Goal: Task Accomplishment & Management: Manage account settings

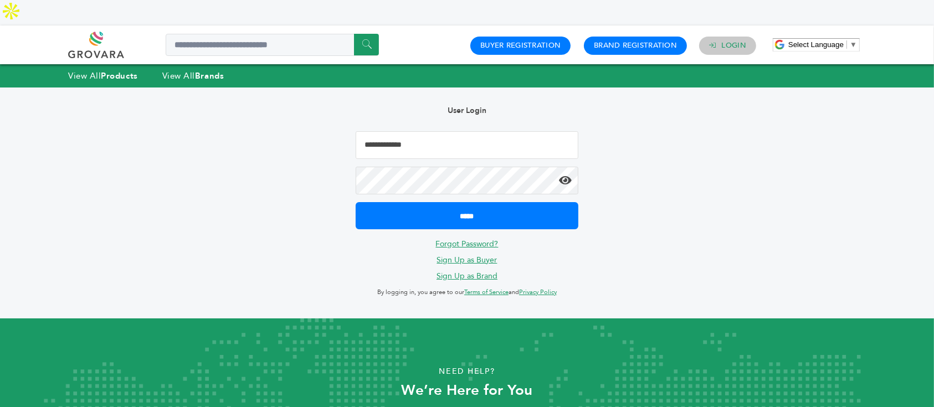
type input "**********"
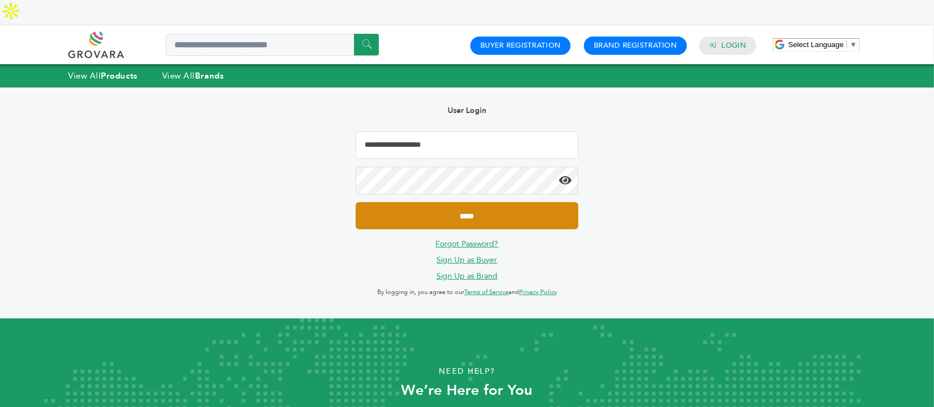
click at [527, 202] on input "*****" at bounding box center [467, 215] width 223 height 27
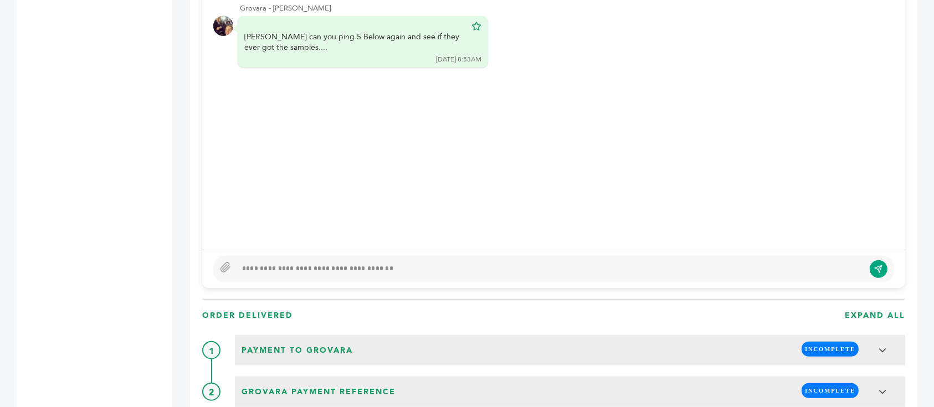
scroll to position [960, 0]
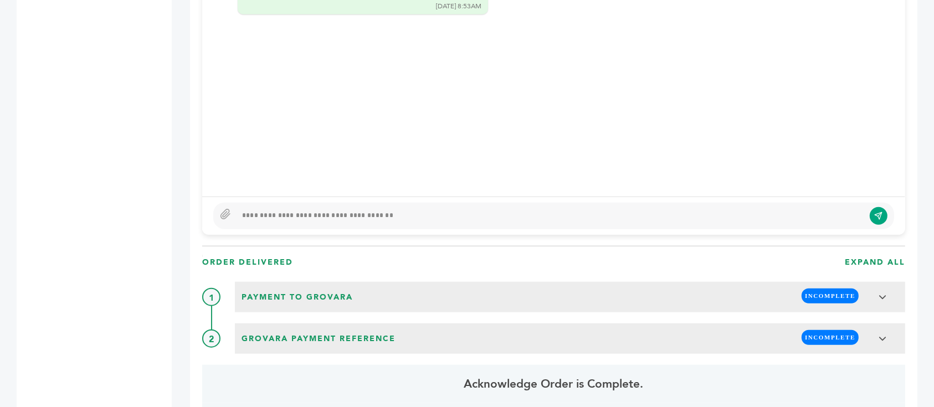
click at [416, 209] on div at bounding box center [549, 215] width 627 height 13
type textarea "***"
drag, startPoint x: 873, startPoint y: 180, endPoint x: 879, endPoint y: 188, distance: 9.9
click at [873, 203] on div "***" at bounding box center [553, 216] width 681 height 27
click at [880, 212] on icon "submit" at bounding box center [878, 215] width 7 height 7
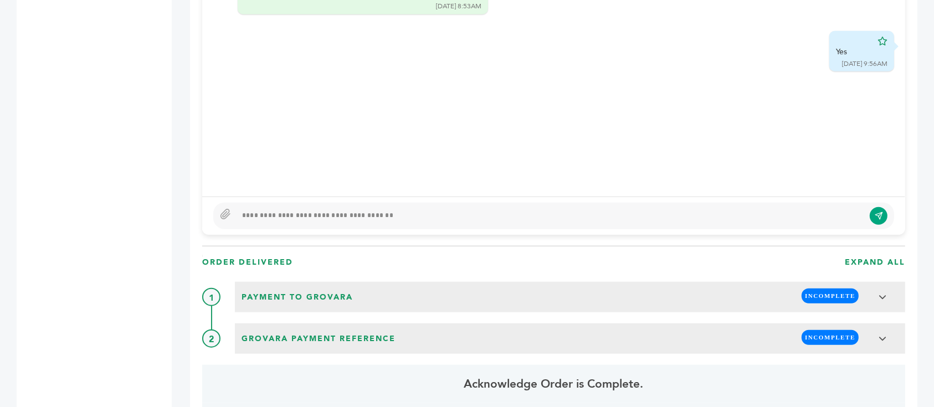
scroll to position [590, 0]
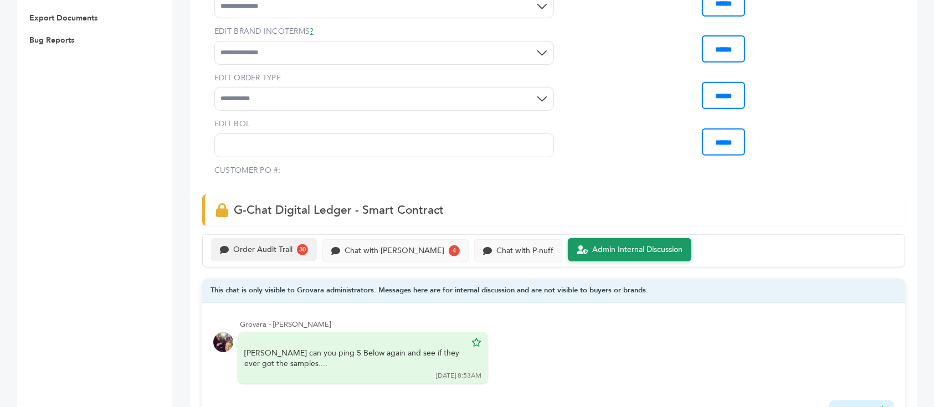
click at [280, 244] on div "Order Audit Trail 30" at bounding box center [264, 249] width 88 height 11
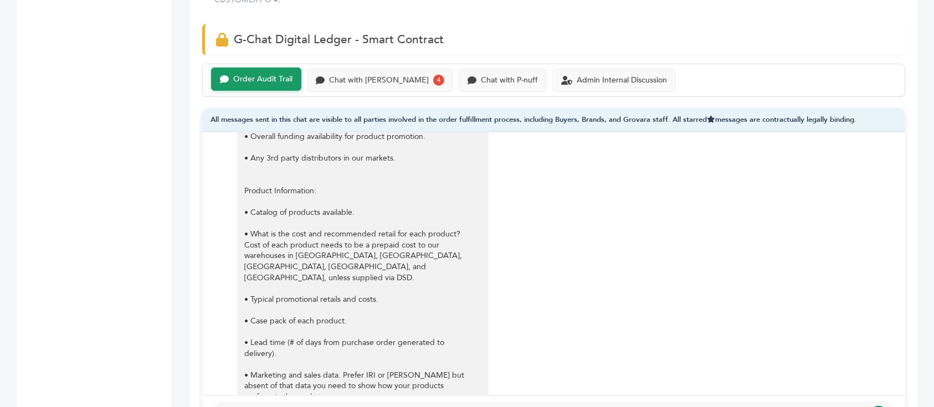
scroll to position [738, 0]
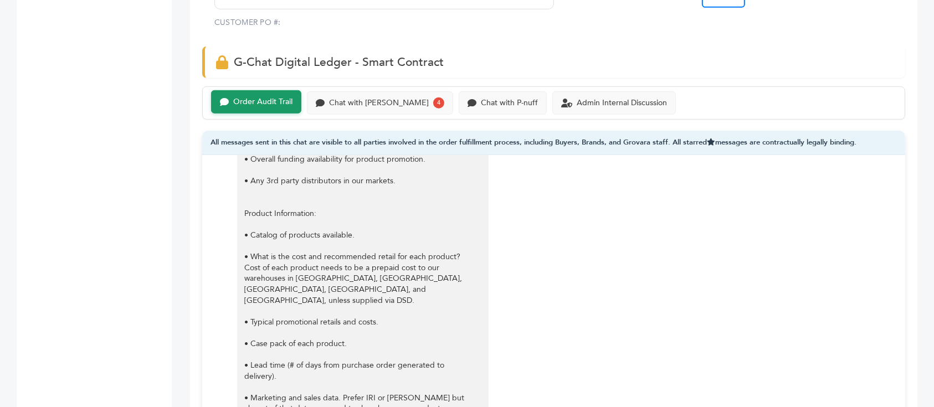
click at [369, 90] on div "Chat with Scottlev 4" at bounding box center [380, 101] width 146 height 23
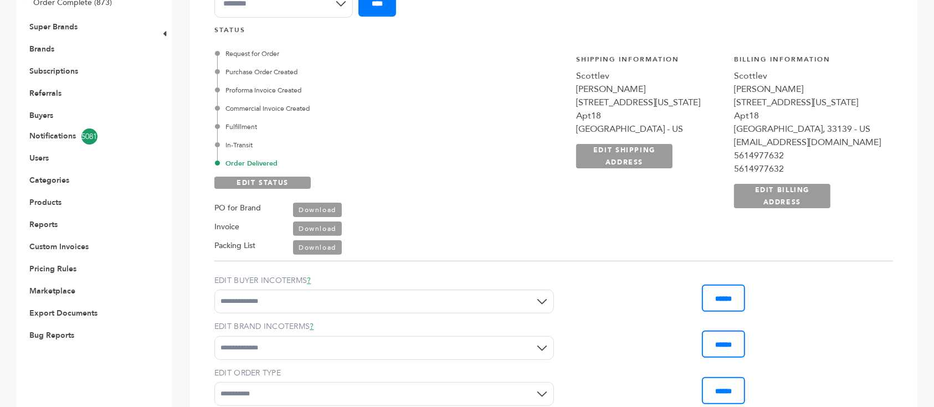
scroll to position [221, 0]
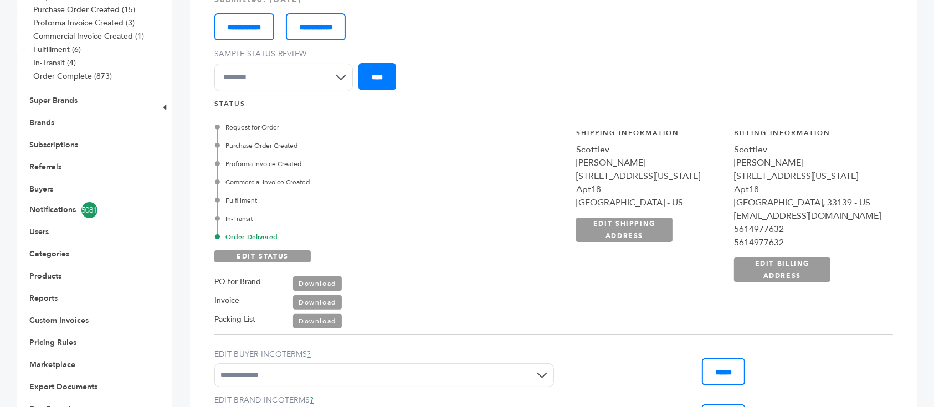
click at [49, 178] on li "Buyers" at bounding box center [85, 189] width 115 height 22
click at [49, 184] on link "Buyers" at bounding box center [41, 189] width 24 height 11
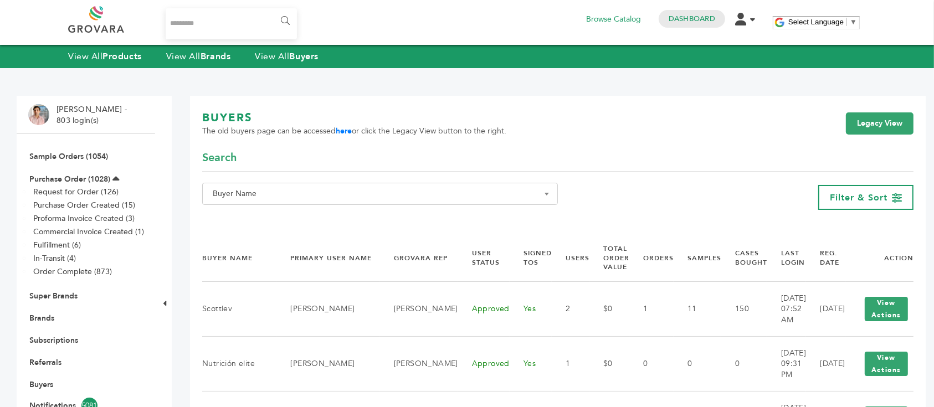
scroll to position [221, 0]
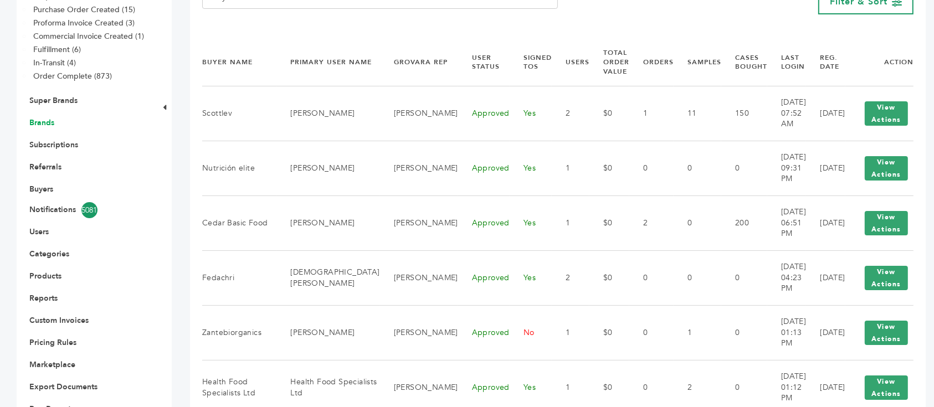
click at [50, 117] on link "Brands" at bounding box center [41, 122] width 25 height 11
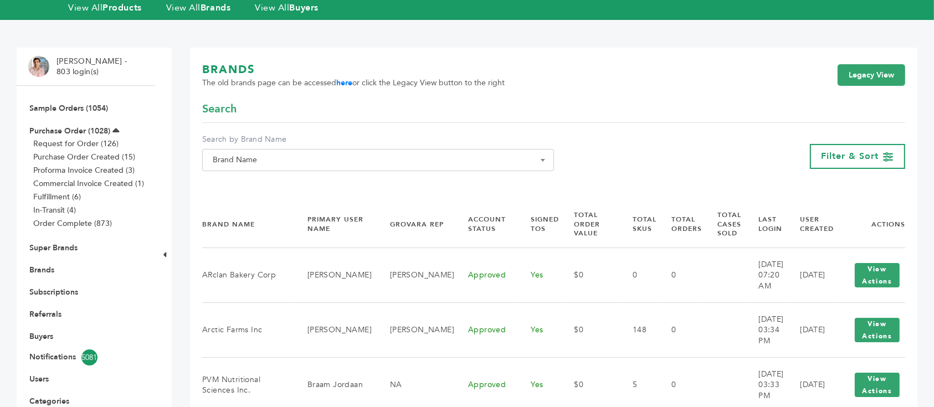
scroll to position [74, 0]
click at [289, 150] on span "Brand Name" at bounding box center [378, 161] width 352 height 22
click at [302, 159] on input "Search" at bounding box center [378, 155] width 346 height 14
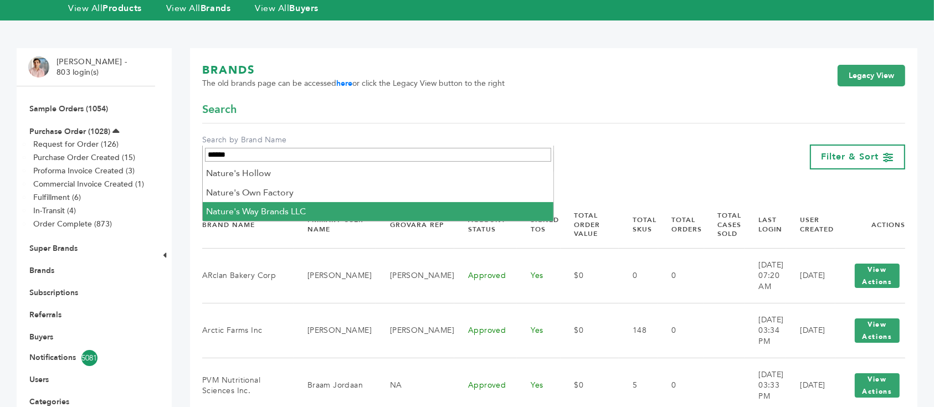
type input "******"
select select "**********"
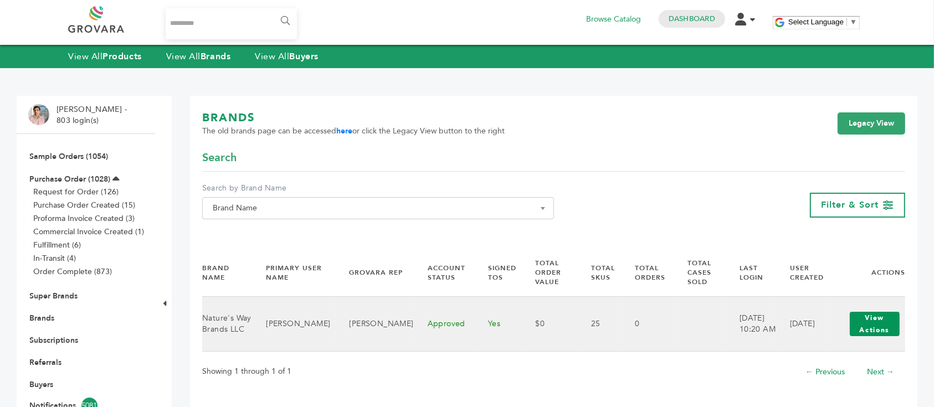
click at [872, 320] on button "View Actions" at bounding box center [874, 324] width 50 height 24
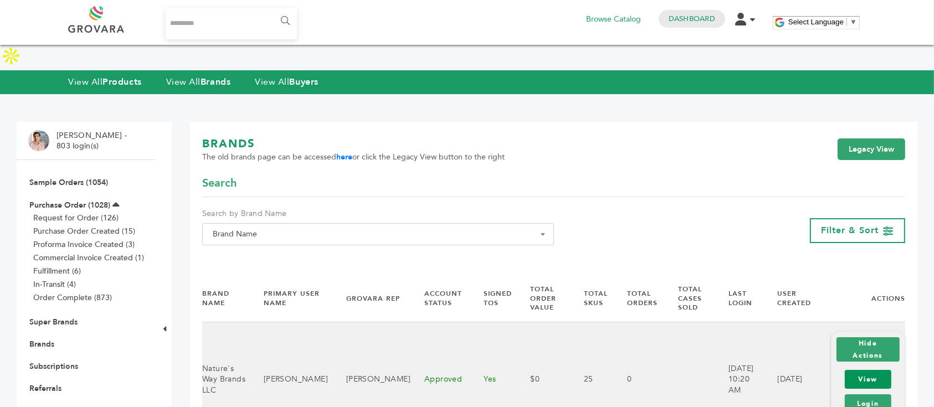
click at [867, 370] on link "View" at bounding box center [867, 379] width 47 height 19
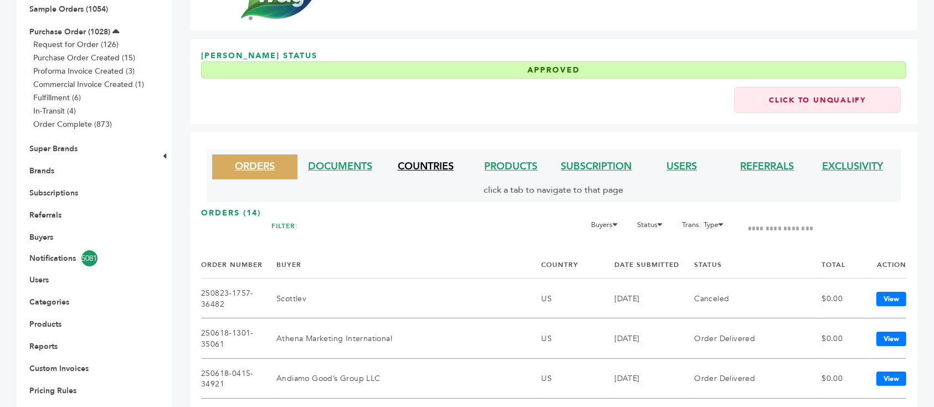
click at [437, 162] on link "COUNTRIES" at bounding box center [426, 166] width 56 height 14
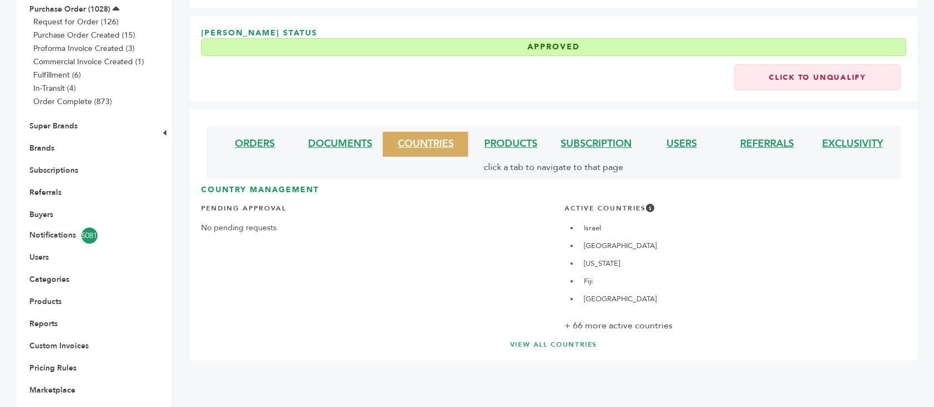
scroll to position [235, 0]
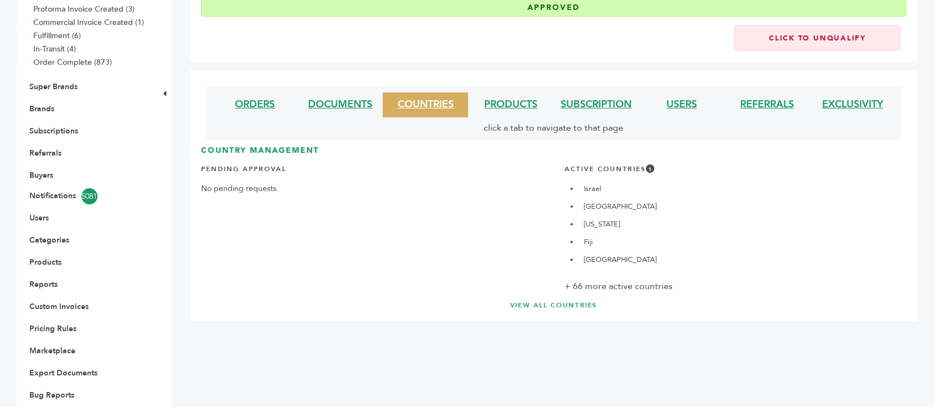
click at [584, 267] on div "Country Management Pending Approval No pending requests. Active Countries Israe…" at bounding box center [553, 227] width 705 height 165
click at [587, 301] on link "VIEW ALL COUNTRIES" at bounding box center [553, 305] width 661 height 9
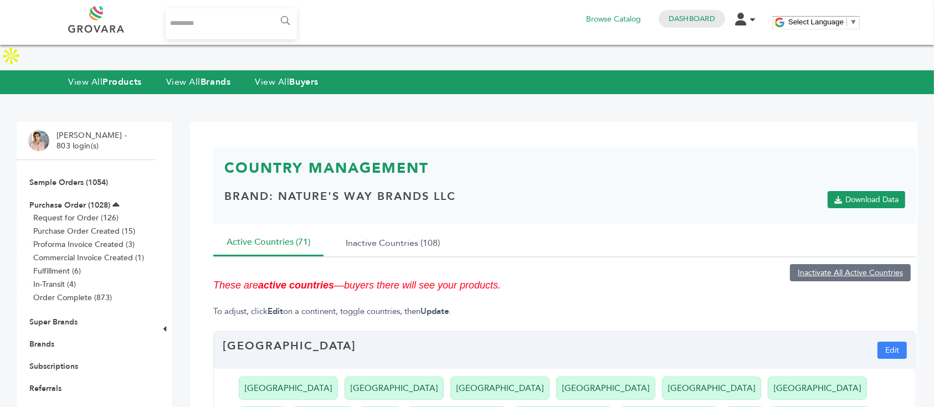
click at [244, 22] on input "Search..." at bounding box center [231, 23] width 131 height 31
type input "*********"
click at [272, 10] on input "******" at bounding box center [284, 21] width 25 height 22
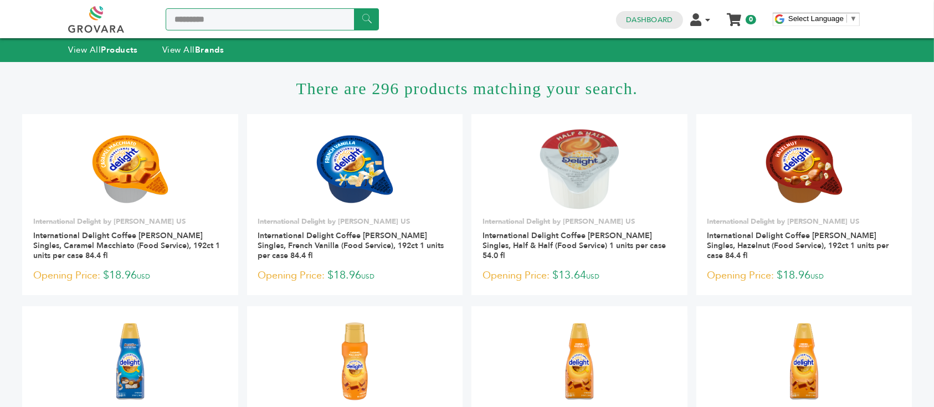
click at [238, 23] on input "*********" at bounding box center [272, 19] width 213 height 22
type input "******"
click at [354, 8] on input "******" at bounding box center [366, 19] width 25 height 22
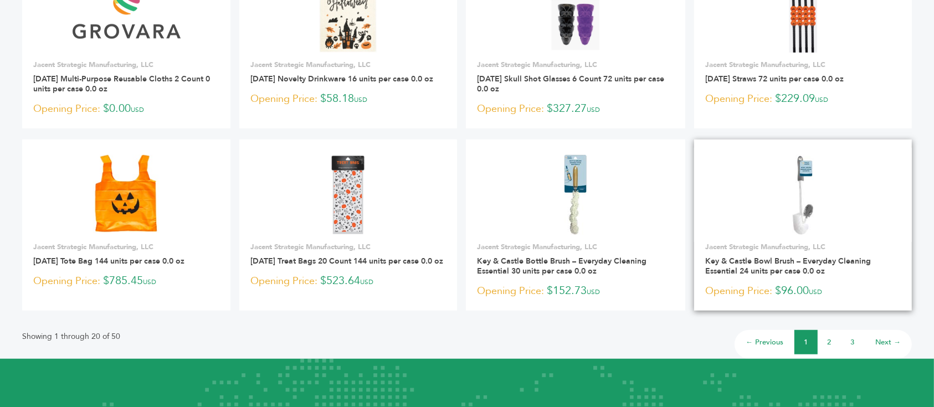
scroll to position [812, 0]
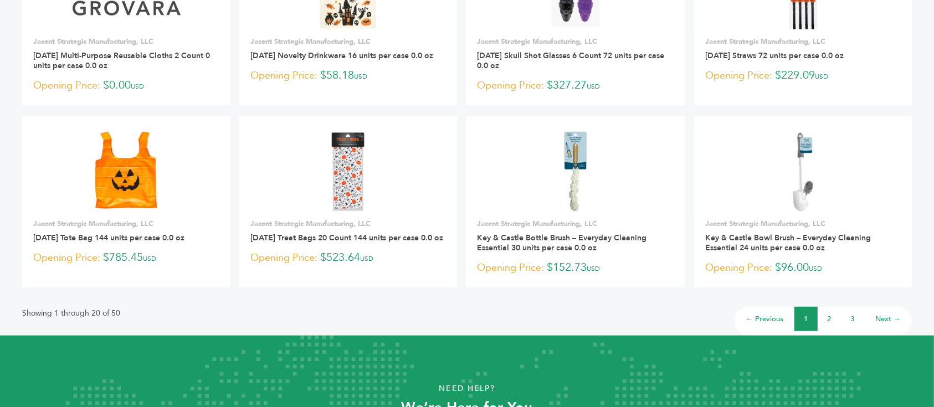
click at [830, 314] on link "2" at bounding box center [829, 319] width 4 height 10
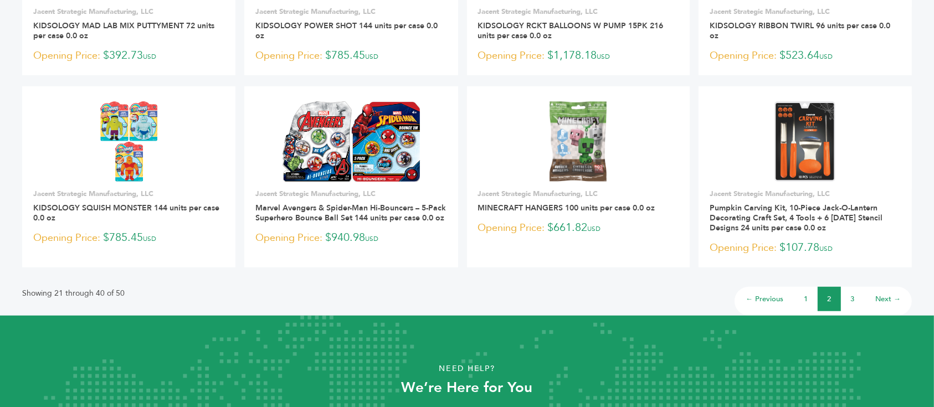
scroll to position [812, 0]
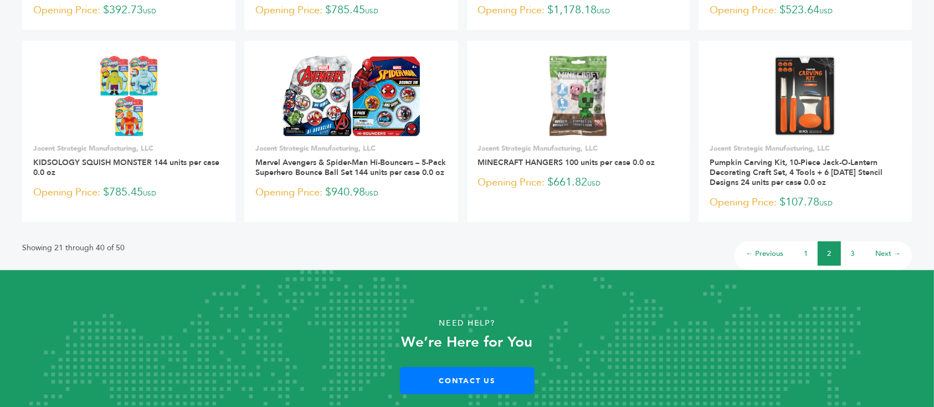
click at [851, 251] on link "3" at bounding box center [853, 254] width 4 height 10
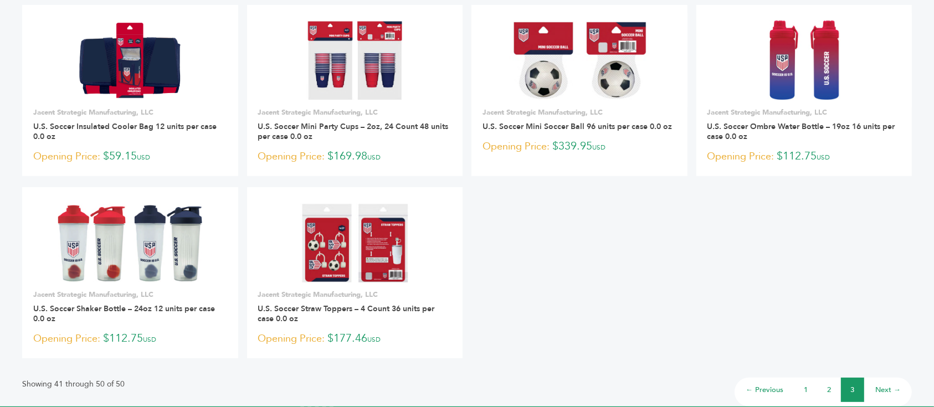
scroll to position [369, 0]
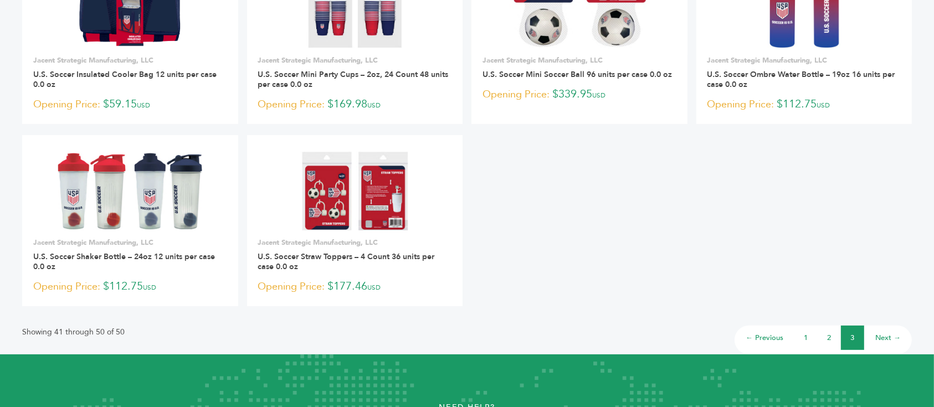
click at [828, 333] on link "2" at bounding box center [829, 338] width 4 height 10
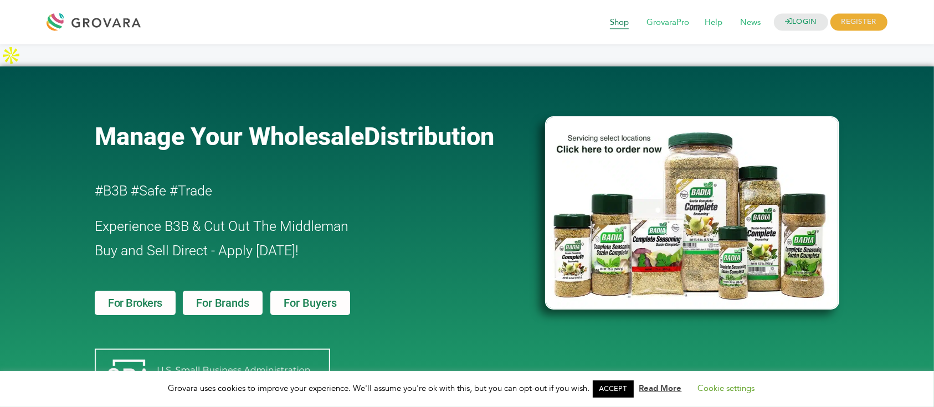
click at [622, 22] on span "Shop" at bounding box center [619, 22] width 34 height 21
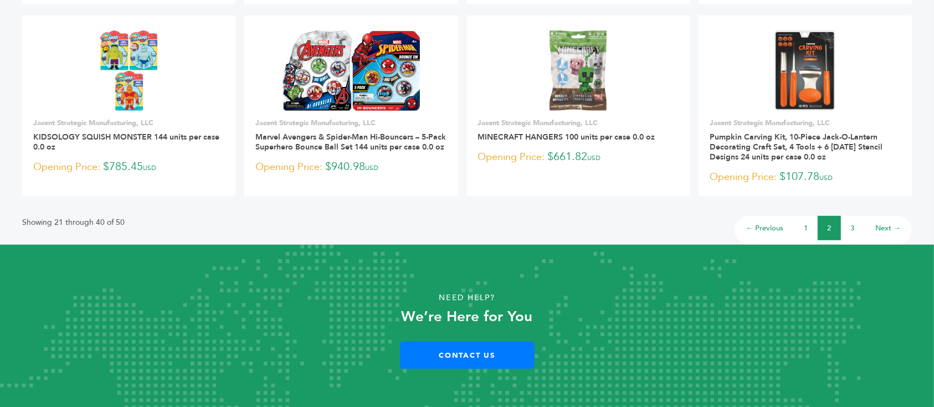
scroll to position [842, 0]
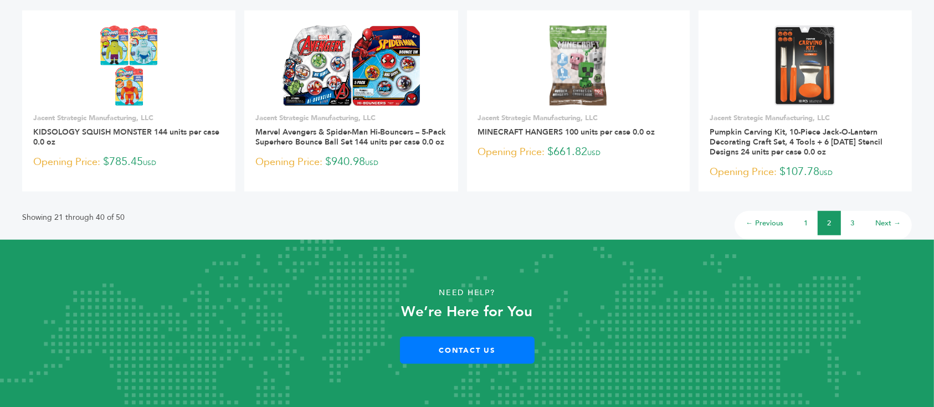
click at [804, 224] on link "1" at bounding box center [806, 223] width 4 height 10
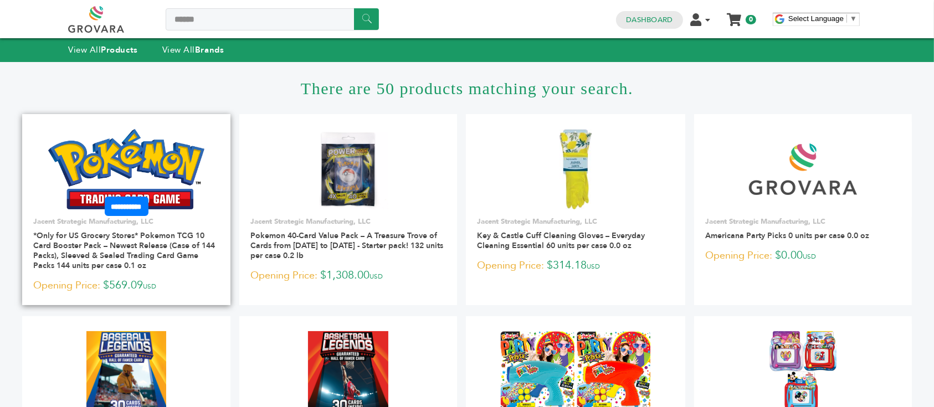
click at [154, 159] on img at bounding box center [126, 169] width 157 height 80
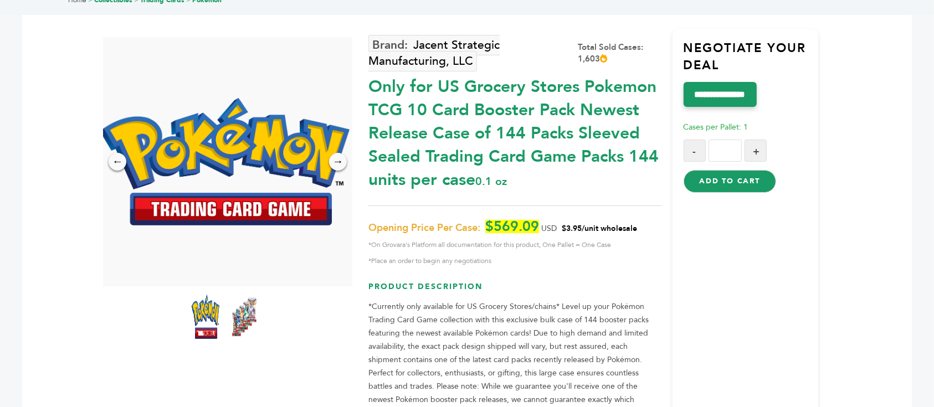
scroll to position [74, 0]
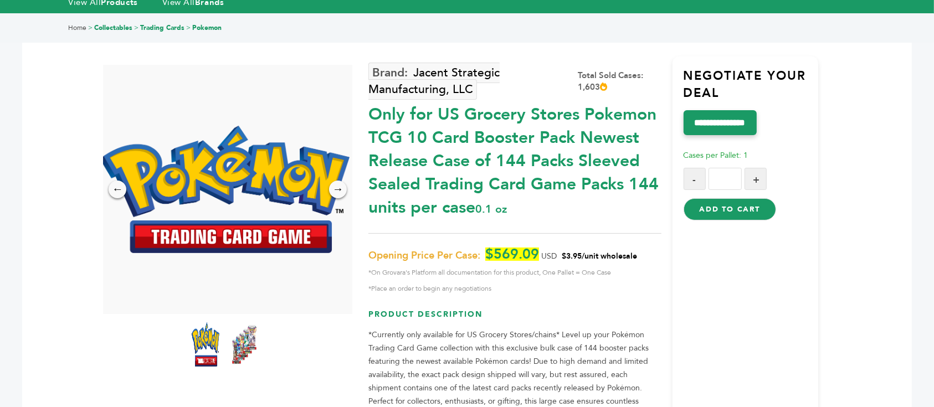
click at [454, 161] on div "Only for US Grocery Stores Pokemon TCG 10 Card Booster Pack Newest Release Case…" at bounding box center [514, 158] width 292 height 122
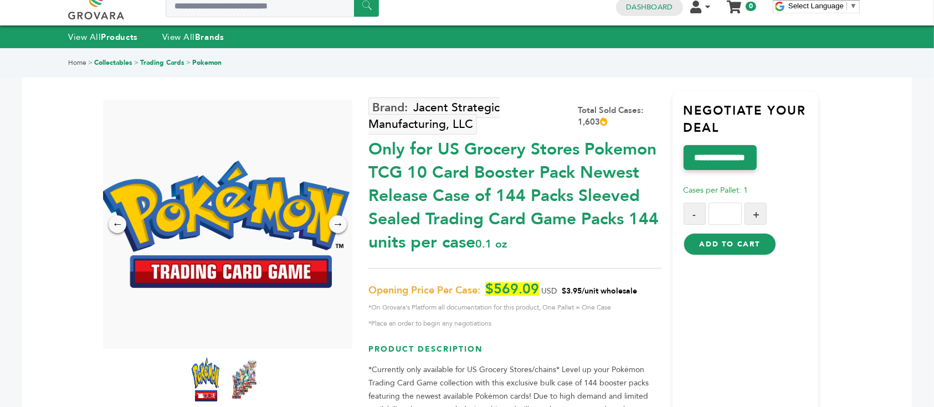
scroll to position [0, 0]
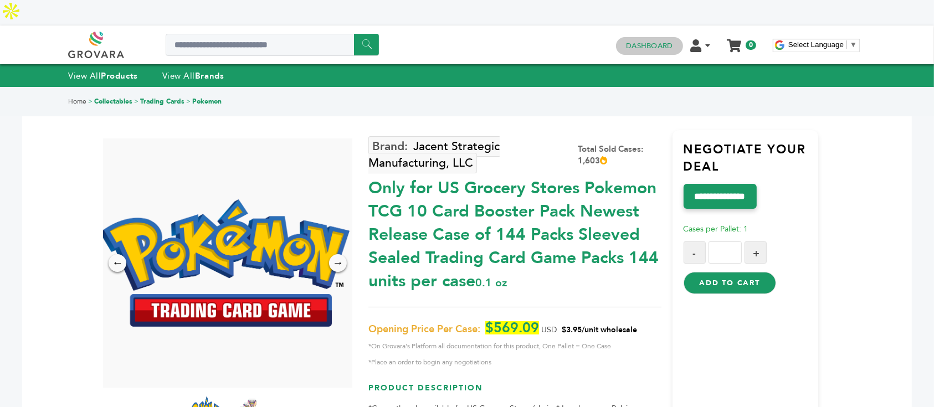
click at [652, 41] on link "Dashboard" at bounding box center [649, 46] width 47 height 10
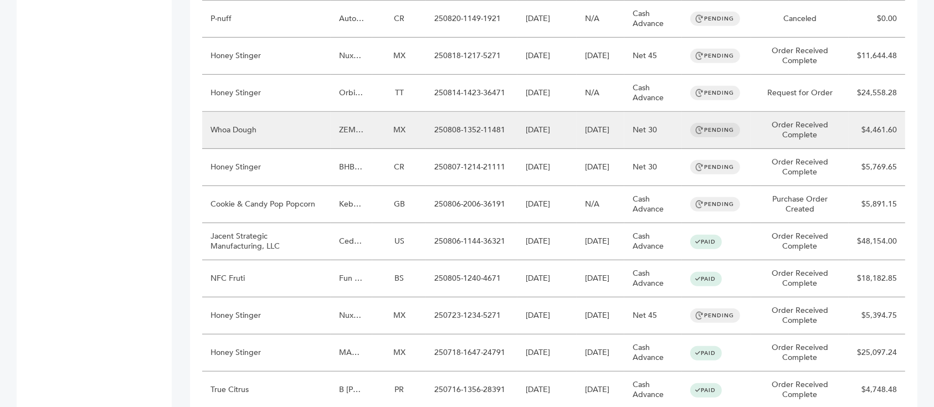
scroll to position [664, 0]
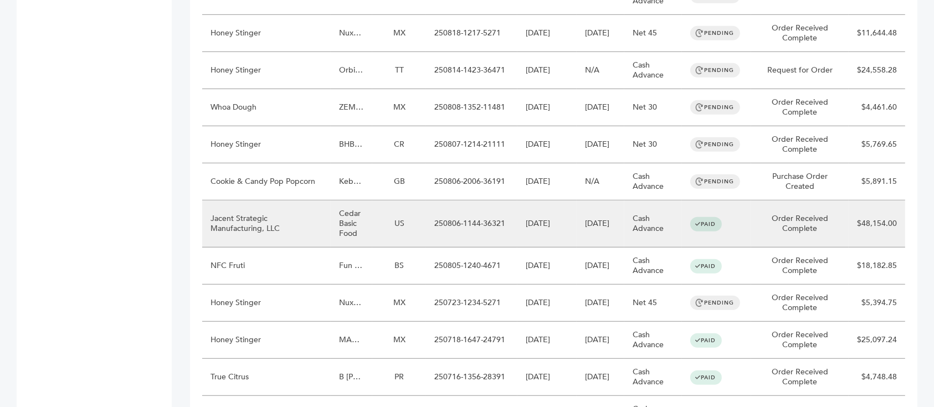
click at [355, 209] on td "Cedar Basic Food" at bounding box center [352, 223] width 42 height 47
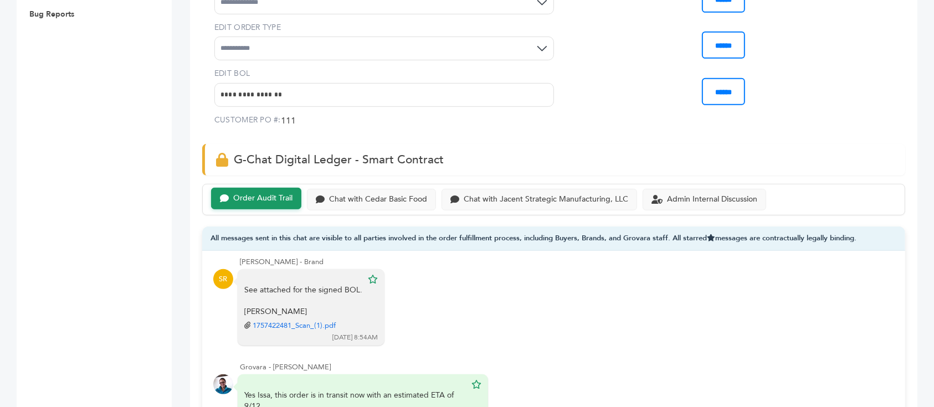
scroll to position [738, 0]
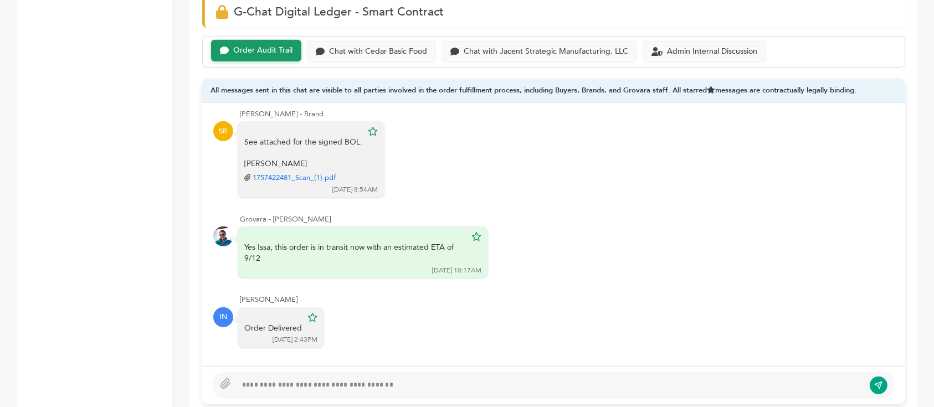
click at [398, 60] on div "Order Audit Trail Chat with Cedar Basic Food Chat with Jacent Strategic Manufac…" at bounding box center [553, 52] width 703 height 32
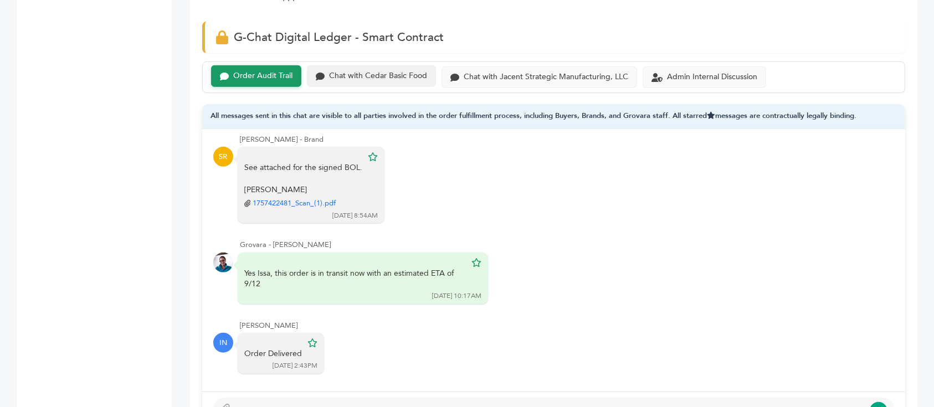
click at [398, 71] on div "Chat with Cedar Basic Food" at bounding box center [378, 75] width 98 height 9
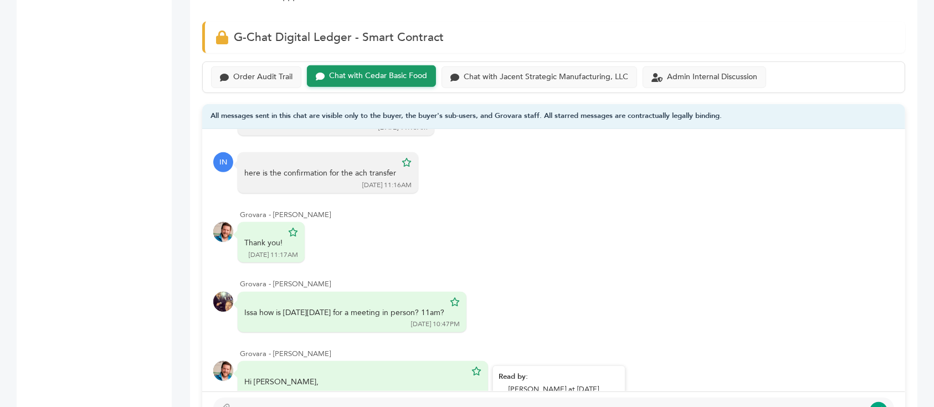
scroll to position [1052, 0]
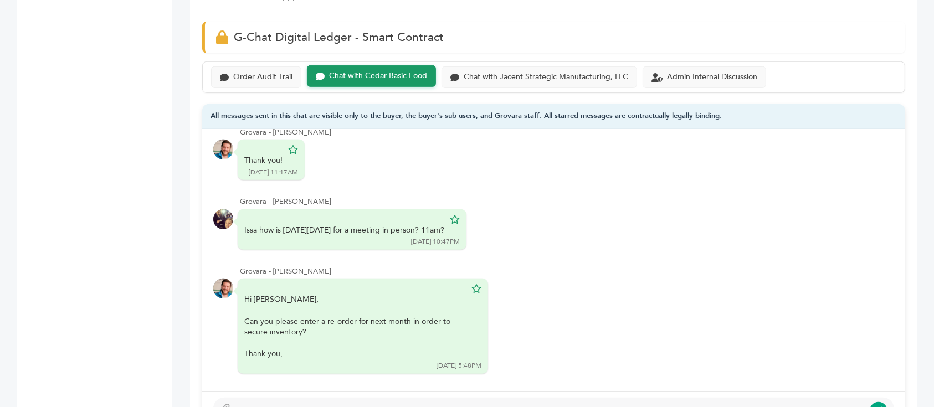
click at [358, 404] on div at bounding box center [549, 410] width 627 height 13
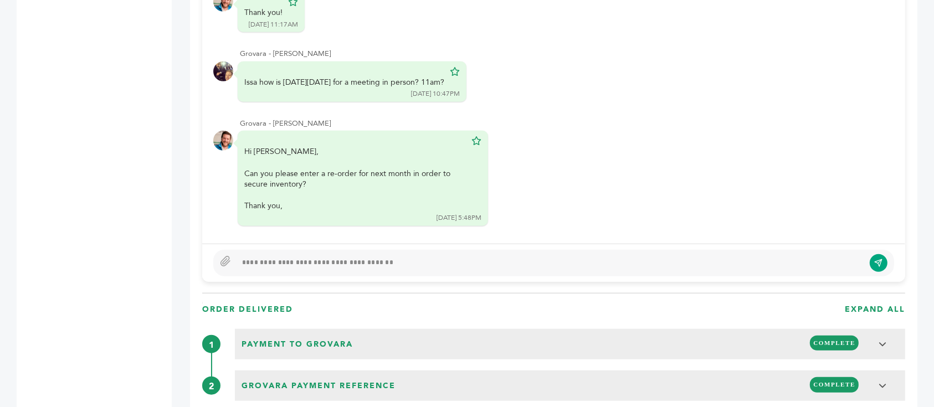
scroll to position [812, 0]
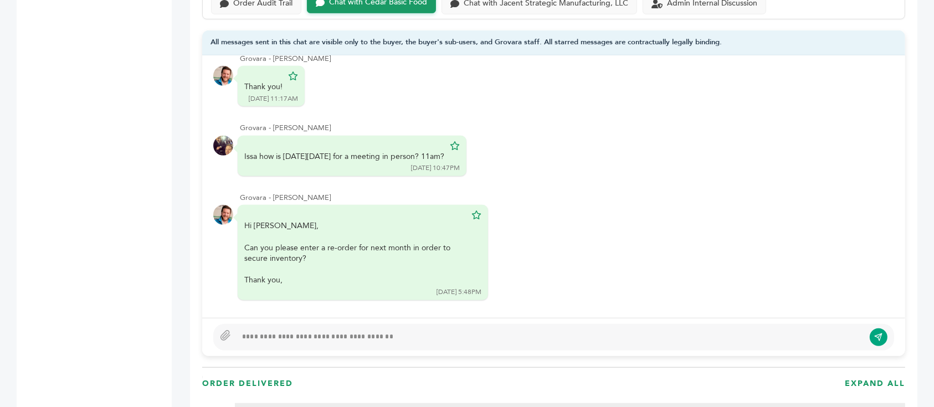
click at [454, 331] on div at bounding box center [549, 337] width 627 height 13
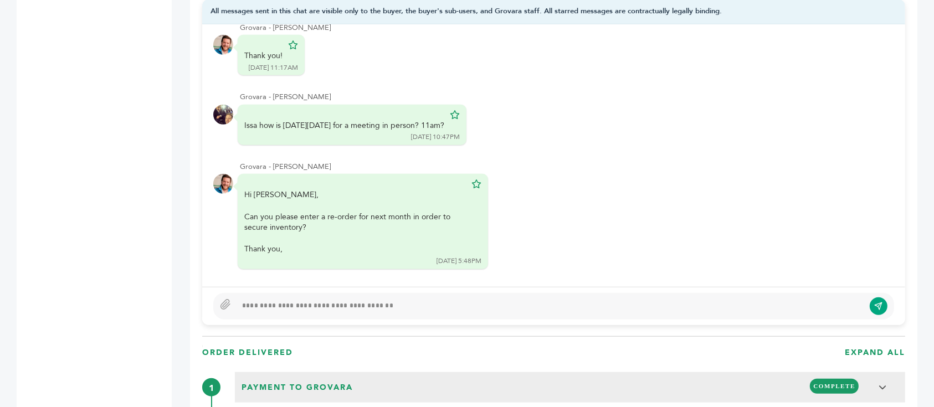
scroll to position [886, 0]
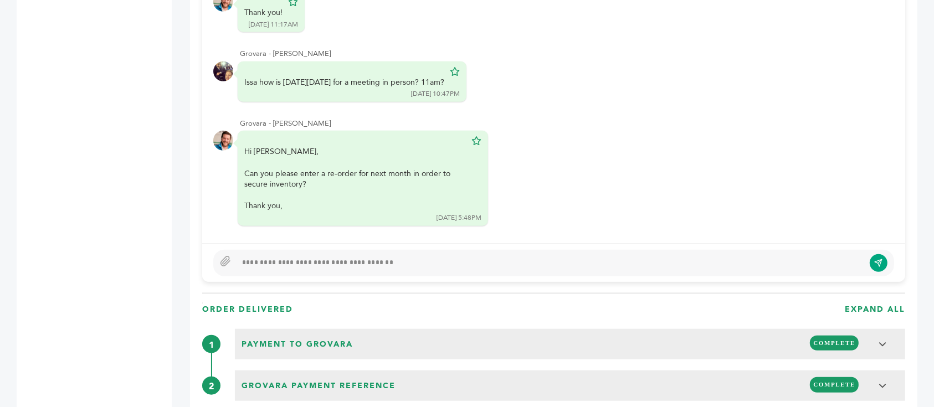
click at [370, 256] on div at bounding box center [549, 262] width 627 height 13
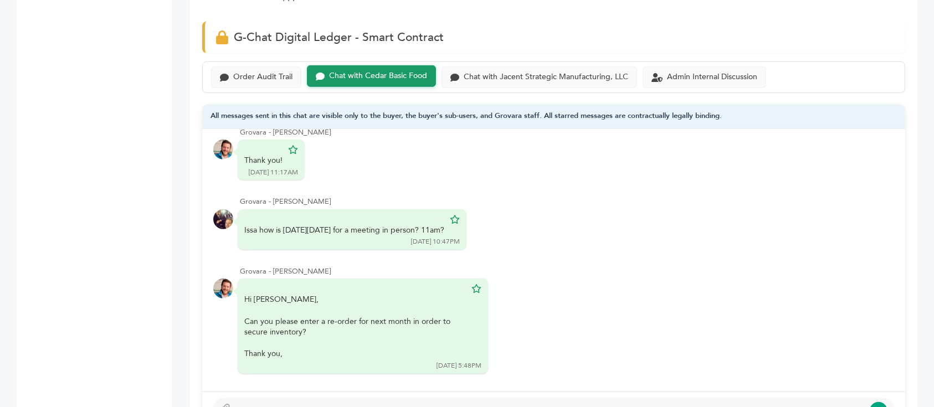
scroll to position [873, 0]
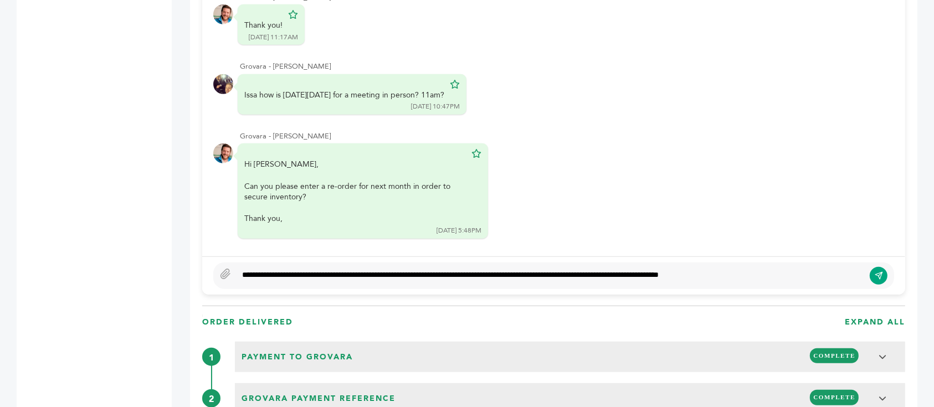
click at [579, 269] on div "**********" at bounding box center [549, 275] width 627 height 13
click at [616, 269] on div "**********" at bounding box center [549, 275] width 627 height 13
click at [640, 269] on div "**********" at bounding box center [549, 275] width 627 height 13
click at [584, 269] on div "**********" at bounding box center [549, 275] width 627 height 13
click at [583, 269] on div "**********" at bounding box center [549, 275] width 627 height 13
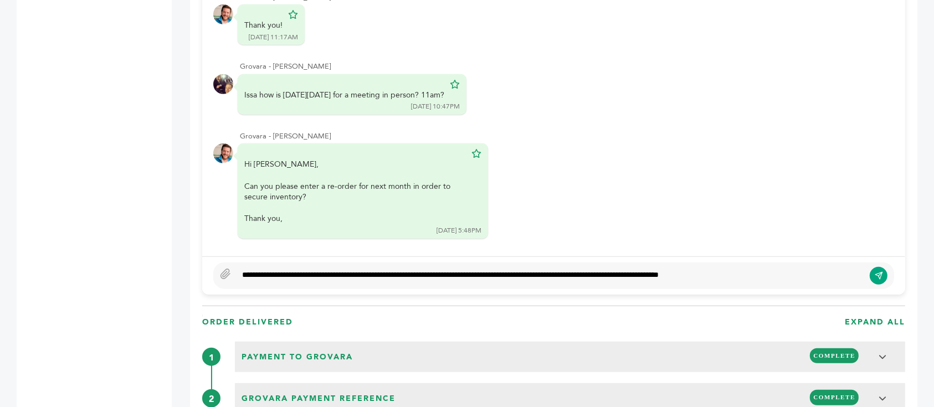
click at [582, 269] on div "**********" at bounding box center [549, 275] width 627 height 13
click at [856, 269] on div "**********" at bounding box center [549, 275] width 627 height 13
type textarea "**********"
click at [881, 262] on div "**********" at bounding box center [553, 275] width 681 height 27
click at [882, 266] on button "submit" at bounding box center [878, 275] width 19 height 19
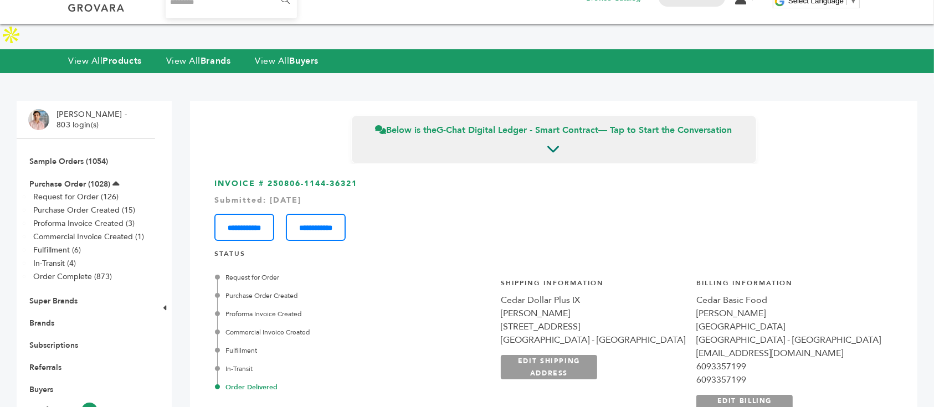
scroll to position [0, 0]
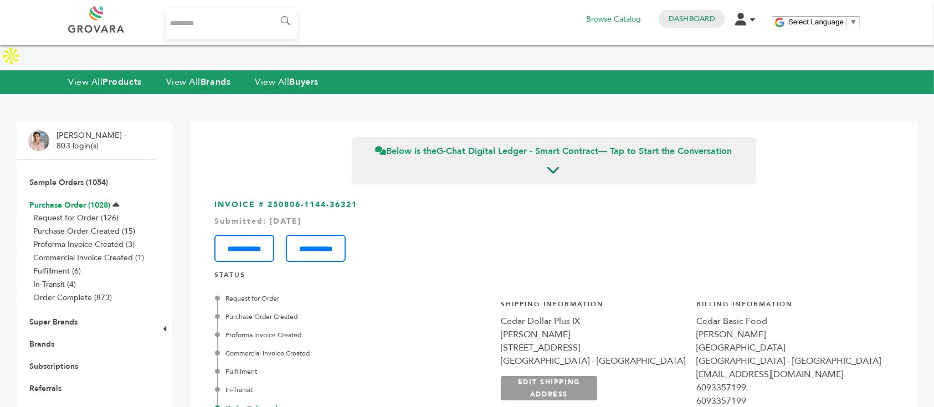
click at [92, 200] on link "Purchase Order (1028)" at bounding box center [69, 205] width 81 height 11
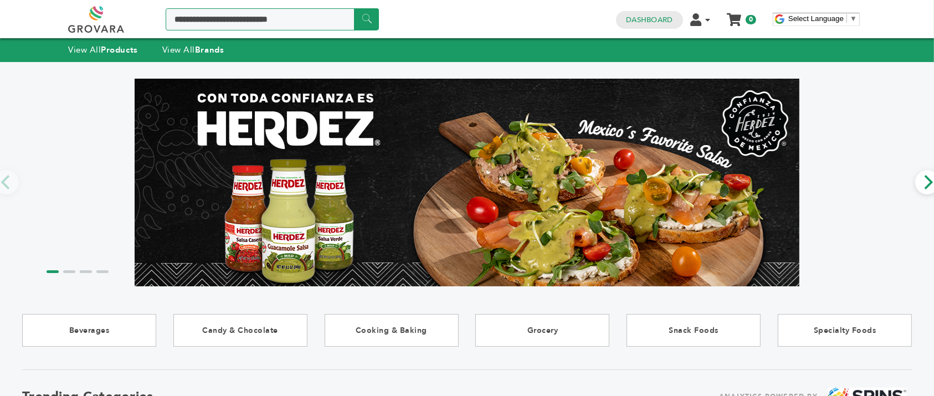
click at [307, 27] on input "Search a product or brand..." at bounding box center [272, 19] width 213 height 22
type input "*******"
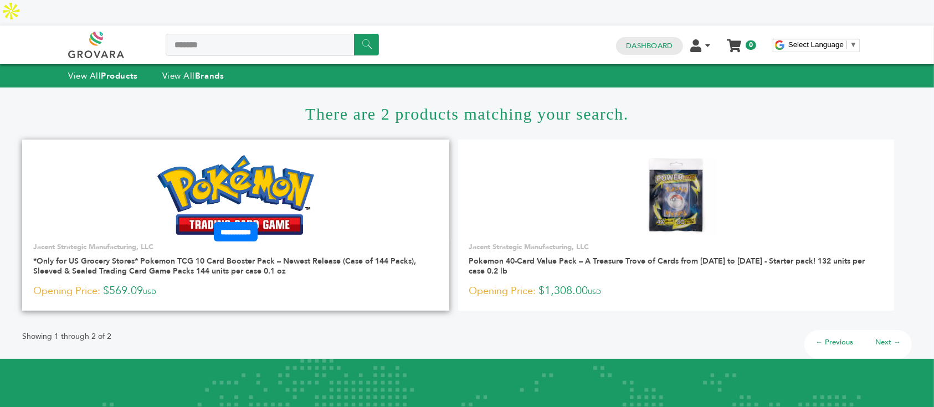
click at [249, 184] on img at bounding box center [235, 195] width 157 height 80
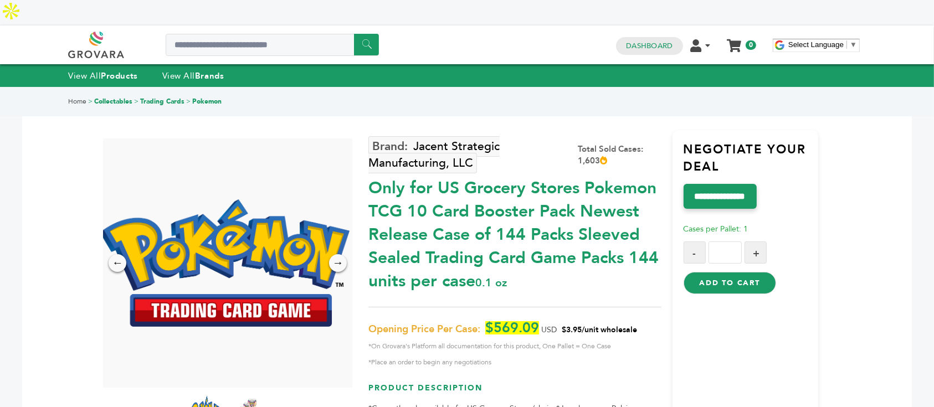
drag, startPoint x: 566, startPoint y: 302, endPoint x: 644, endPoint y: 303, distance: 77.5
click at [644, 321] on p "Opening Price Per Case: $569.09 USD $3.95/unit wholesale *On Grovara's Platform…" at bounding box center [514, 345] width 292 height 48
copy span "3.95/unit wholesale"
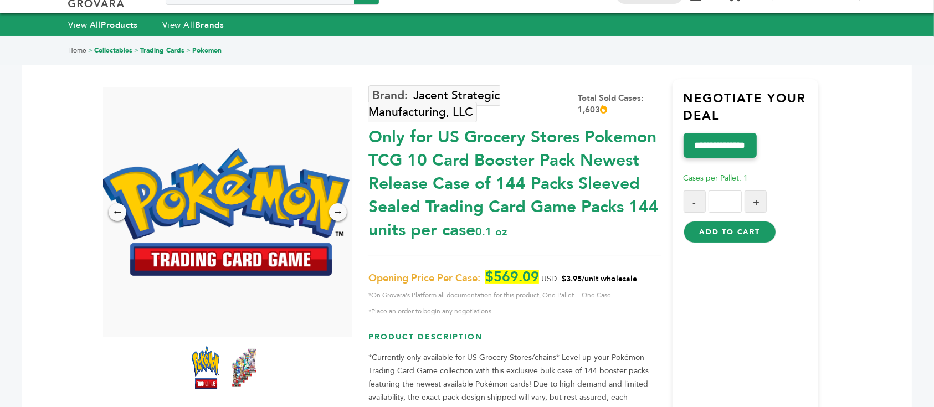
scroll to position [74, 0]
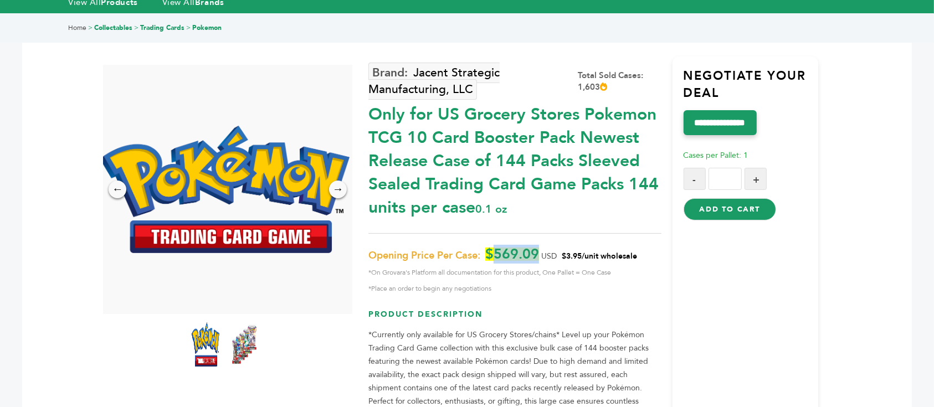
drag, startPoint x: 497, startPoint y: 230, endPoint x: 538, endPoint y: 231, distance: 41.5
click at [538, 248] on span "$569.09" at bounding box center [512, 254] width 54 height 13
copy span "569.09"
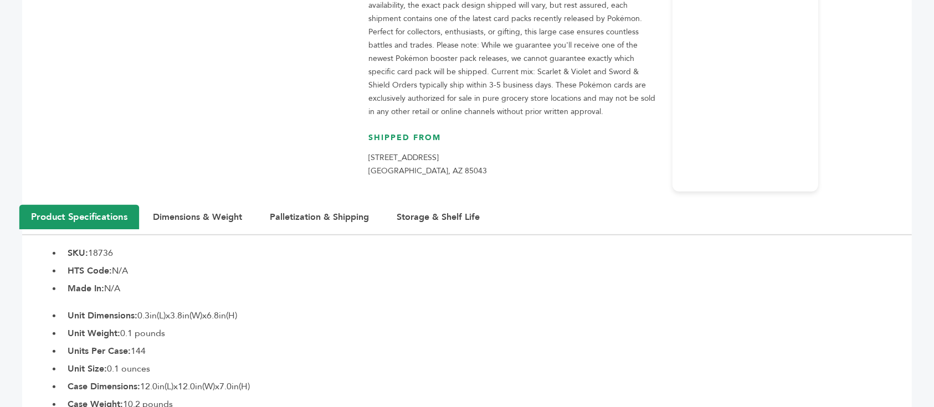
scroll to position [295, 0]
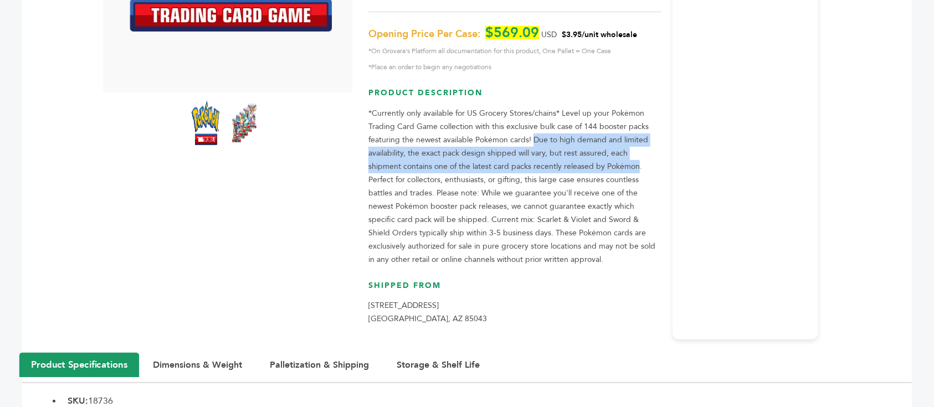
drag, startPoint x: 533, startPoint y: 112, endPoint x: 602, endPoint y: 145, distance: 76.8
click at [602, 145] on p "*Currently only available for US Grocery Stores/chains* Level up your Pokémon T…" at bounding box center [514, 186] width 292 height 159
copy p "Due to high demand and limited availability, the exact pack design shipped will…"
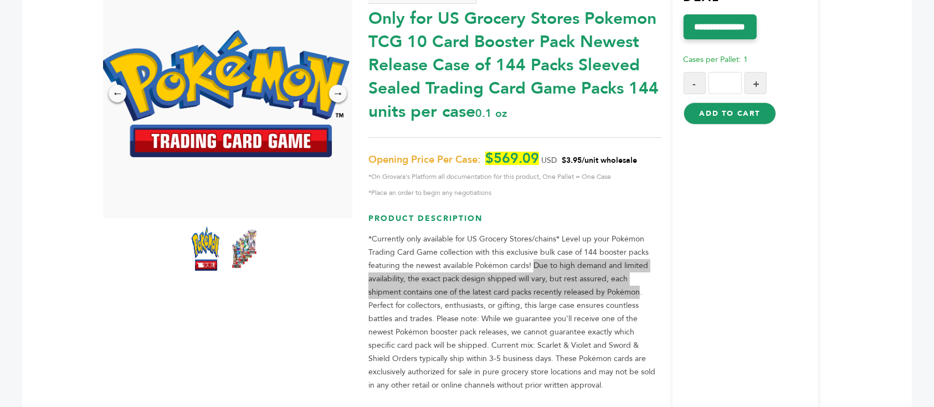
scroll to position [0, 0]
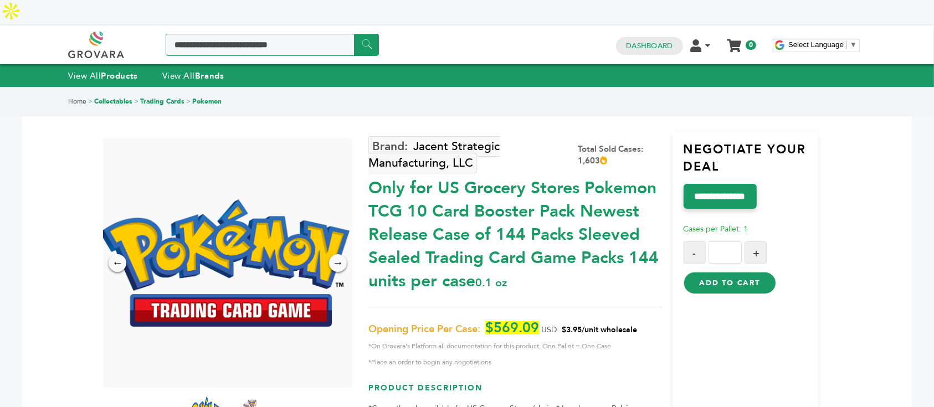
click at [233, 34] on input "Search a product or brand..." at bounding box center [272, 45] width 213 height 22
drag, startPoint x: 213, startPoint y: 18, endPoint x: 194, endPoint y: 22, distance: 18.6
click at [213, 34] on input "Search a product or brand..." at bounding box center [272, 45] width 213 height 22
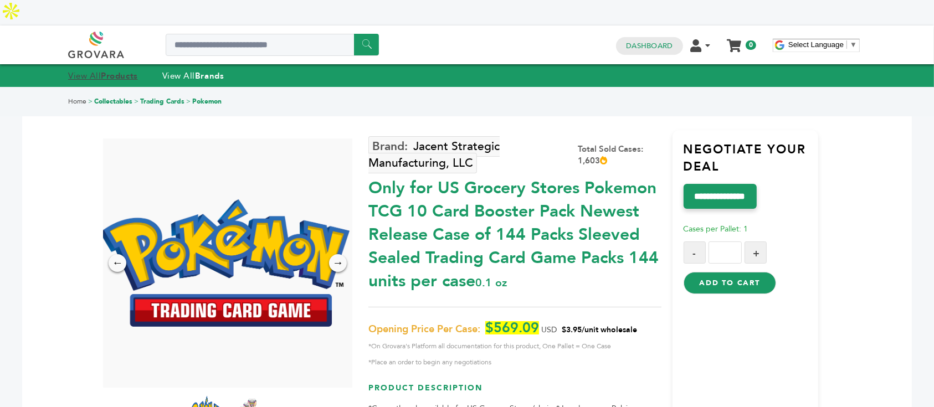
click at [111, 70] on strong "Products" at bounding box center [119, 75] width 37 height 11
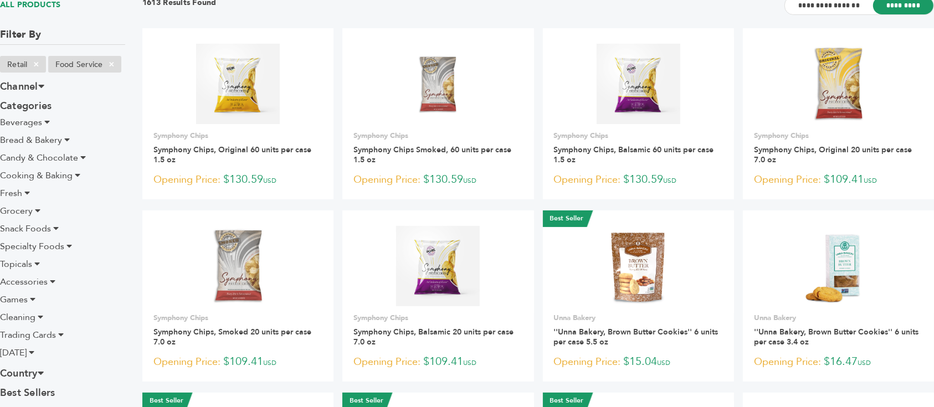
scroll to position [147, 0]
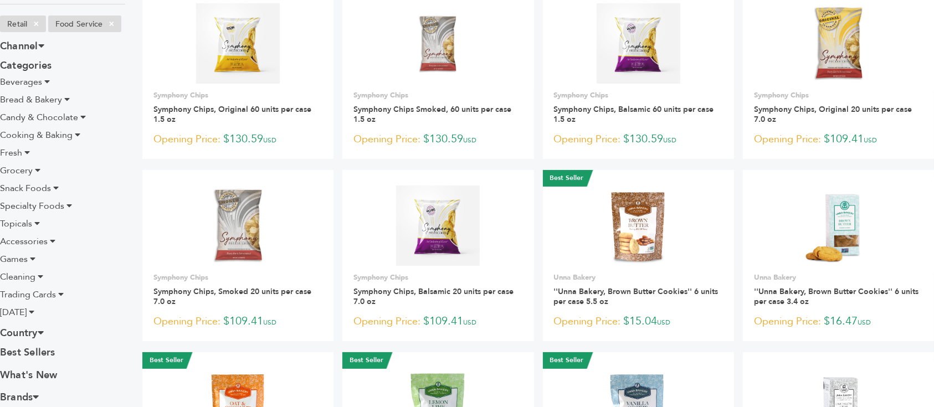
click at [56, 290] on li "Trading Cards" at bounding box center [62, 294] width 125 height 13
click at [49, 295] on span "Trading Cards" at bounding box center [28, 295] width 56 height 12
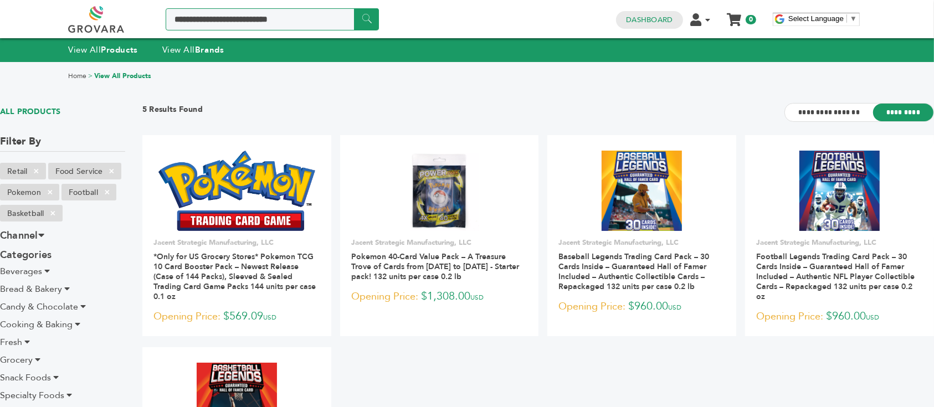
click at [262, 20] on input "Search a product or brand..." at bounding box center [272, 19] width 213 height 22
type input "*******"
click at [354, 8] on input "******" at bounding box center [366, 19] width 25 height 22
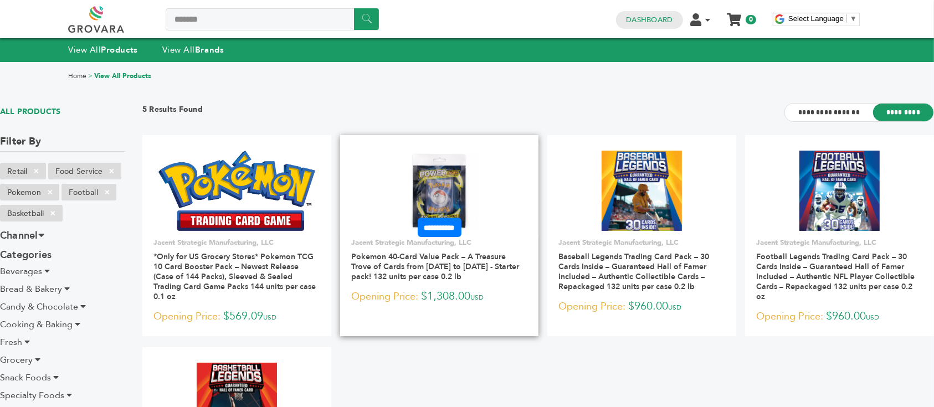
click at [441, 174] on img at bounding box center [439, 191] width 80 height 80
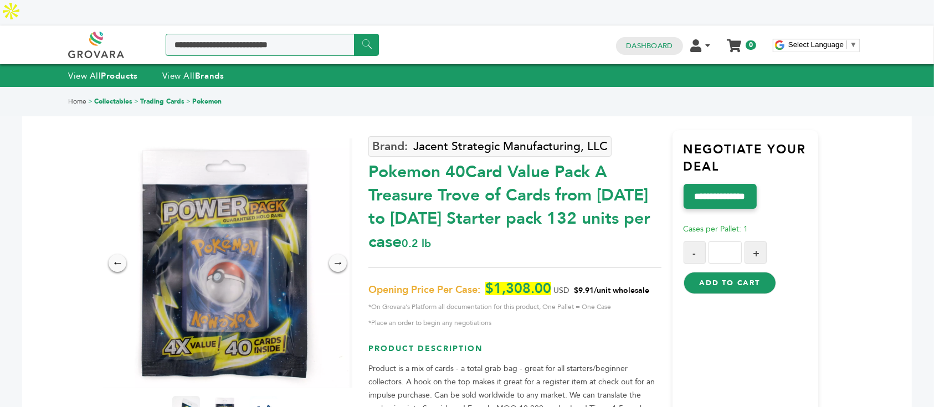
click at [279, 34] on input "Search a product or brand..." at bounding box center [272, 45] width 213 height 22
type input "******"
click at [354, 34] on input "******" at bounding box center [366, 45] width 25 height 22
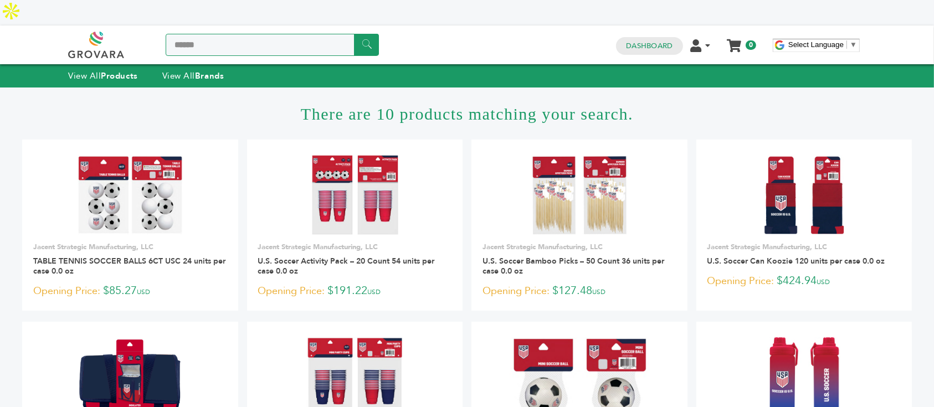
click at [277, 34] on input "******" at bounding box center [272, 45] width 213 height 22
click at [276, 34] on input "******" at bounding box center [272, 45] width 213 height 22
type input "*******"
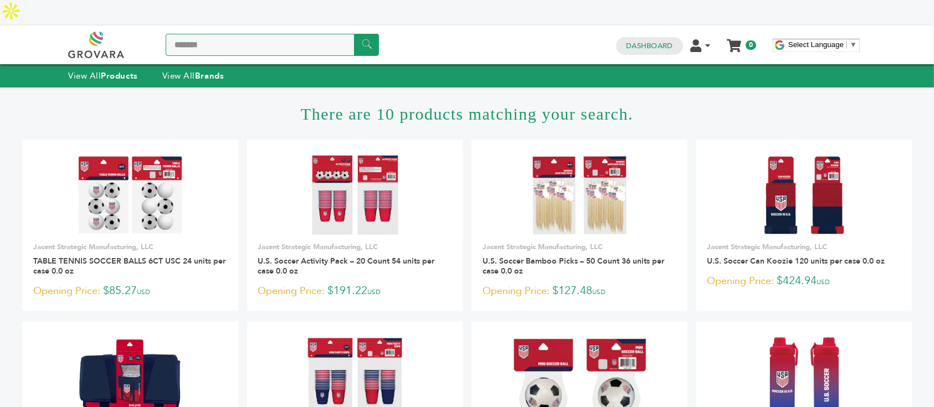
click at [354, 34] on input "******" at bounding box center [366, 45] width 25 height 22
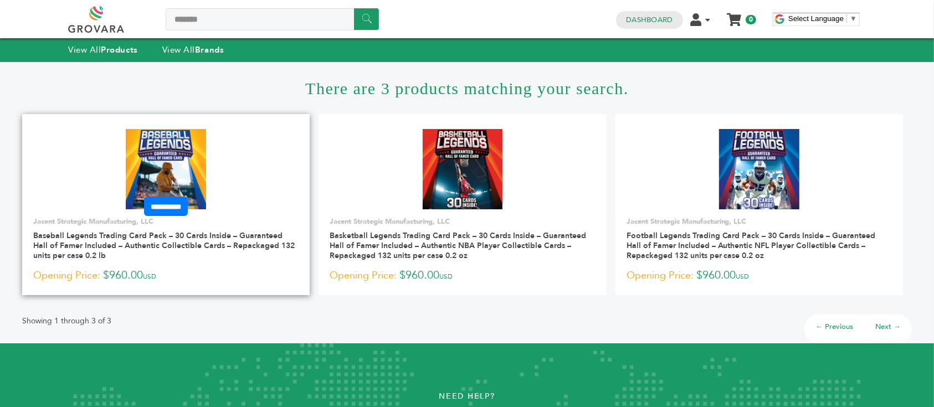
click at [164, 159] on img at bounding box center [166, 169] width 80 height 80
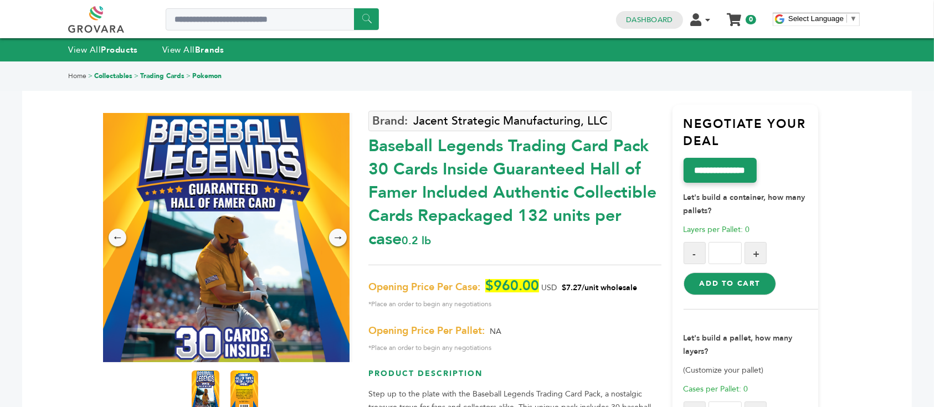
scroll to position [295, 0]
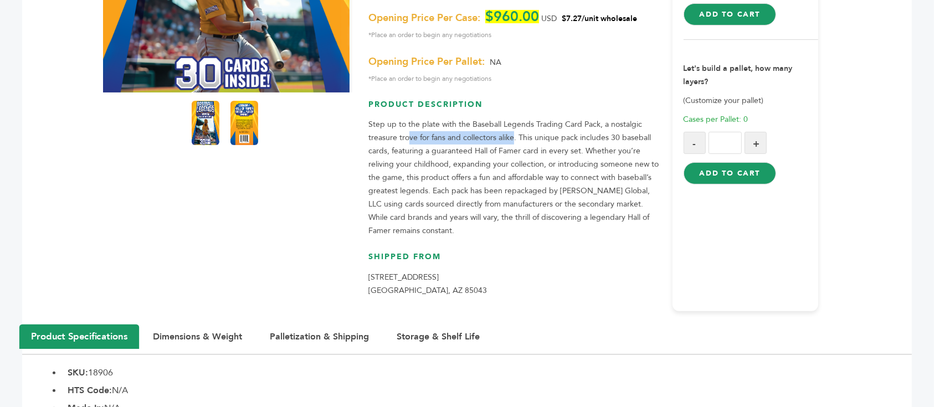
click at [514, 118] on p "Step up to the plate with the Baseball Legends Trading Card Pack, a nostalgic t…" at bounding box center [514, 178] width 292 height 120
drag, startPoint x: 526, startPoint y: 112, endPoint x: 583, endPoint y: 112, distance: 57.6
click at [583, 118] on p "Step up to the plate with the Baseball Legends Trading Card Pack, a nostalgic t…" at bounding box center [514, 178] width 292 height 120
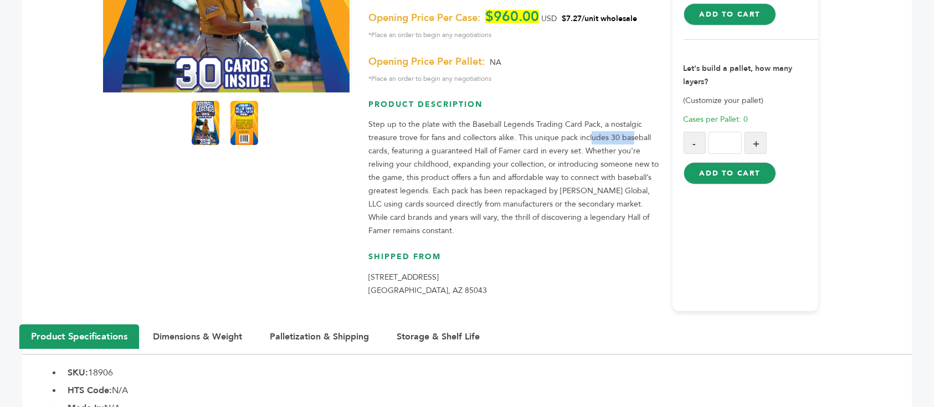
drag, startPoint x: 591, startPoint y: 114, endPoint x: 630, endPoint y: 117, distance: 39.5
click at [630, 118] on p "Step up to the plate with the Baseball Legends Trading Card Pack, a nostalgic t…" at bounding box center [514, 178] width 292 height 120
click at [610, 131] on p "Step up to the plate with the Baseball Legends Trading Card Pack, a nostalgic t…" at bounding box center [514, 178] width 292 height 120
drag, startPoint x: 471, startPoint y: 125, endPoint x: 565, endPoint y: 118, distance: 94.4
click at [565, 118] on p "Step up to the plate with the Baseball Legends Trading Card Pack, a nostalgic t…" at bounding box center [514, 178] width 292 height 120
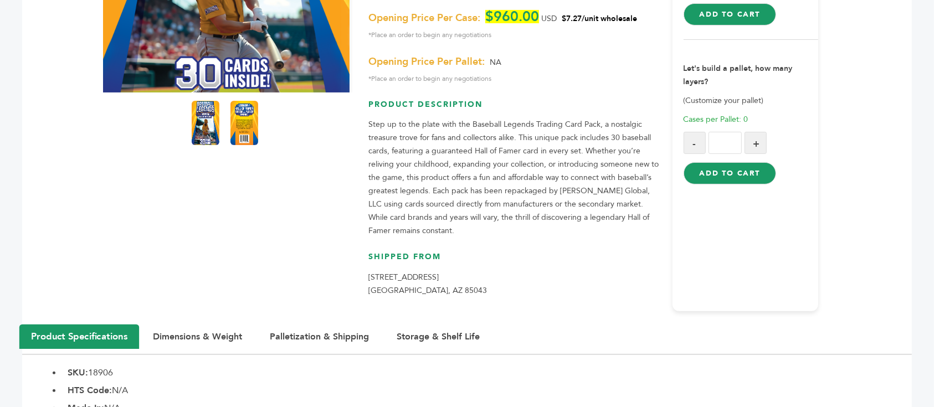
click at [565, 118] on p "Step up to the plate with the Baseball Legends Trading Card Pack, a nostalgic t…" at bounding box center [514, 178] width 292 height 120
drag, startPoint x: 570, startPoint y: 154, endPoint x: 610, endPoint y: 149, distance: 40.3
click at [610, 149] on p "Step up to the plate with the Baseball Legends Trading Card Pack, a nostalgic t…" at bounding box center [514, 178] width 292 height 120
drag, startPoint x: 445, startPoint y: 163, endPoint x: 589, endPoint y: 164, distance: 144.5
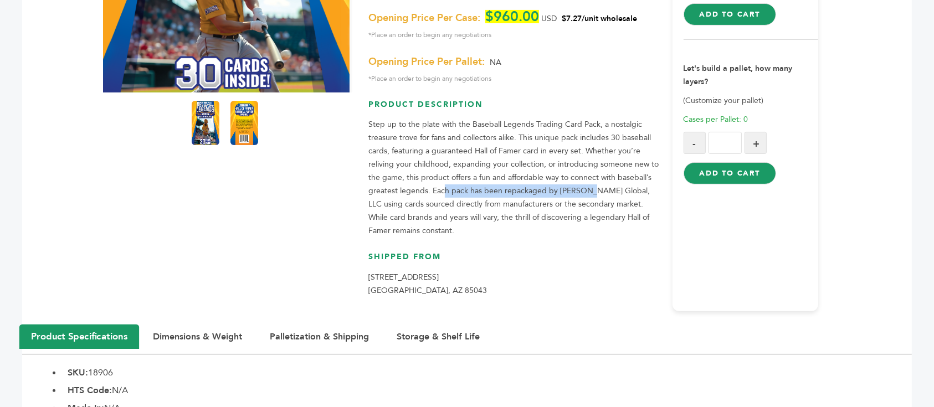
click at [589, 164] on p "Step up to the plate with the Baseball Legends Trading Card Pack, a nostalgic t…" at bounding box center [514, 178] width 292 height 120
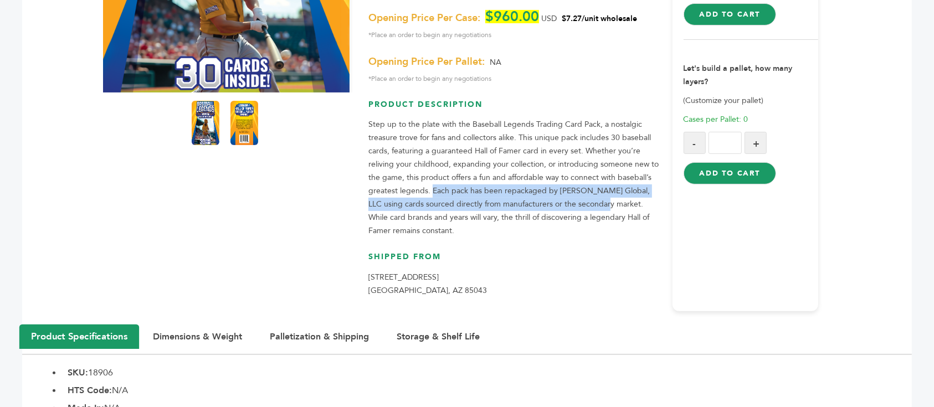
drag, startPoint x: 432, startPoint y: 165, endPoint x: 601, endPoint y: 174, distance: 169.7
click at [601, 174] on p "Step up to the plate with the Baseball Legends Trading Card Pack, a nostalgic t…" at bounding box center [514, 178] width 292 height 120
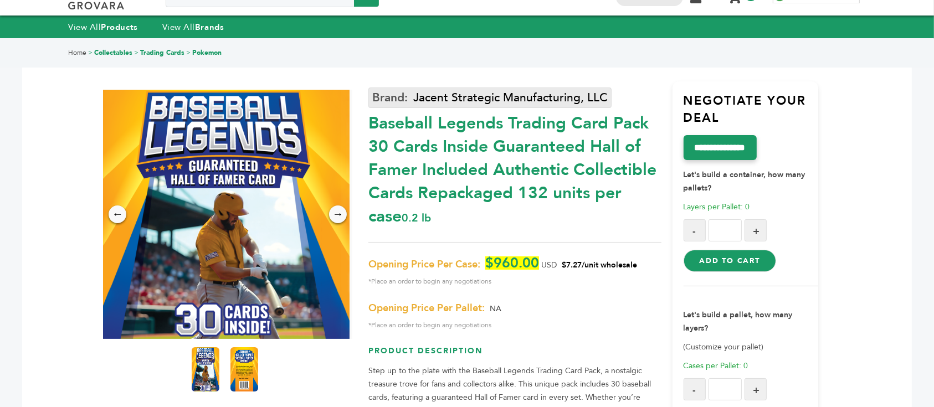
scroll to position [0, 0]
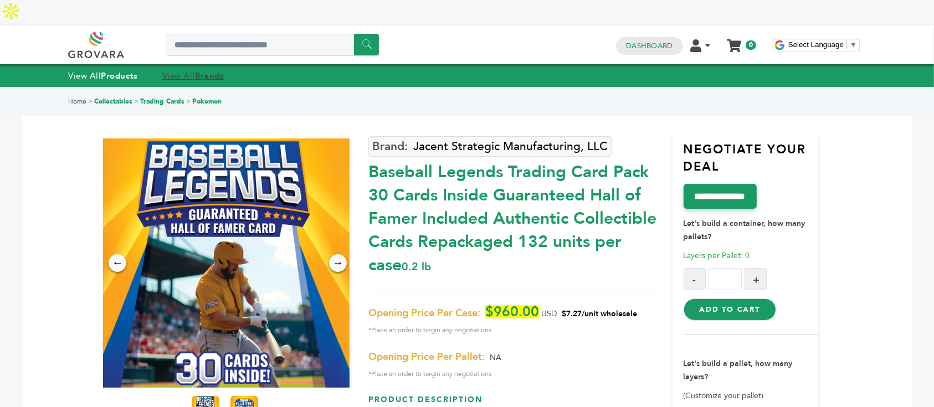
click at [184, 70] on link "View All Brands" at bounding box center [193, 75] width 62 height 11
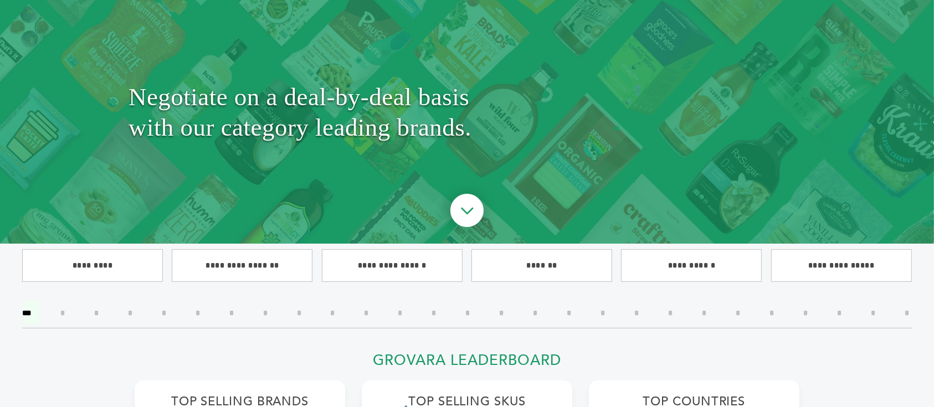
scroll to position [147, 0]
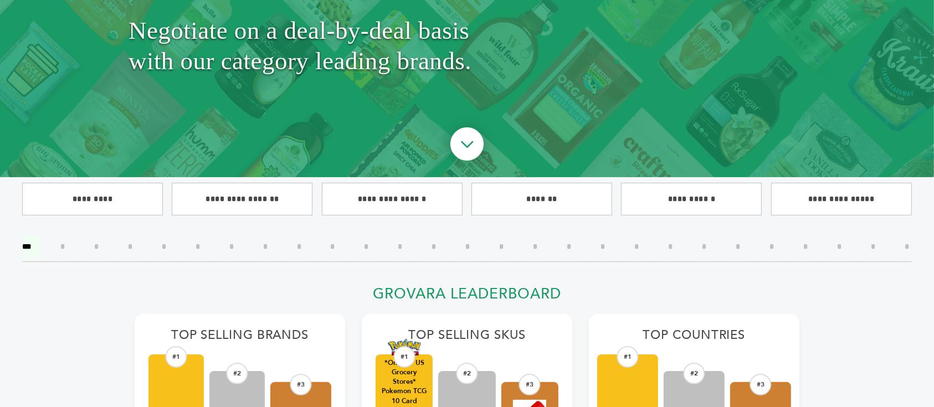
click at [565, 241] on input"] "*" at bounding box center [568, 247] width 21 height 24
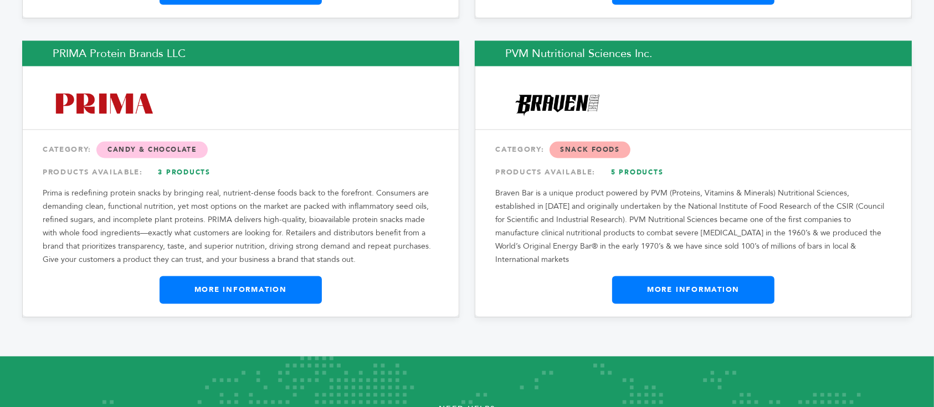
scroll to position [2087, 0]
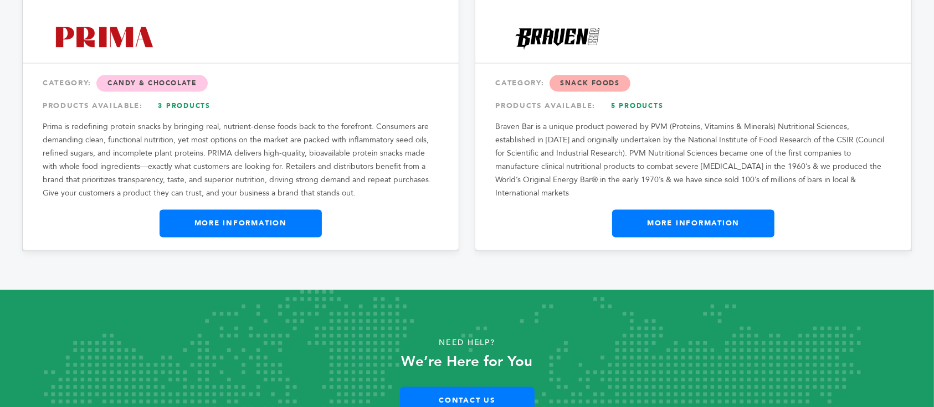
click at [683, 210] on link "More Information" at bounding box center [693, 224] width 162 height 28
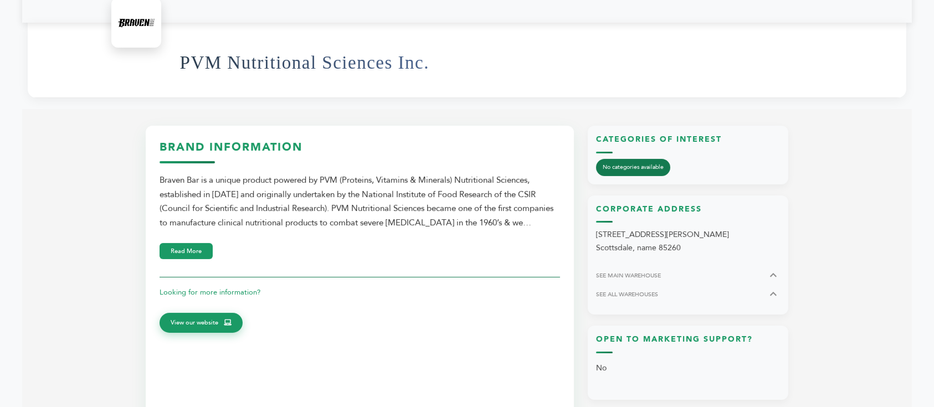
scroll to position [369, 0]
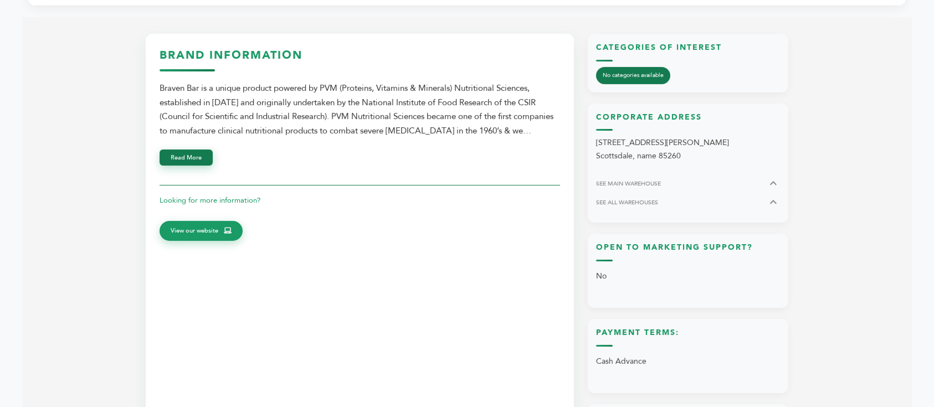
click at [190, 150] on button "Read More" at bounding box center [185, 158] width 53 height 16
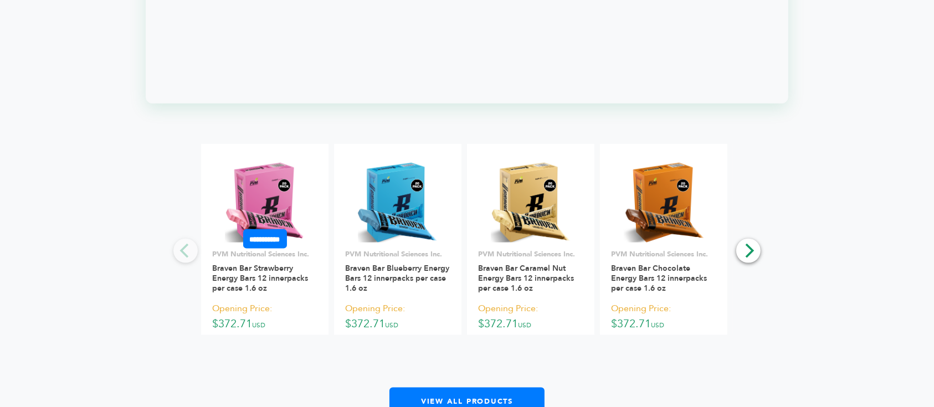
click at [279, 166] on div "**********" at bounding box center [264, 244] width 127 height 178
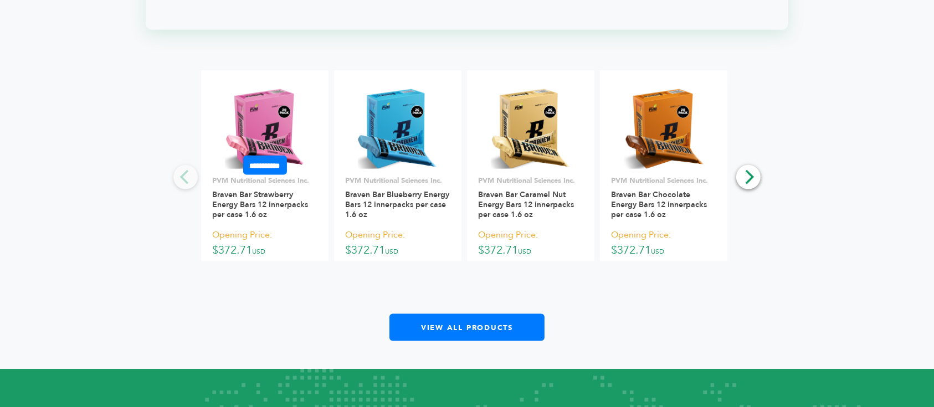
click at [270, 111] on img at bounding box center [265, 129] width 80 height 80
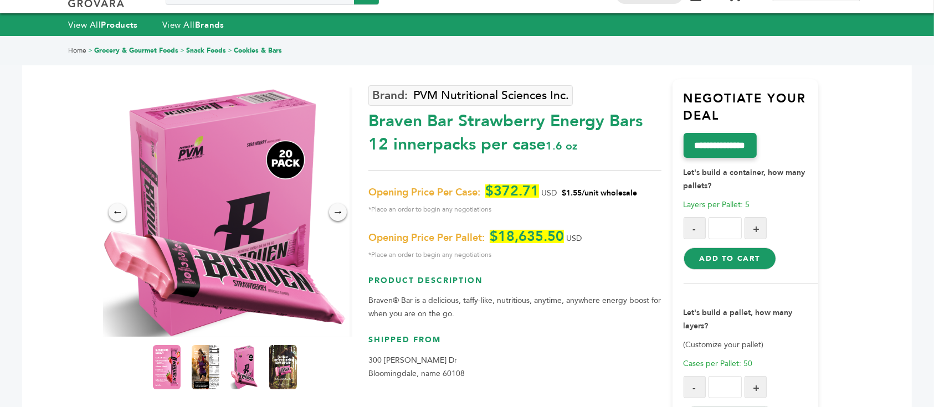
scroll to position [74, 0]
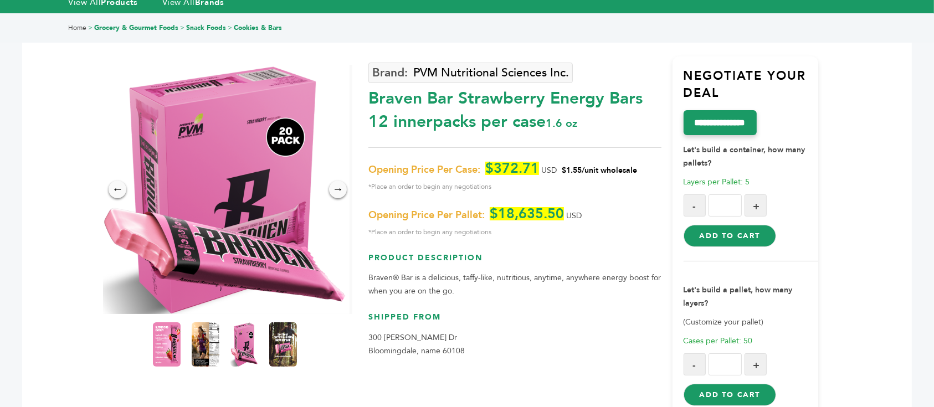
click at [433, 271] on p "Braven® Bar is a delicious, taffy-like, nutritious, anytime, anywhere energy bo…" at bounding box center [514, 284] width 292 height 27
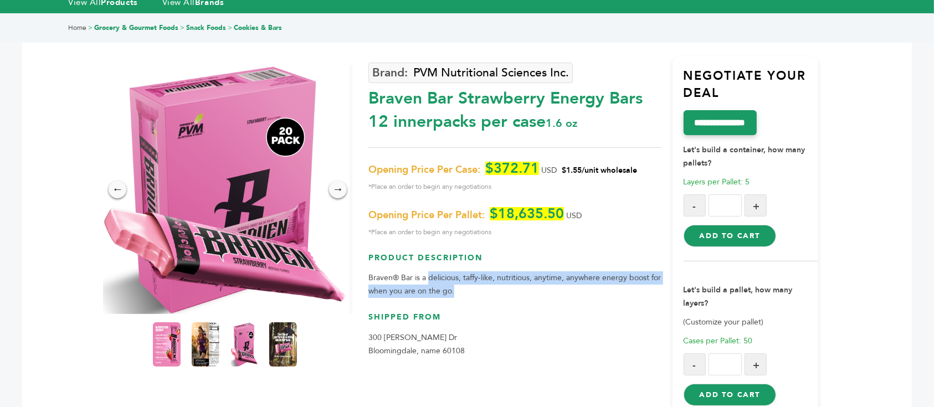
drag, startPoint x: 464, startPoint y: 268, endPoint x: 427, endPoint y: 252, distance: 39.9
click at [427, 271] on p "Braven® Bar is a delicious, taffy-like, nutritious, anytime, anywhere energy bo…" at bounding box center [514, 284] width 292 height 27
copy p "delicious, taffy-like, nutritious, anytime, anywhere energy boost for when you …"
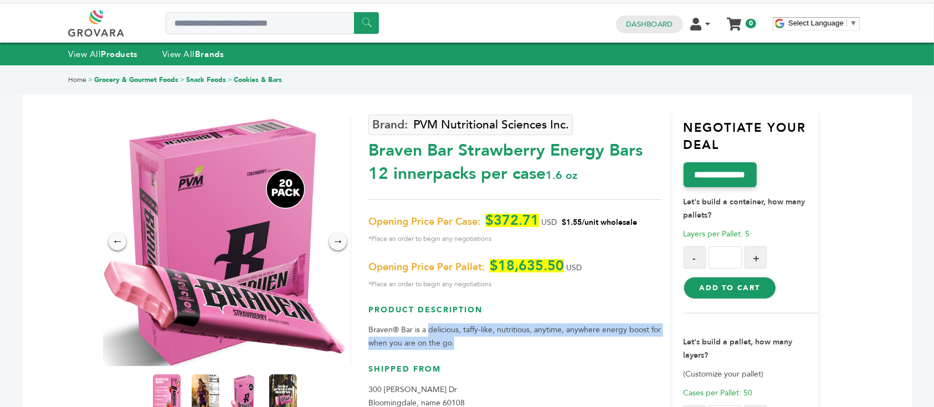
scroll to position [0, 0]
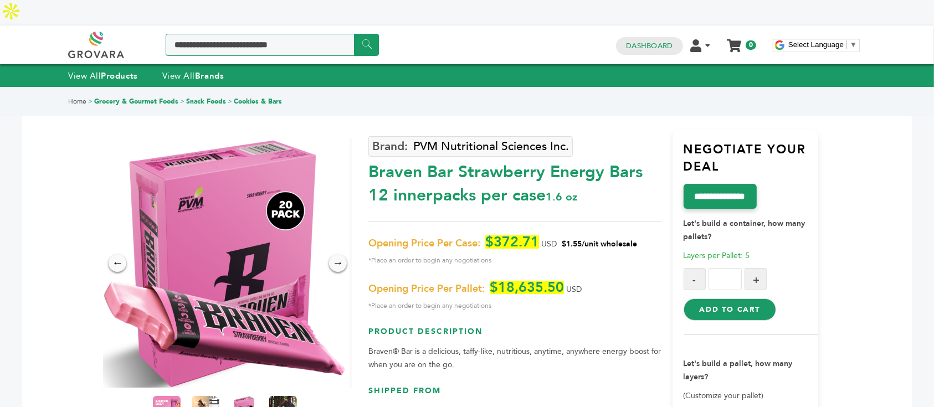
click at [264, 34] on input "Search a product or brand..." at bounding box center [272, 45] width 213 height 22
type input "*********"
click at [354, 34] on input "******" at bounding box center [366, 45] width 25 height 22
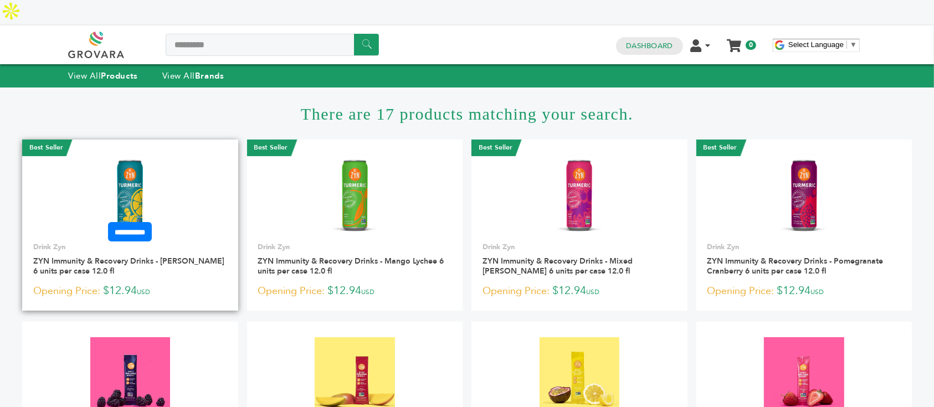
click at [131, 158] on img at bounding box center [129, 195] width 45 height 80
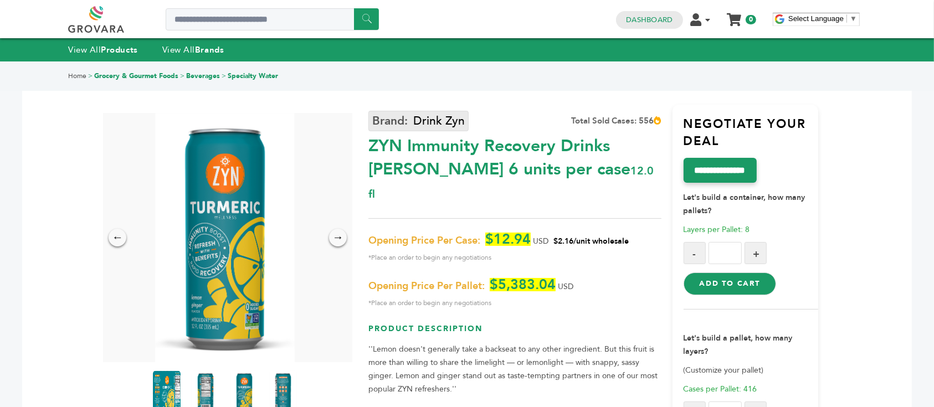
click at [411, 121] on link "Drink Zyn" at bounding box center [418, 121] width 100 height 20
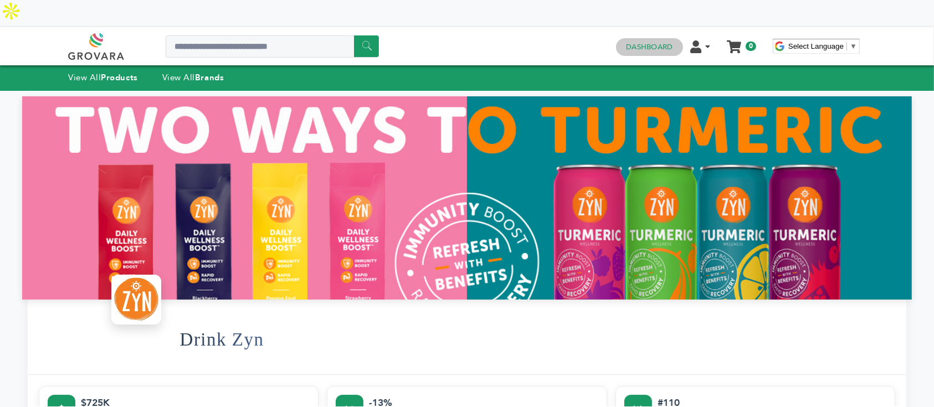
click at [651, 38] on h4 "Dashboard" at bounding box center [649, 47] width 66 height 18
click at [652, 42] on link "Dashboard" at bounding box center [649, 47] width 47 height 10
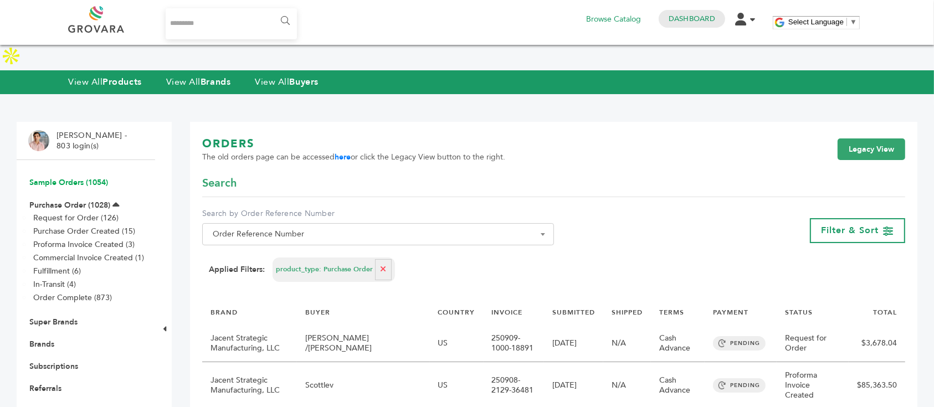
click at [80, 177] on link "Sample Orders (1054)" at bounding box center [68, 182] width 79 height 11
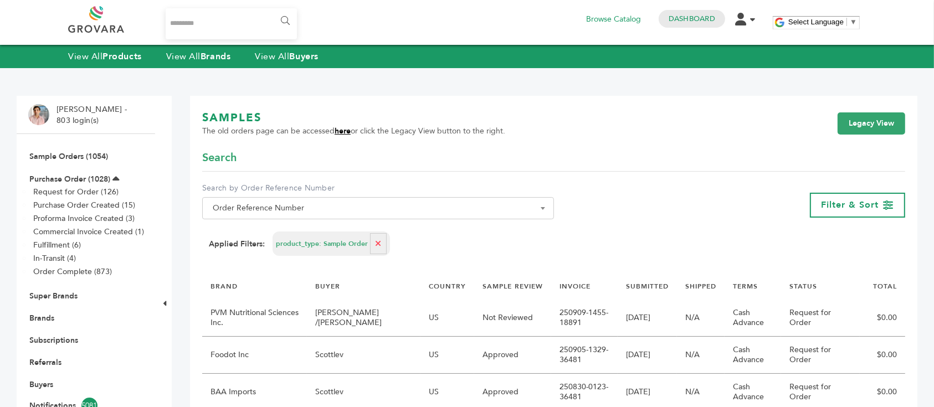
click at [341, 135] on link "here" at bounding box center [342, 131] width 16 height 11
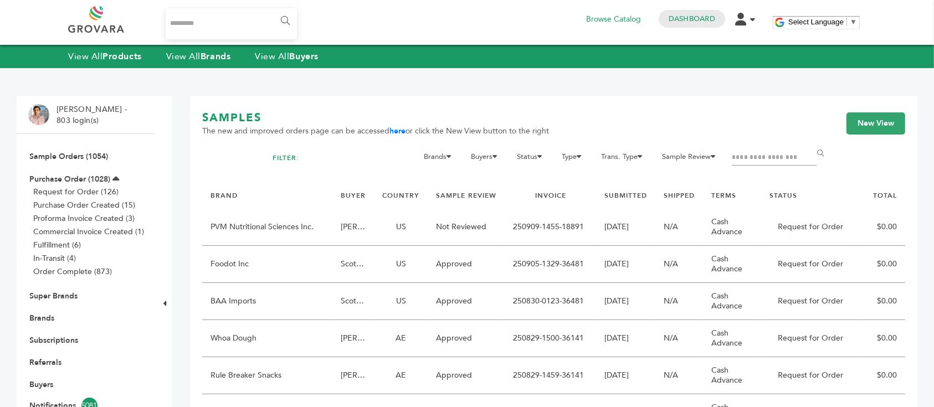
click at [741, 159] on input "Filter by keywords" at bounding box center [774, 158] width 85 height 16
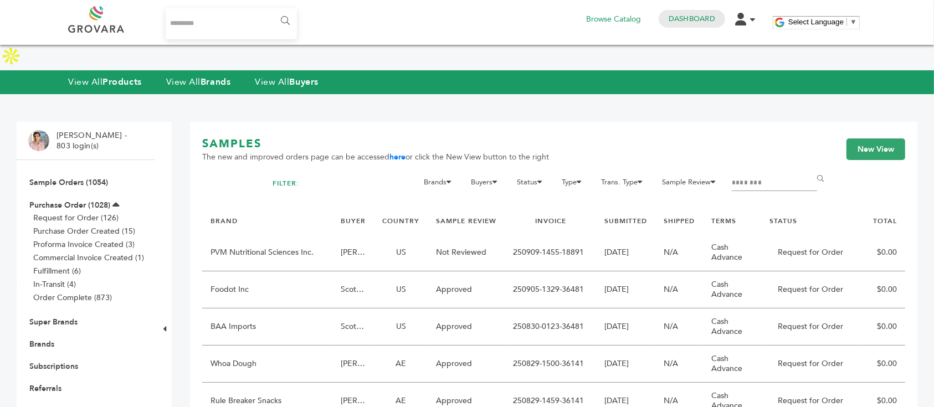
type input "********"
click at [810, 168] on input "******" at bounding box center [822, 179] width 25 height 22
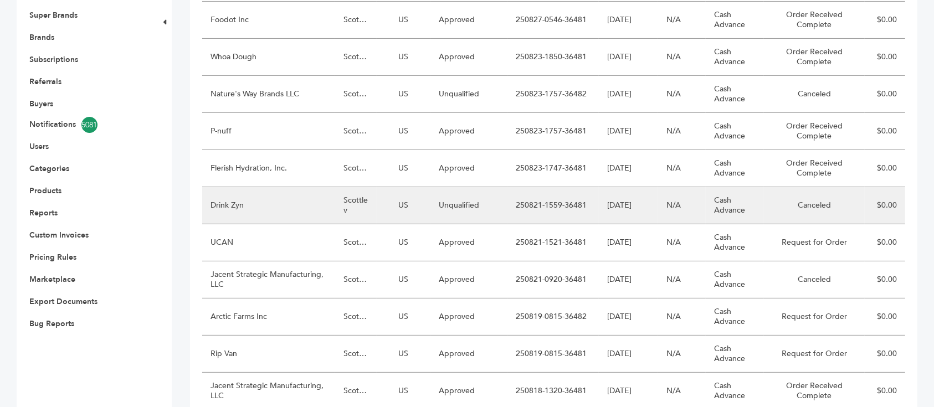
scroll to position [310, 0]
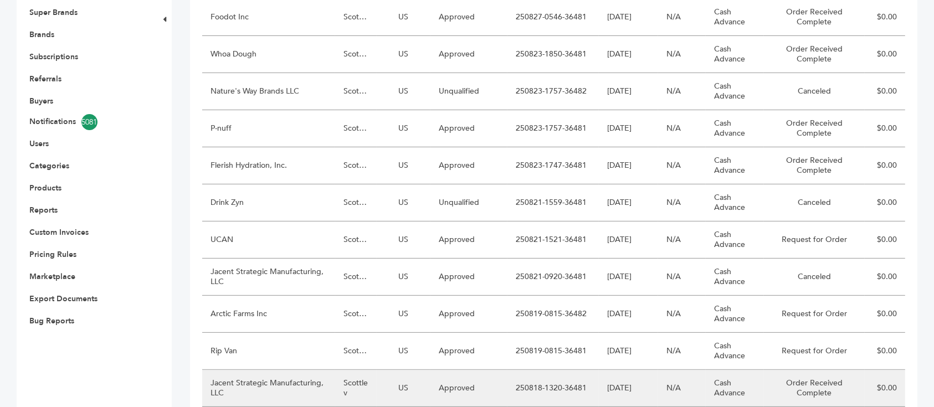
click at [372, 370] on td "Scottlev" at bounding box center [356, 388] width 42 height 37
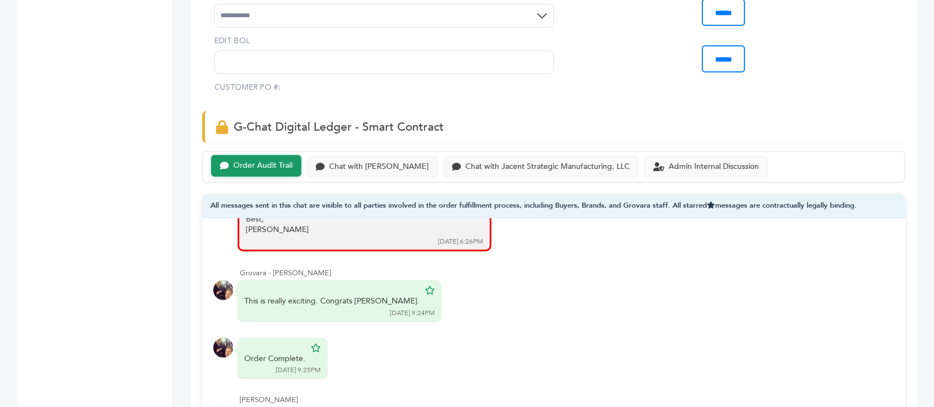
scroll to position [672, 0]
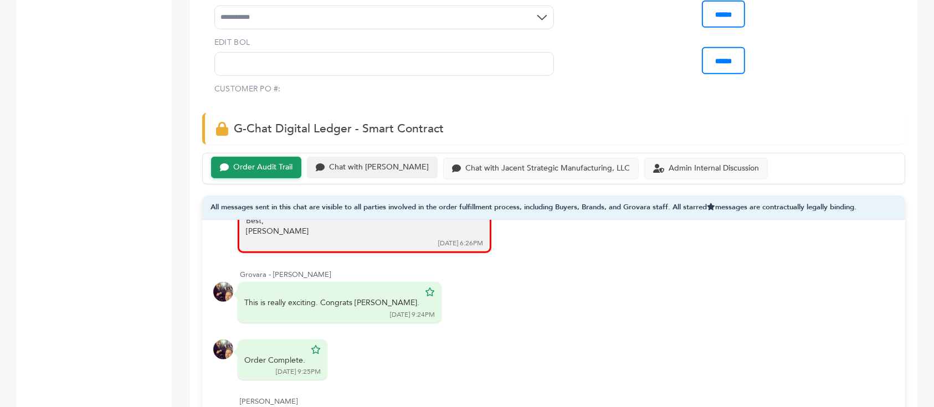
click at [362, 157] on div "Chat with Scottlev" at bounding box center [372, 168] width 131 height 22
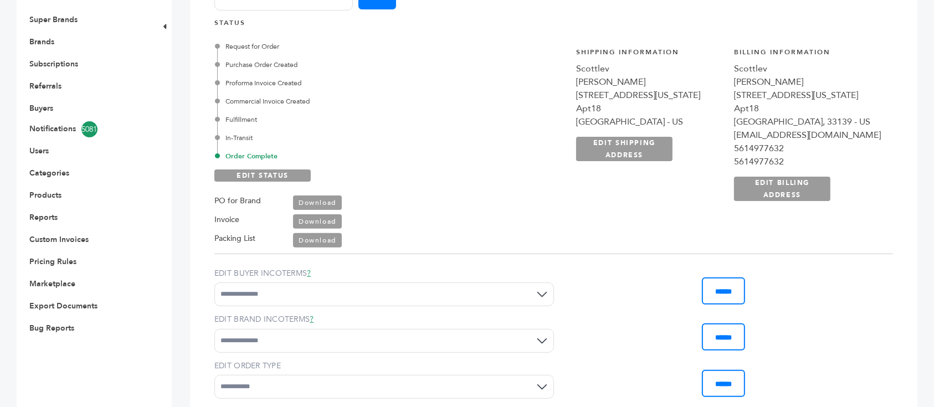
scroll to position [155, 0]
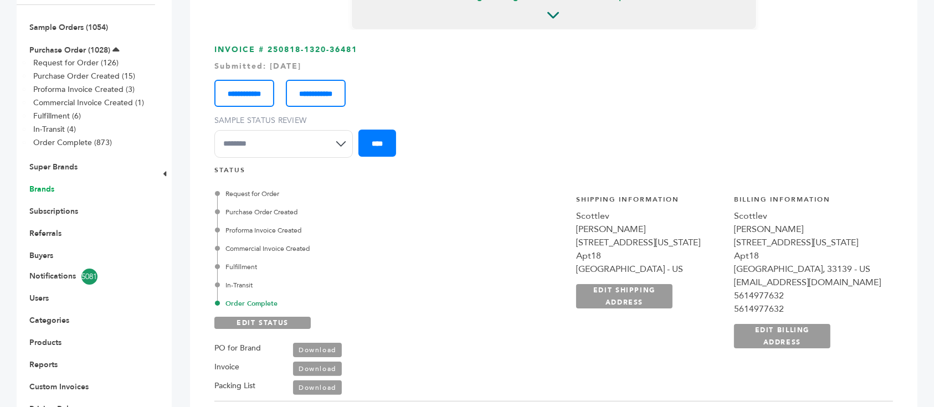
click at [46, 184] on link "Brands" at bounding box center [41, 189] width 25 height 11
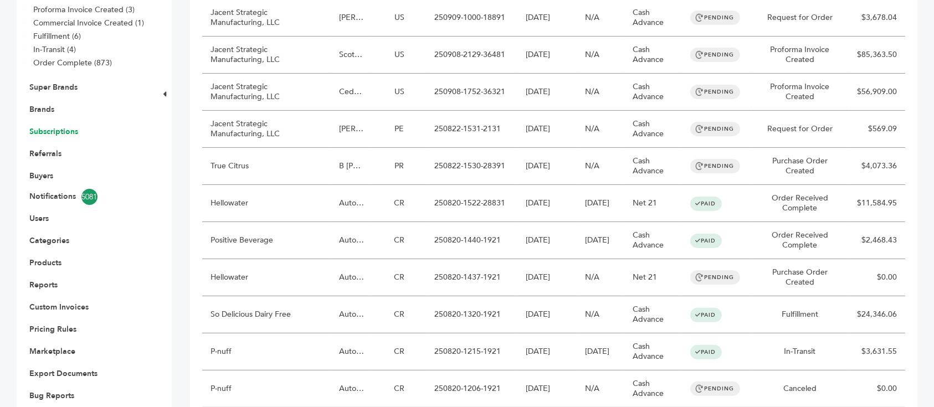
scroll to position [221, 0]
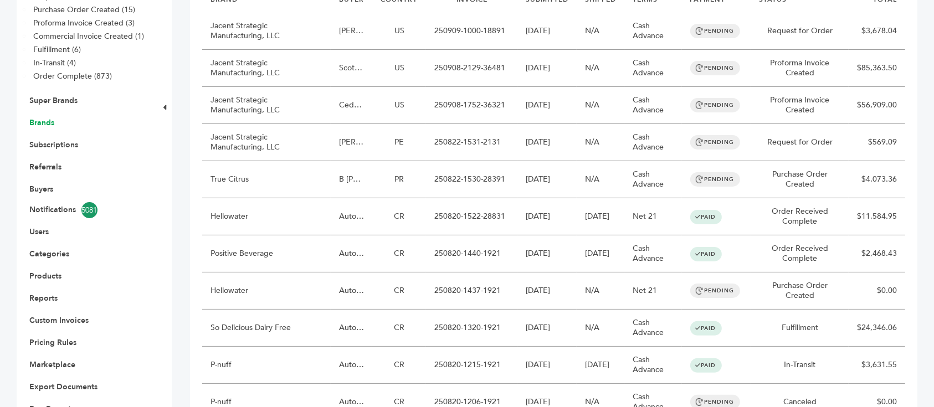
click at [49, 117] on link "Brands" at bounding box center [41, 122] width 25 height 11
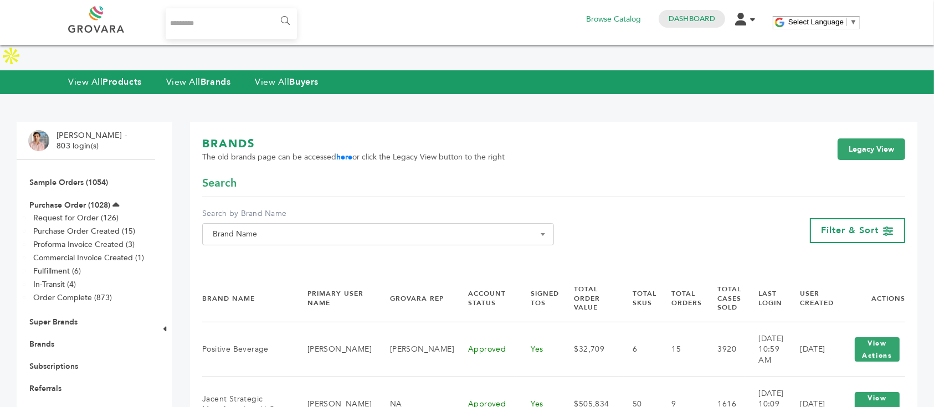
click at [337, 226] on span "Brand Name" at bounding box center [377, 234] width 339 height 16
click at [337, 224] on input "Search" at bounding box center [378, 228] width 346 height 14
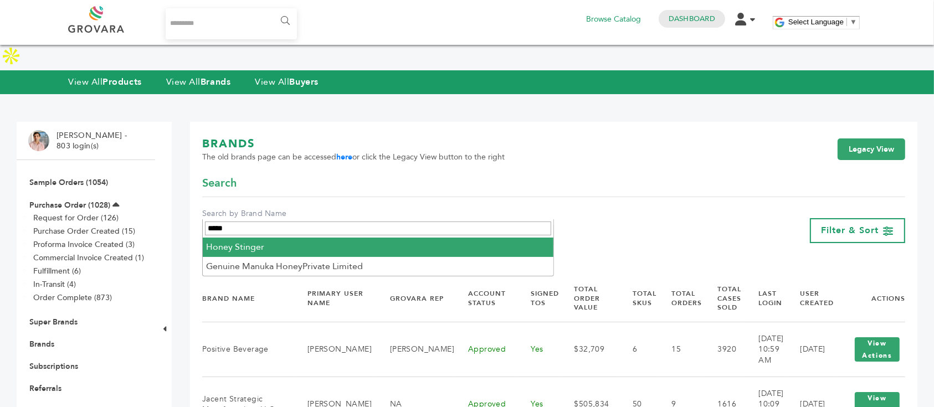
type input "*****"
select select "**********"
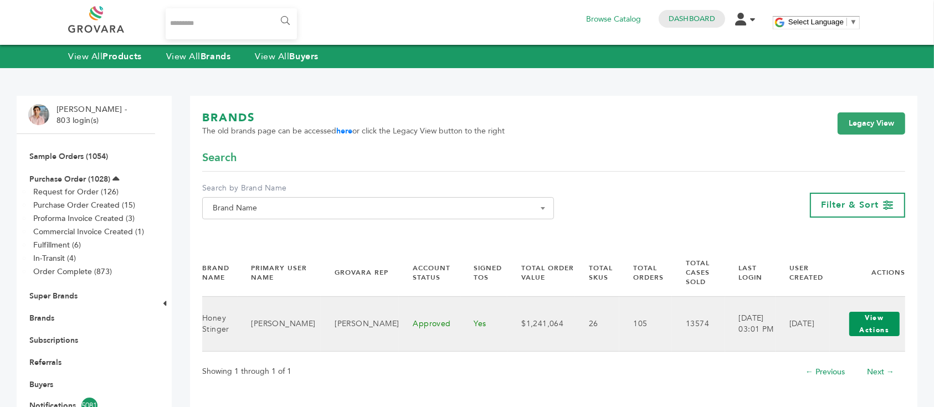
click at [855, 315] on button "View Actions" at bounding box center [874, 324] width 50 height 24
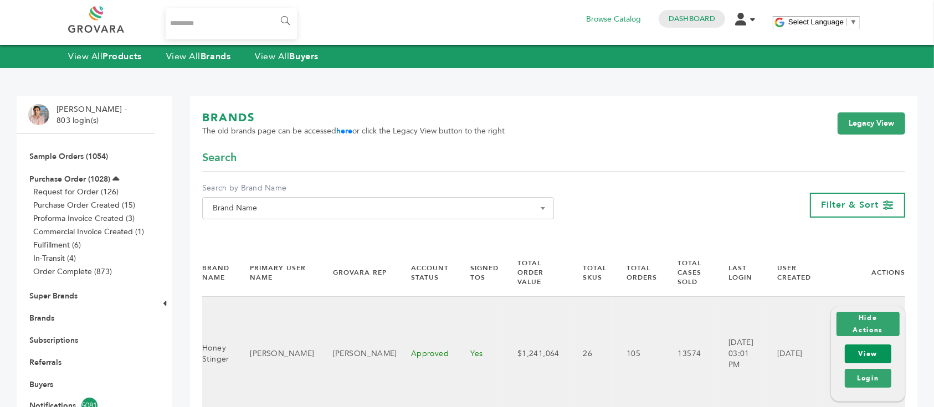
click at [871, 357] on link "View" at bounding box center [867, 353] width 47 height 19
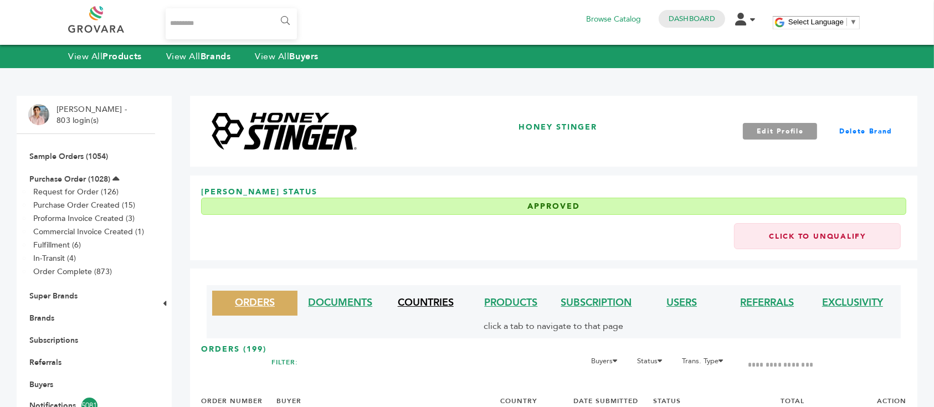
click at [438, 303] on link "COUNTRIES" at bounding box center [426, 303] width 56 height 14
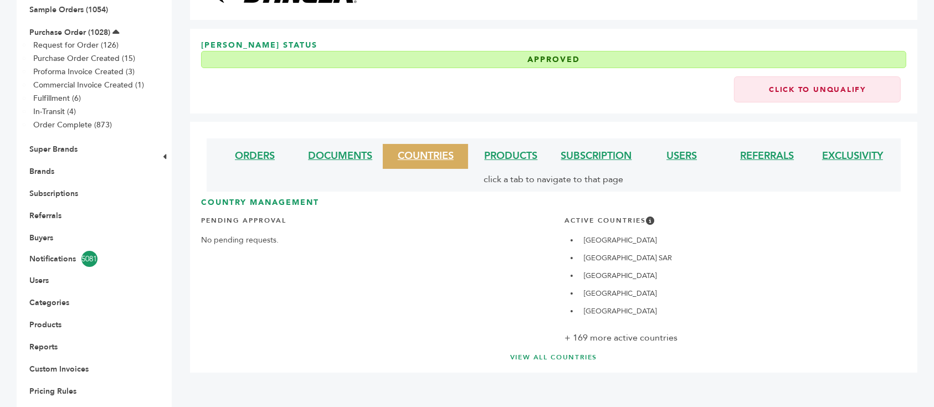
scroll to position [235, 0]
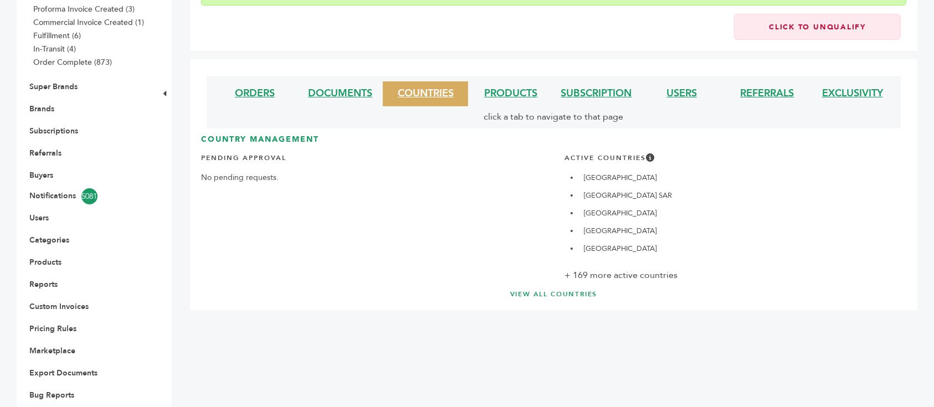
click at [542, 290] on link "VIEW ALL COUNTRIES" at bounding box center [553, 294] width 661 height 9
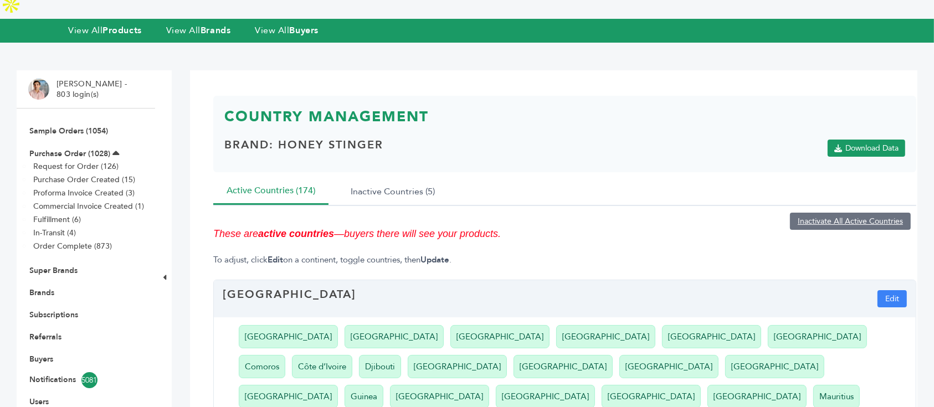
scroll to position [74, 0]
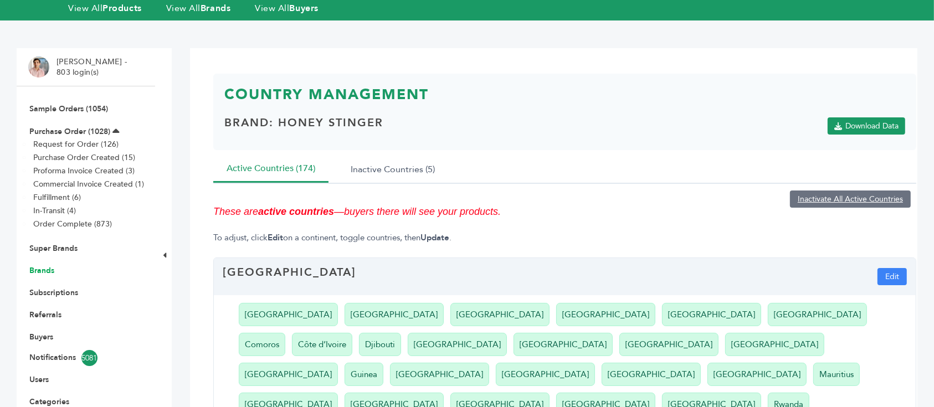
click at [44, 265] on link "Brands" at bounding box center [41, 270] width 25 height 11
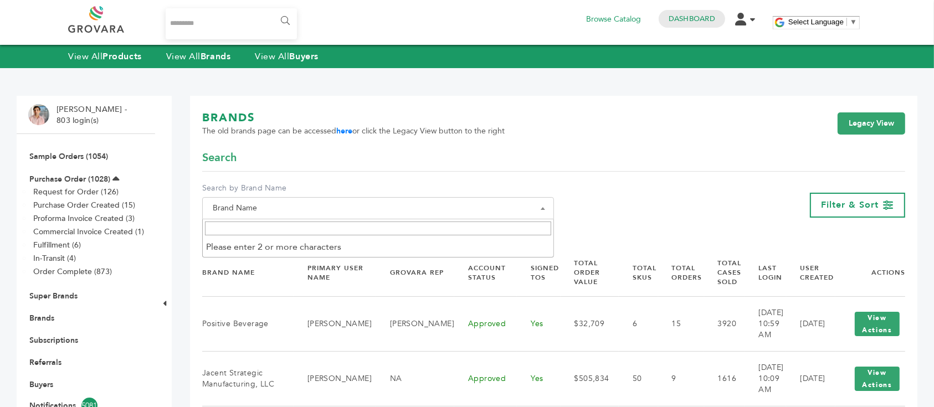
click at [414, 208] on span "Brand Name" at bounding box center [377, 208] width 339 height 16
click at [404, 230] on input "Search" at bounding box center [378, 228] width 346 height 14
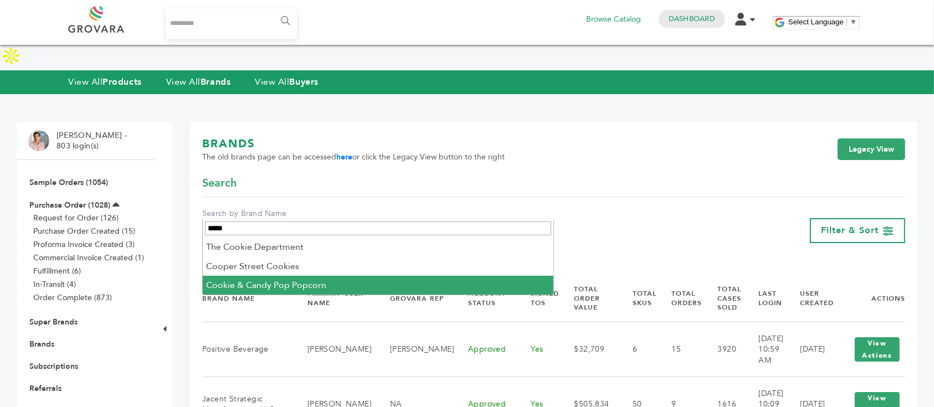
type input "*****"
select select "**********"
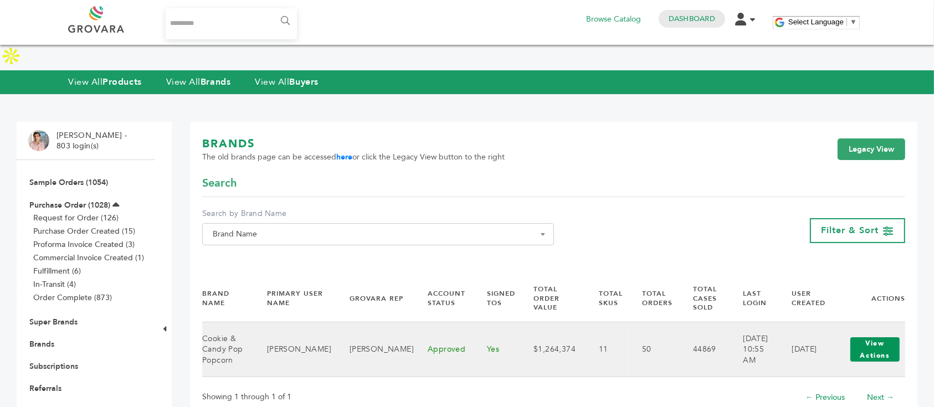
click at [853, 337] on button "View Actions" at bounding box center [874, 349] width 49 height 24
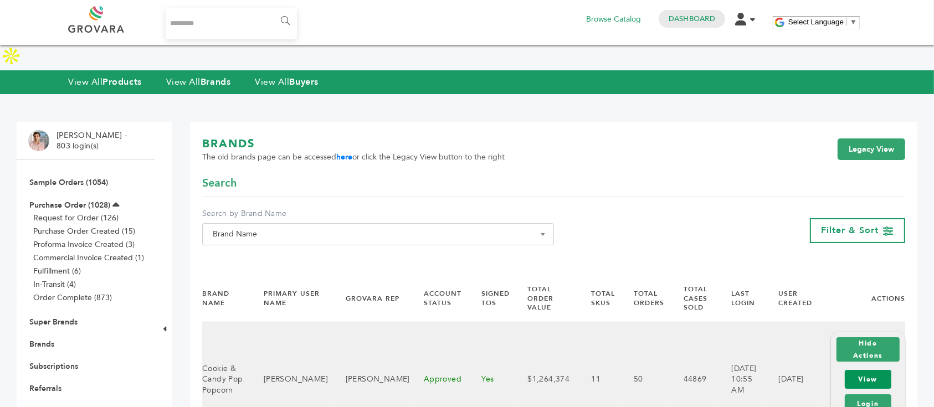
click at [861, 370] on link "View" at bounding box center [867, 379] width 47 height 19
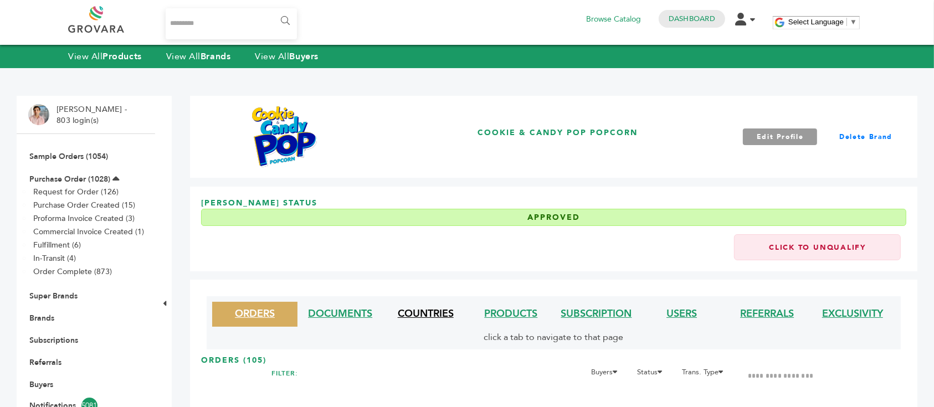
click at [419, 315] on link "COUNTRIES" at bounding box center [426, 314] width 56 height 14
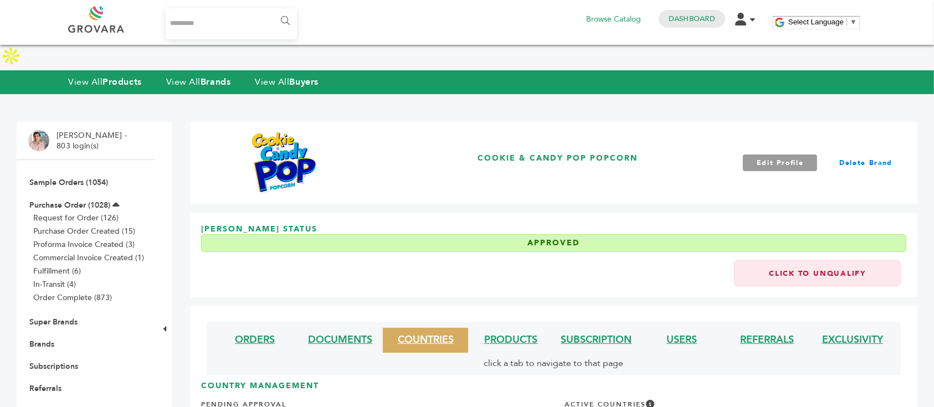
scroll to position [221, 0]
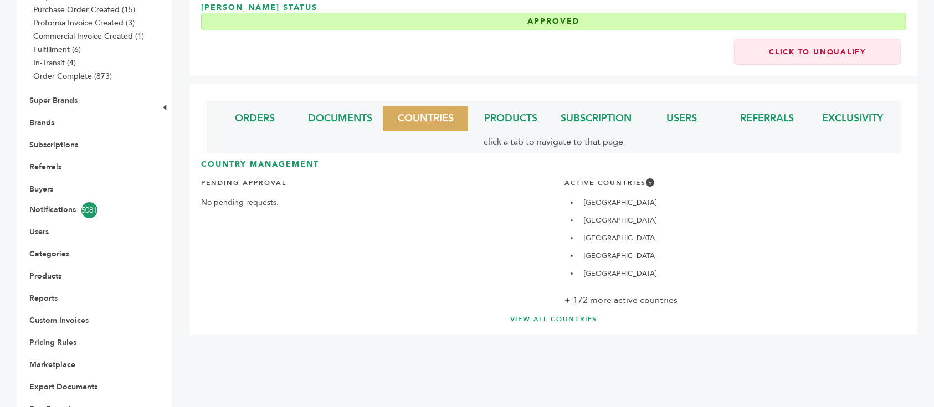
click at [568, 315] on link "VIEW ALL COUNTRIES" at bounding box center [553, 319] width 661 height 9
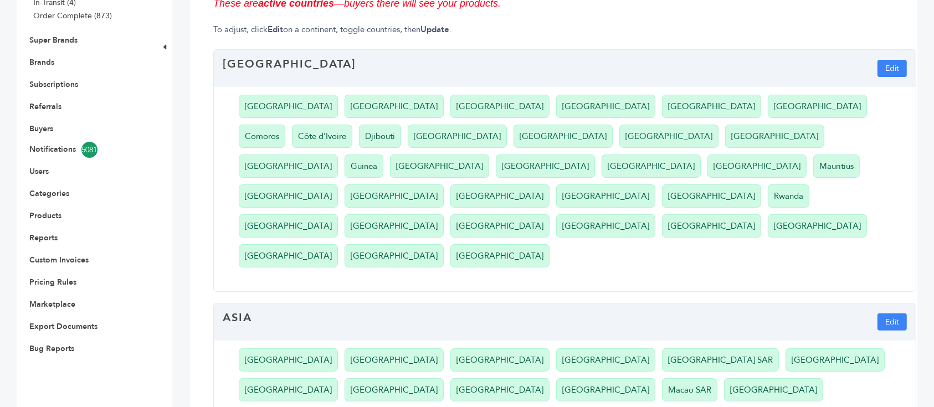
scroll to position [221, 0]
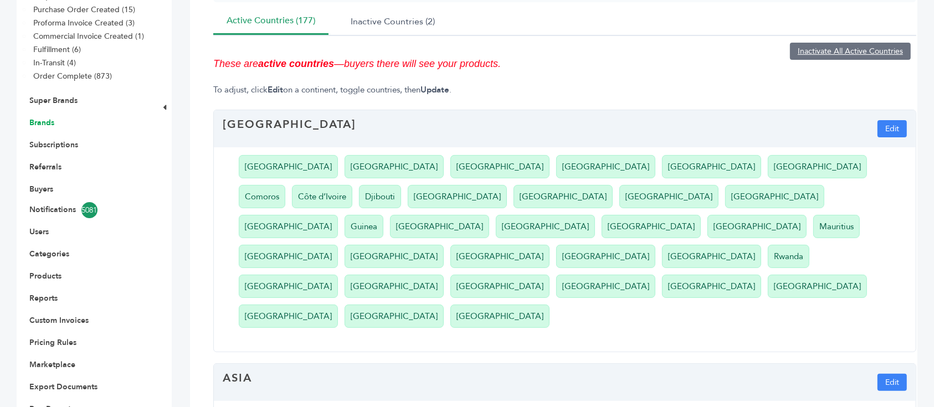
click at [53, 117] on link "Brands" at bounding box center [41, 122] width 25 height 11
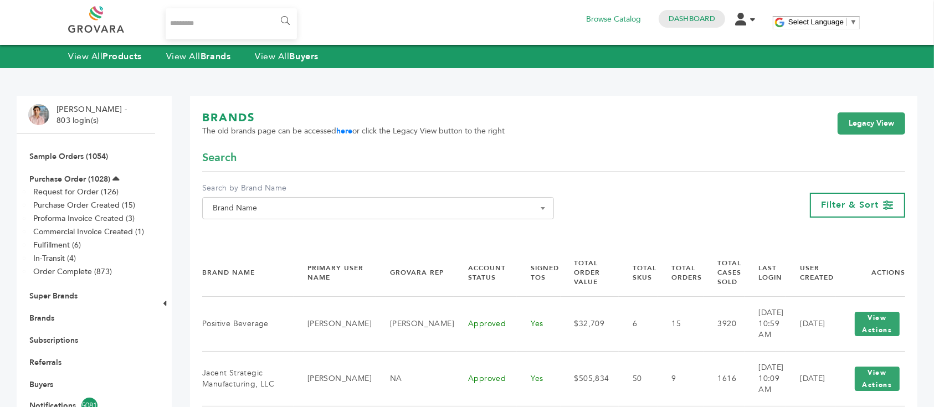
click at [356, 200] on span "Brand Name" at bounding box center [377, 208] width 339 height 16
click at [342, 225] on input "Search" at bounding box center [378, 228] width 346 height 14
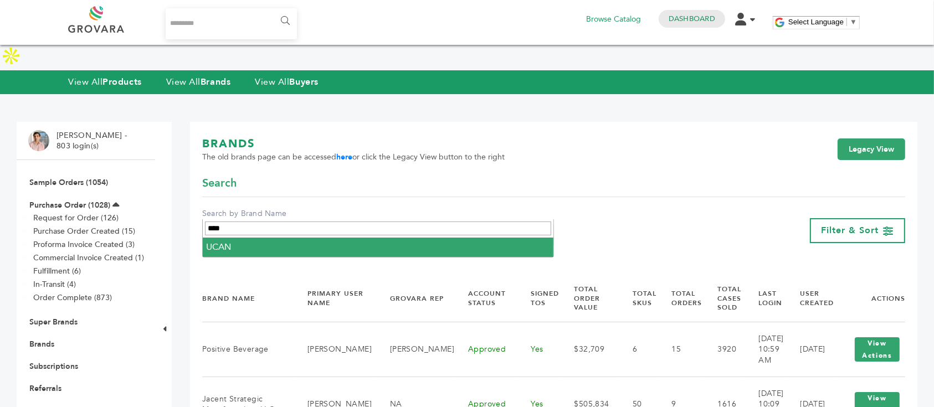
type input "****"
select select "****"
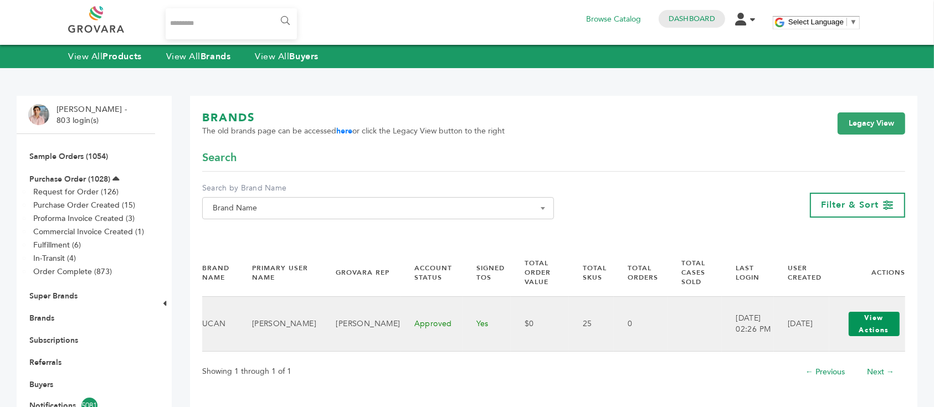
click at [876, 323] on button "View Actions" at bounding box center [873, 324] width 51 height 24
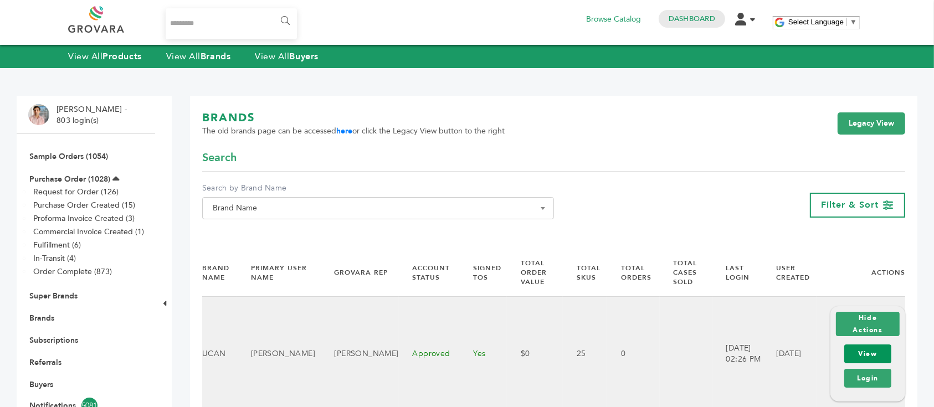
click at [863, 355] on link "View" at bounding box center [867, 353] width 47 height 19
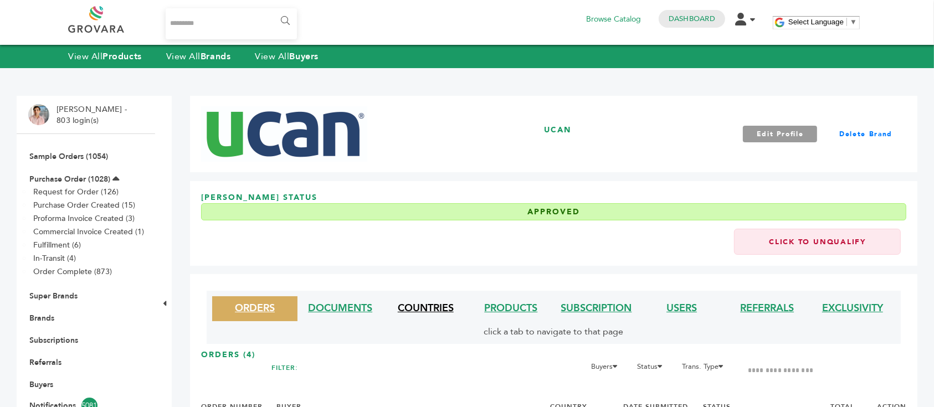
click at [435, 311] on link "COUNTRIES" at bounding box center [426, 308] width 56 height 14
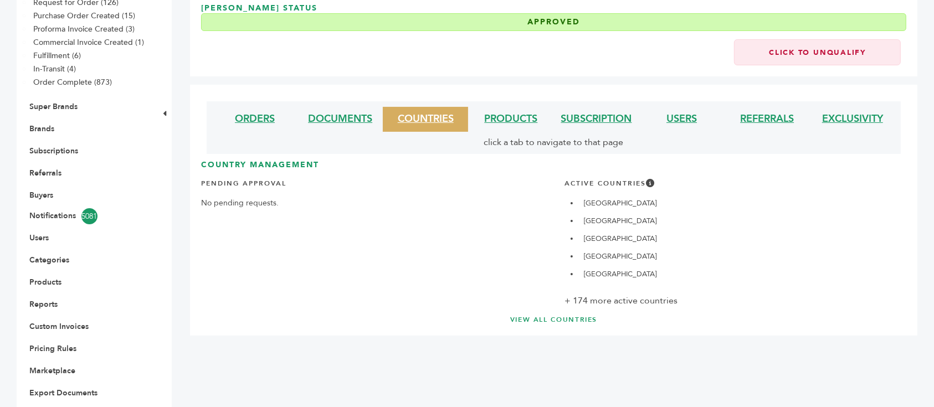
scroll to position [235, 0]
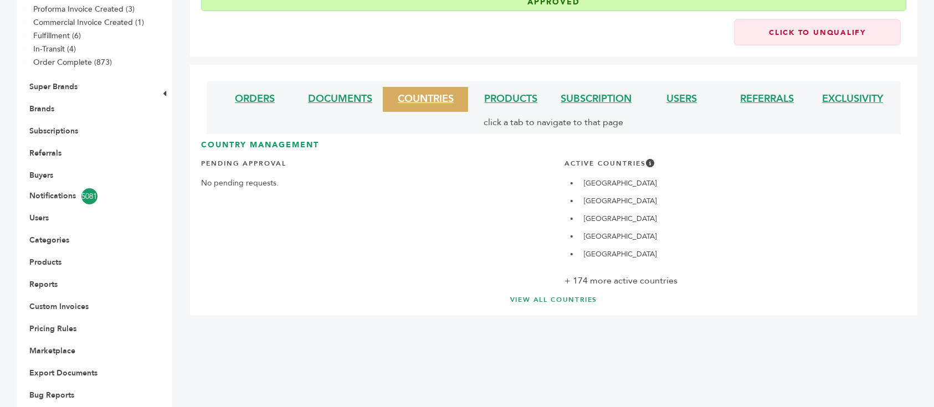
click at [573, 295] on link "VIEW ALL COUNTRIES" at bounding box center [553, 299] width 661 height 9
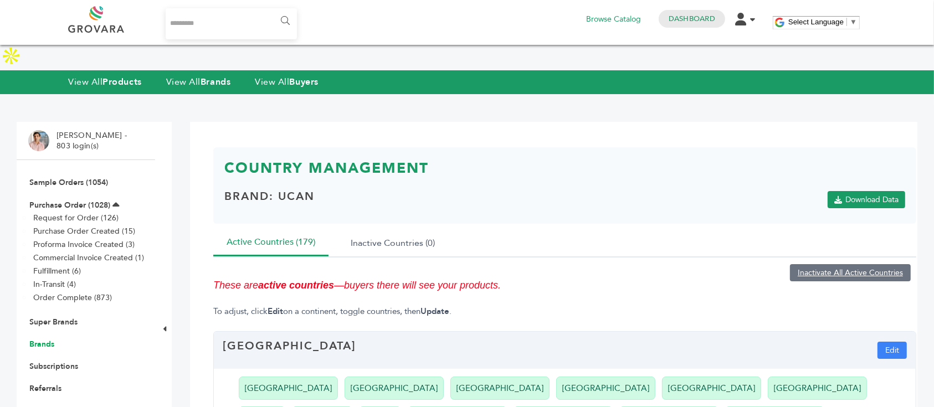
click at [50, 339] on link "Brands" at bounding box center [41, 344] width 25 height 11
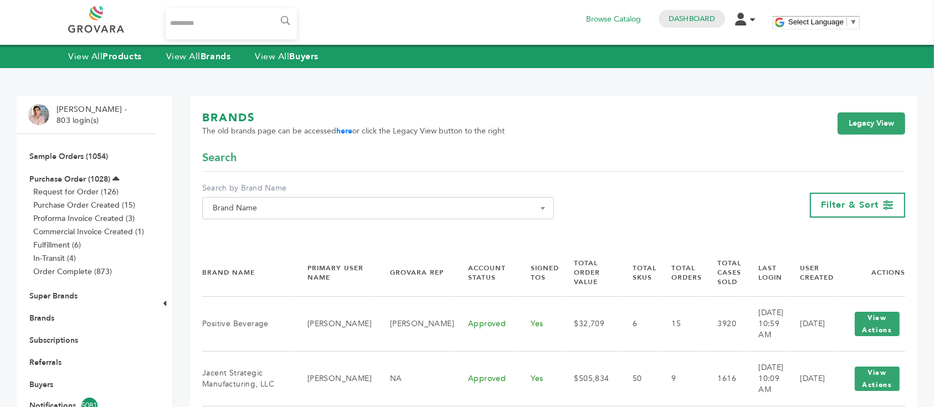
click at [374, 211] on span "Brand Name" at bounding box center [377, 208] width 339 height 16
click at [360, 233] on input "Search" at bounding box center [378, 228] width 346 height 14
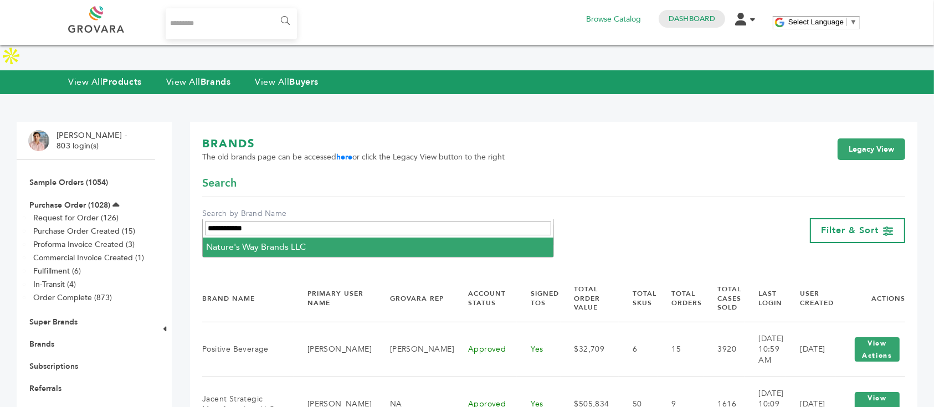
type input "**********"
select select "**********"
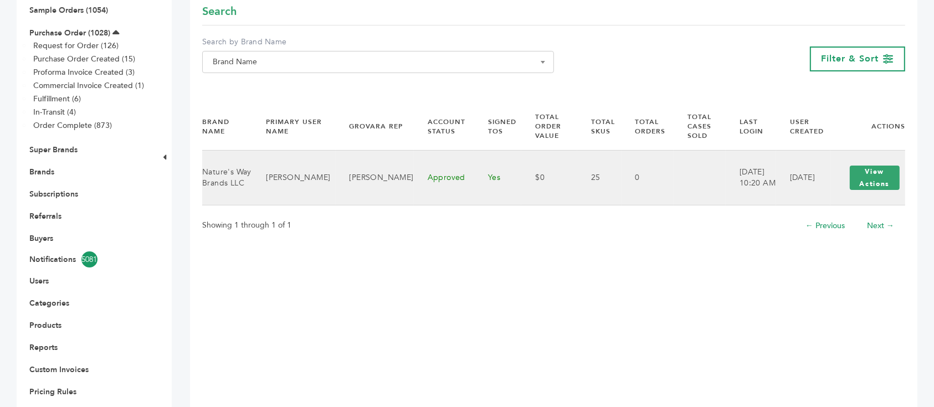
scroll to position [147, 0]
click at [864, 167] on button "View Actions" at bounding box center [874, 176] width 50 height 24
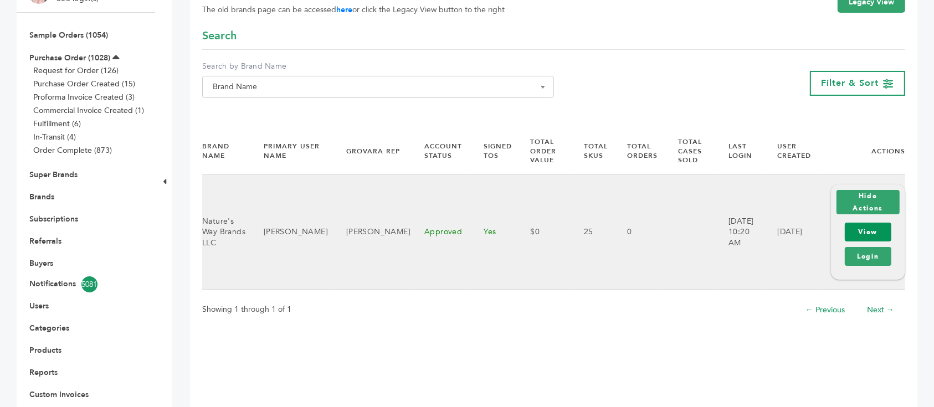
click at [860, 223] on link "View" at bounding box center [867, 232] width 47 height 19
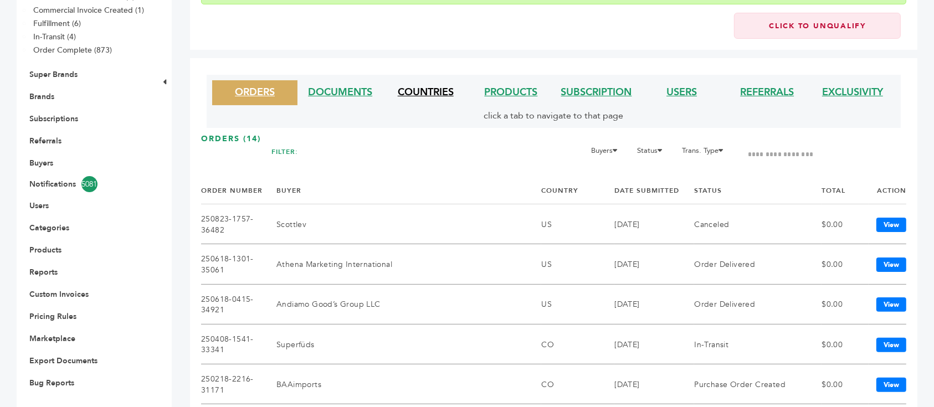
scroll to position [221, 0]
click at [428, 84] on li "COUNTRIES" at bounding box center [425, 92] width 85 height 25
click at [427, 90] on link "COUNTRIES" at bounding box center [426, 92] width 56 height 14
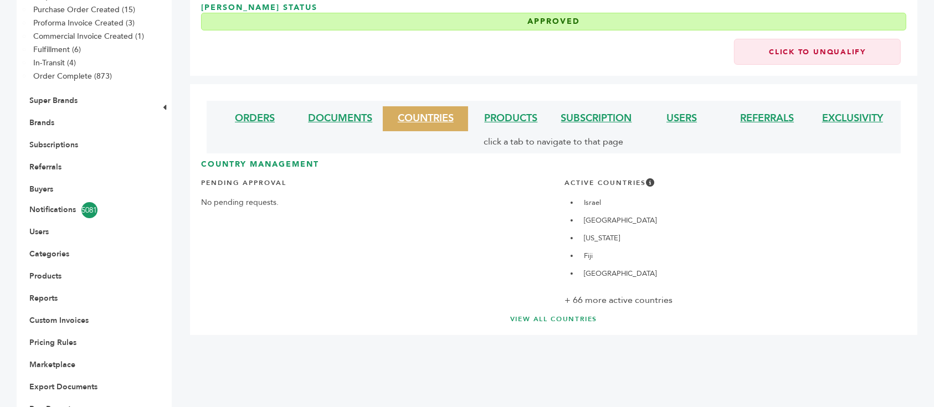
click at [573, 315] on link "VIEW ALL COUNTRIES" at bounding box center [553, 319] width 661 height 9
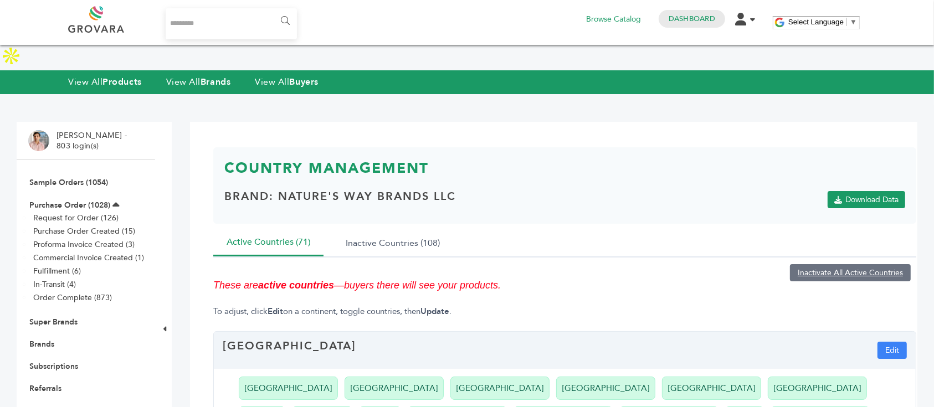
click at [232, 24] on input "Search..." at bounding box center [231, 23] width 131 height 31
type input "**********"
click at [284, 14] on input "******" at bounding box center [284, 21] width 25 height 22
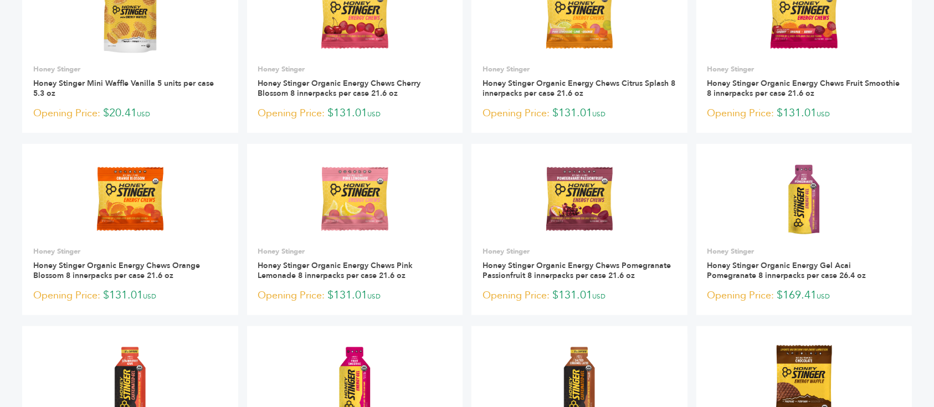
scroll to position [664, 0]
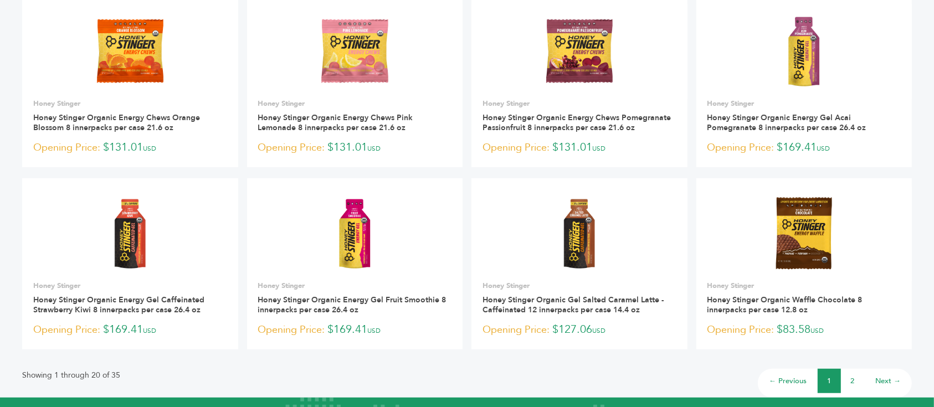
click at [852, 380] on link "2" at bounding box center [853, 381] width 4 height 10
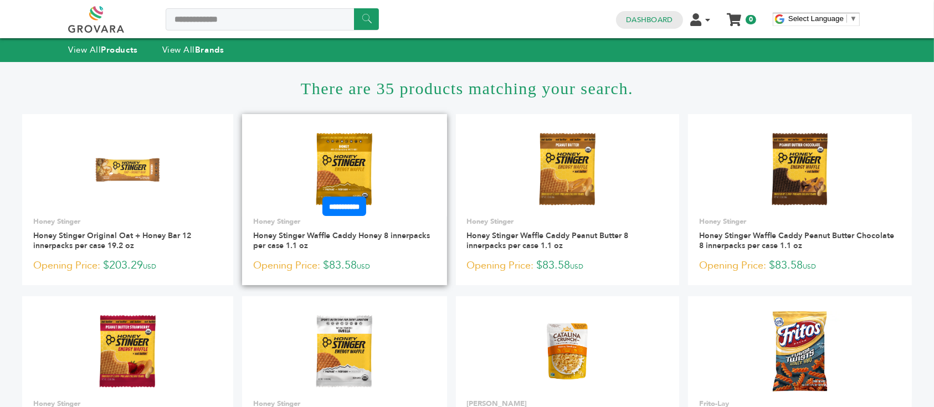
click at [374, 146] on img at bounding box center [344, 169] width 80 height 80
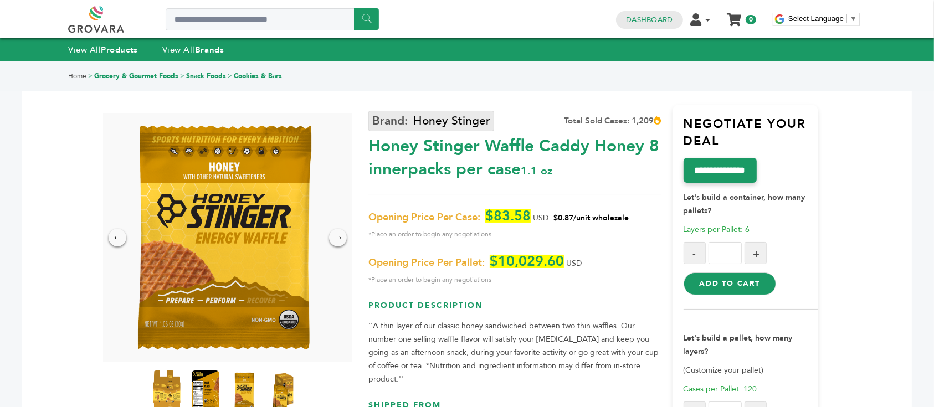
click at [455, 115] on link "Honey Stinger" at bounding box center [431, 121] width 126 height 20
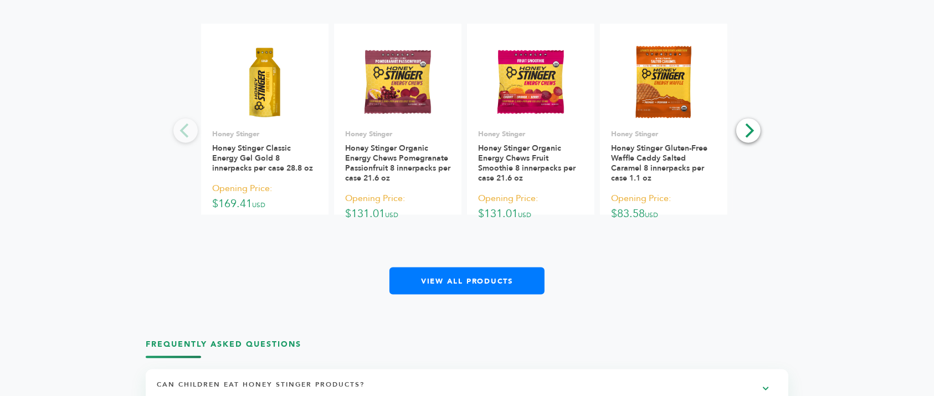
scroll to position [1403, 0]
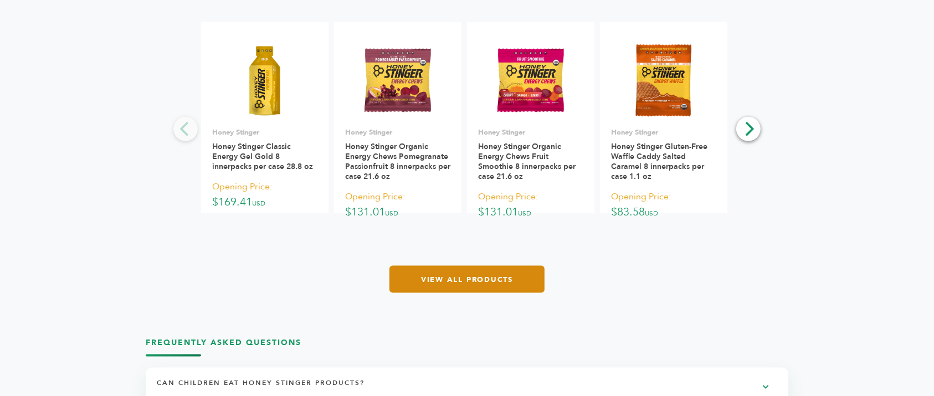
click at [483, 281] on link "View All Products" at bounding box center [466, 279] width 155 height 27
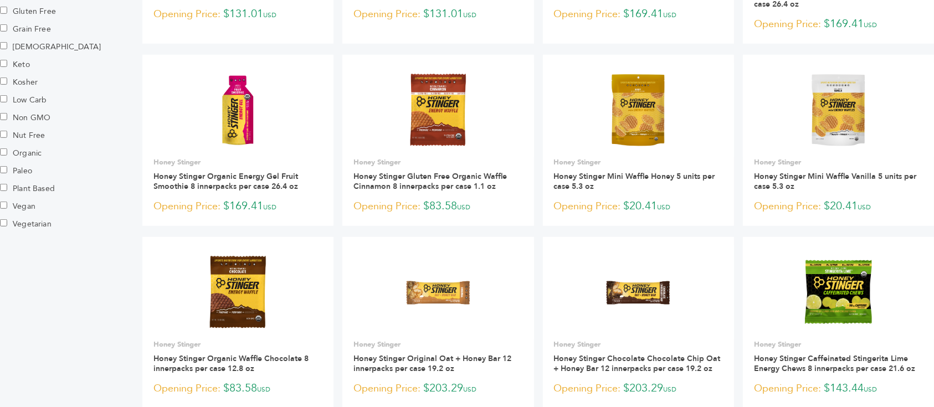
scroll to position [812, 0]
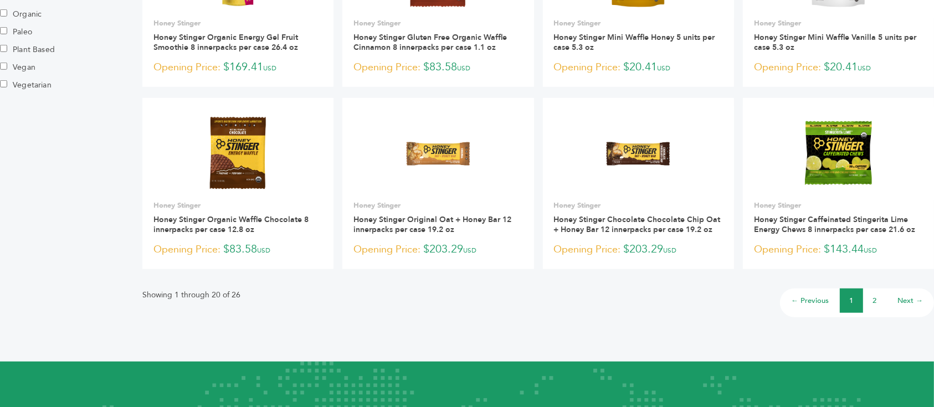
click at [875, 289] on li "2" at bounding box center [874, 301] width 23 height 24
click at [873, 296] on link "2" at bounding box center [875, 301] width 4 height 10
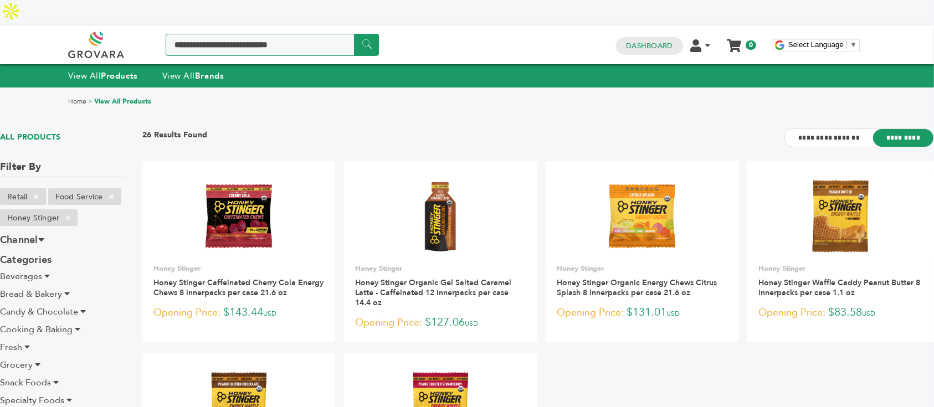
click at [308, 34] on input "Search a product or brand..." at bounding box center [272, 45] width 213 height 22
type input "**********"
click at [354, 34] on input "******" at bounding box center [366, 45] width 25 height 22
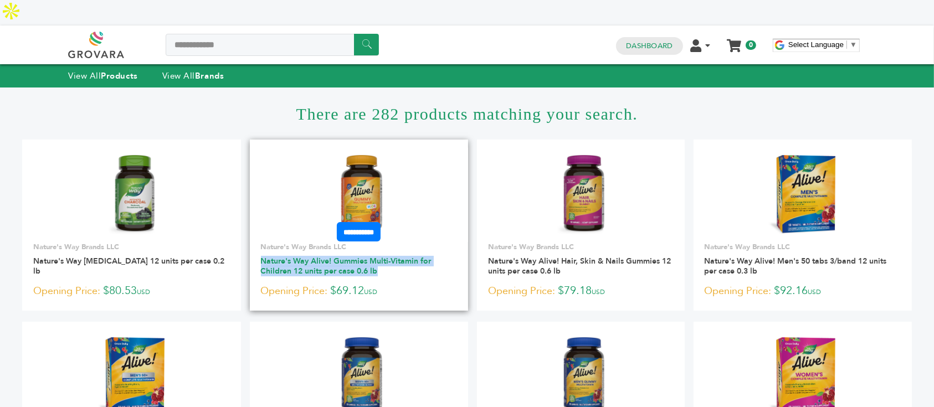
drag, startPoint x: 384, startPoint y: 241, endPoint x: 257, endPoint y: 236, distance: 127.5
click at [261, 256] on h3 "Nature's Way Alive! Gummies Multi-Vitamin for Children 12 units per case 0.6 lb" at bounding box center [359, 269] width 197 height 27
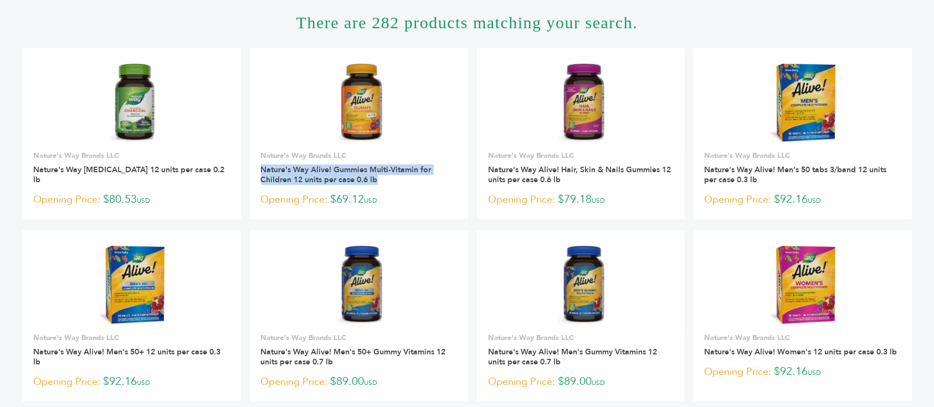
scroll to position [74, 0]
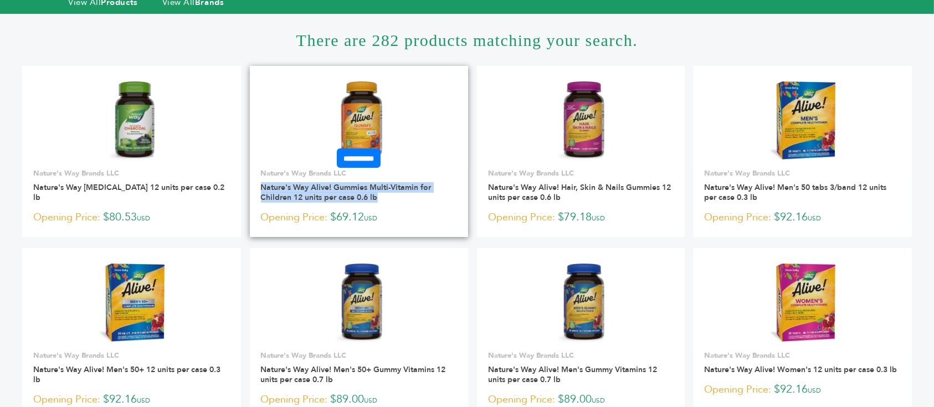
click at [357, 81] on img at bounding box center [358, 121] width 47 height 80
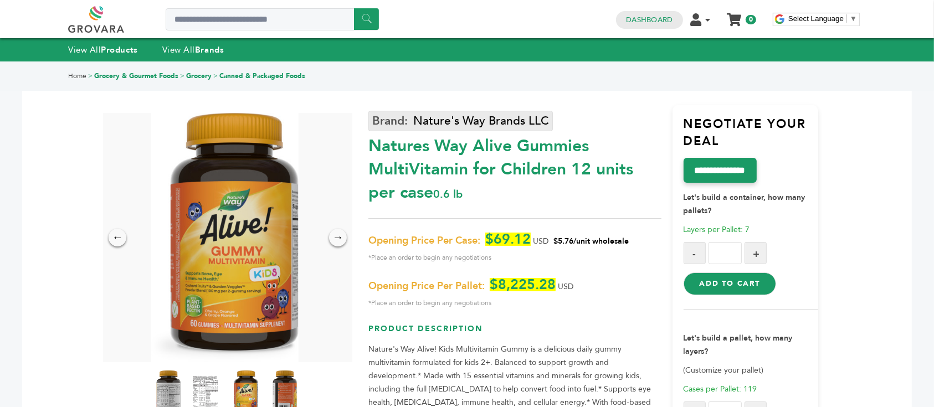
click at [446, 121] on link "Nature's Way Brands LLC" at bounding box center [460, 121] width 184 height 20
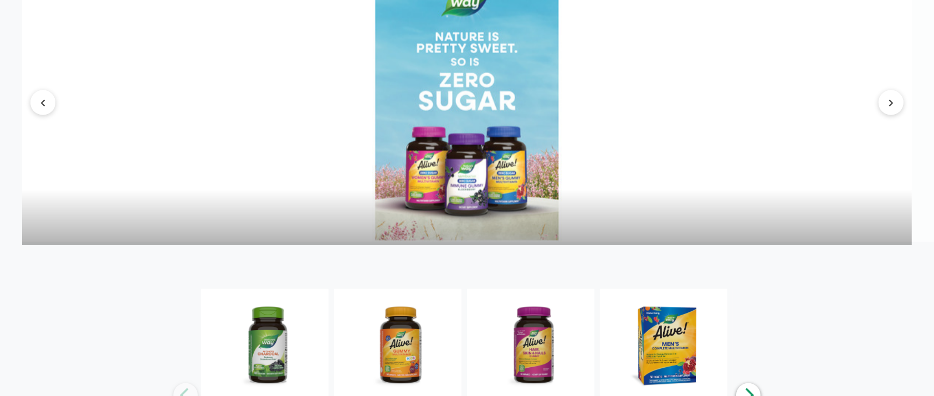
scroll to position [1772, 0]
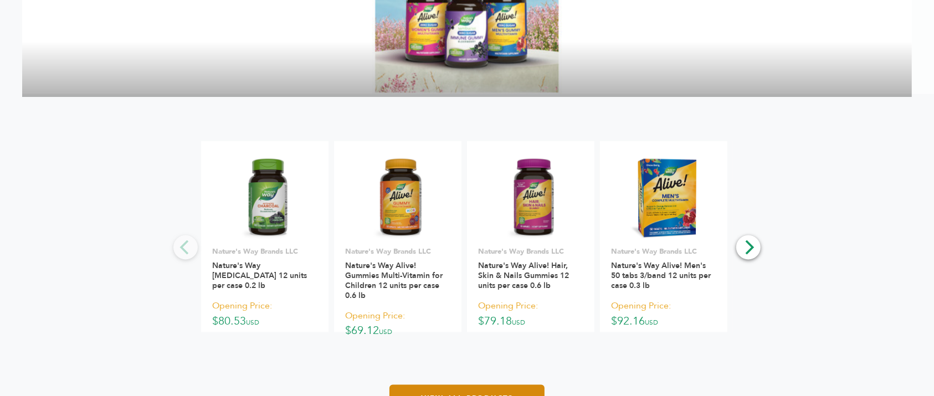
click at [483, 385] on link "View All Products" at bounding box center [466, 398] width 155 height 27
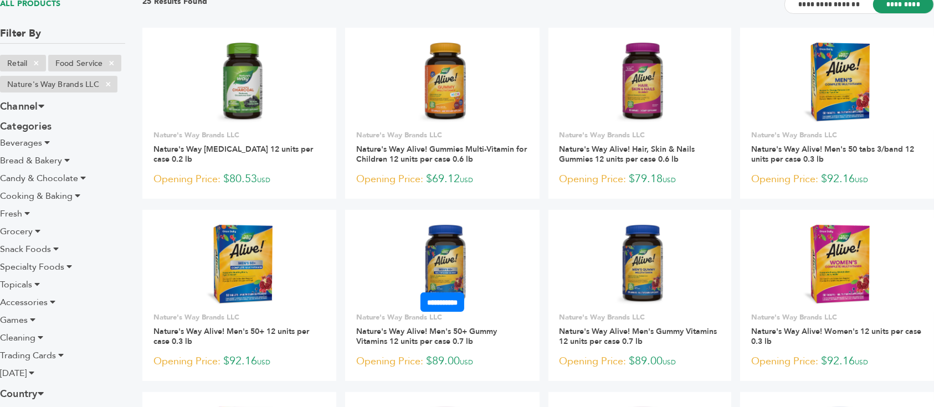
scroll to position [147, 0]
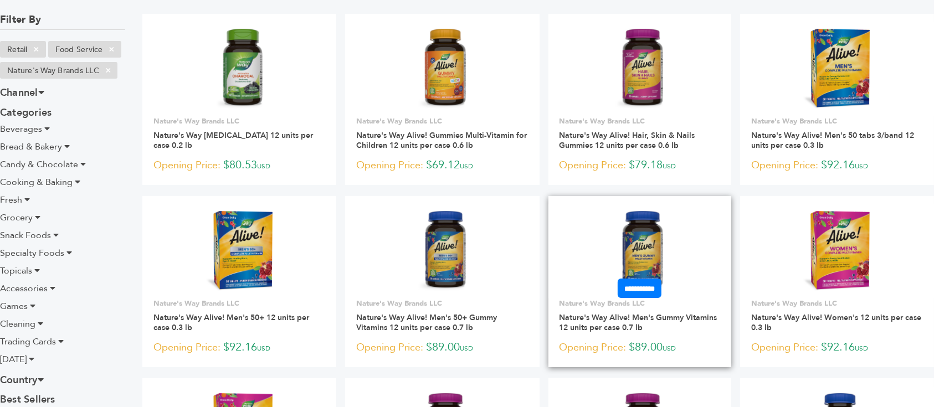
click at [633, 221] on img at bounding box center [639, 251] width 47 height 80
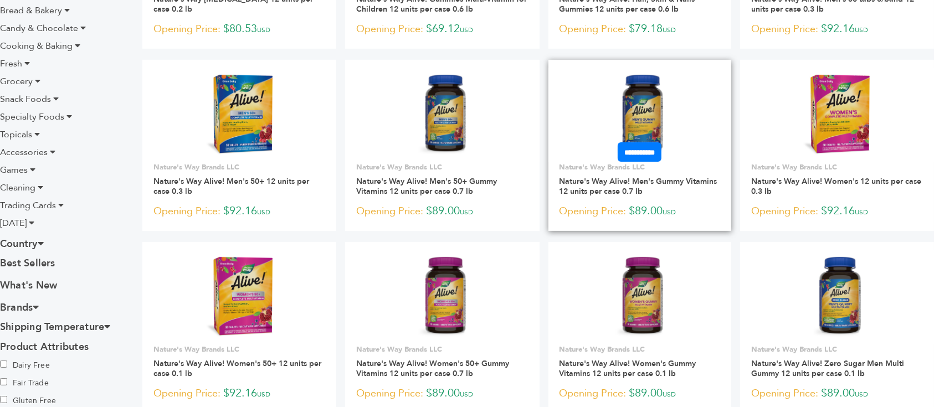
scroll to position [295, 0]
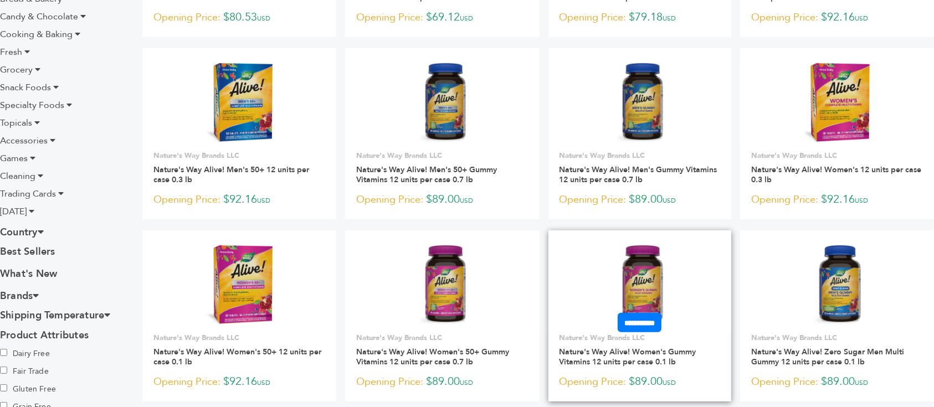
click at [637, 245] on img at bounding box center [639, 285] width 47 height 80
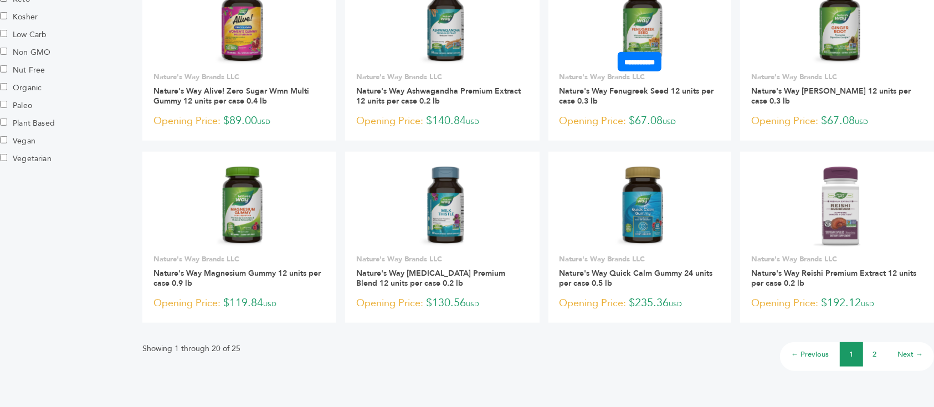
scroll to position [517, 0]
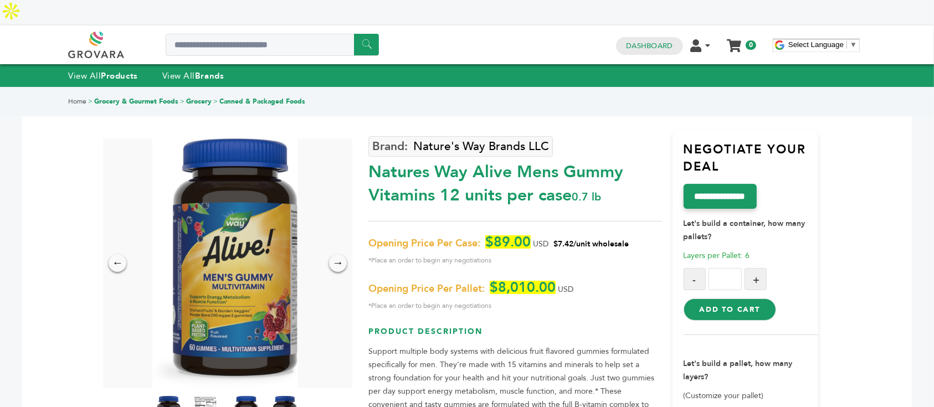
drag, startPoint x: 373, startPoint y: 143, endPoint x: 434, endPoint y: 169, distance: 66.2
click at [434, 169] on div "Natures Way Alive Mens Gummy Vitamins 12 units per case 0.7 lb" at bounding box center [514, 181] width 292 height 52
copy div "Natures Way Alive Mens Gummy Vitamins"
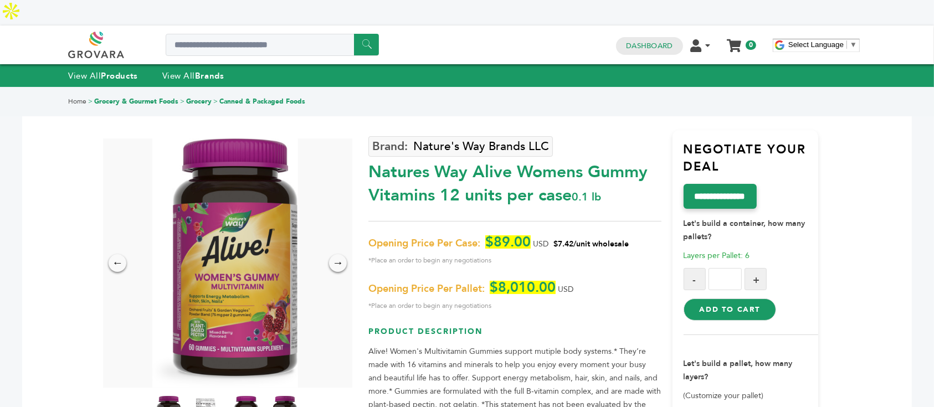
drag, startPoint x: 439, startPoint y: 168, endPoint x: 354, endPoint y: 149, distance: 86.8
click at [354, 149] on div "← → × Nature's Way Brands LLC Natures Way Alive Womens Gummy Vitamins 12 units …" at bounding box center [466, 306] width 703 height 438
click at [372, 155] on div "Natures Way Alive Womens Gummy Vitamins 12 units per case 0.1 lb" at bounding box center [514, 181] width 292 height 52
drag, startPoint x: 367, startPoint y: 145, endPoint x: 431, endPoint y: 170, distance: 68.4
click at [431, 170] on div "← → × Nature's Way Brands LLC Natures Way Alive Womens Gummy Vitamins 12 units …" at bounding box center [466, 306] width 703 height 438
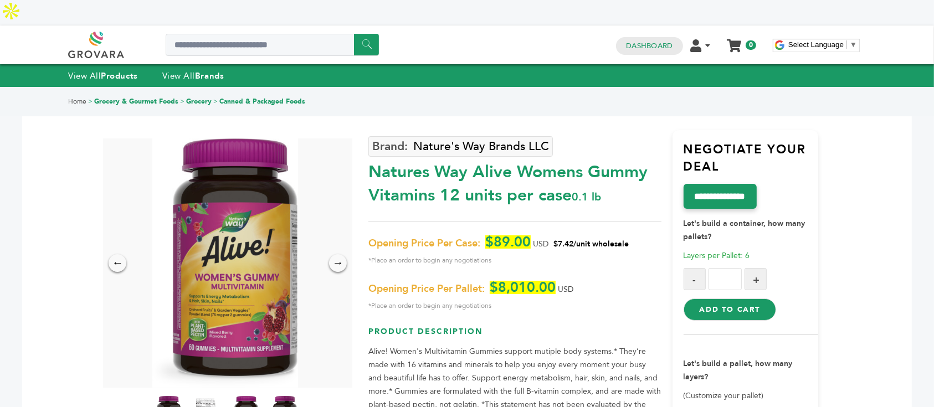
click at [434, 173] on div "Natures Way Alive Womens Gummy Vitamins 12 units per case 0.1 lb" at bounding box center [514, 181] width 292 height 52
drag, startPoint x: 434, startPoint y: 173, endPoint x: 389, endPoint y: 151, distance: 49.8
click at [389, 155] on div "Natures Way Alive Womens Gummy Vitamins 12 units per case 0.1 lb" at bounding box center [514, 181] width 292 height 52
copy div "Natures Way Alive Womens Gummy Vitamins"
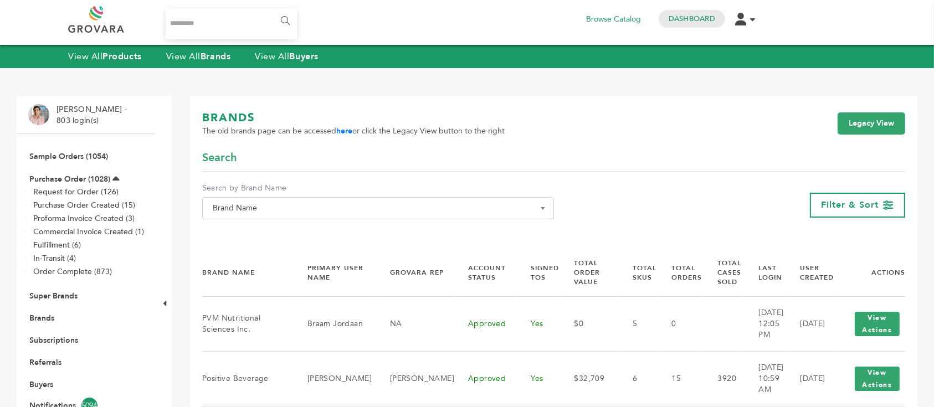
click at [396, 204] on span "Brand Name" at bounding box center [377, 208] width 339 height 16
click at [390, 223] on input "Search" at bounding box center [378, 228] width 346 height 14
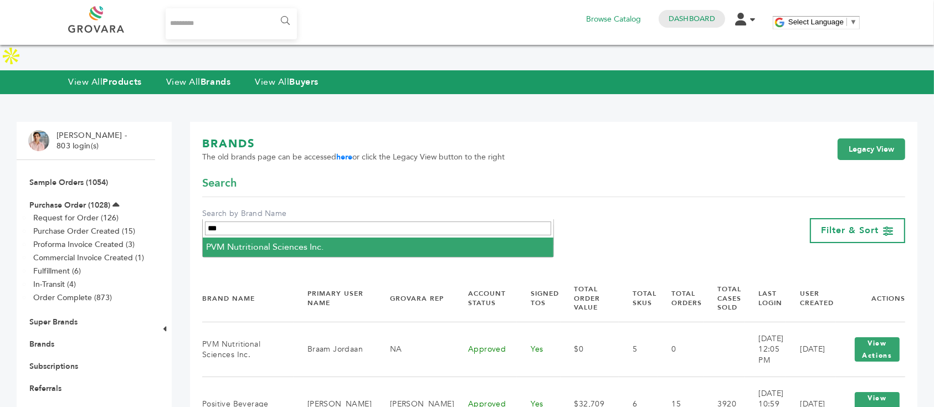
type input "***"
select select "**********"
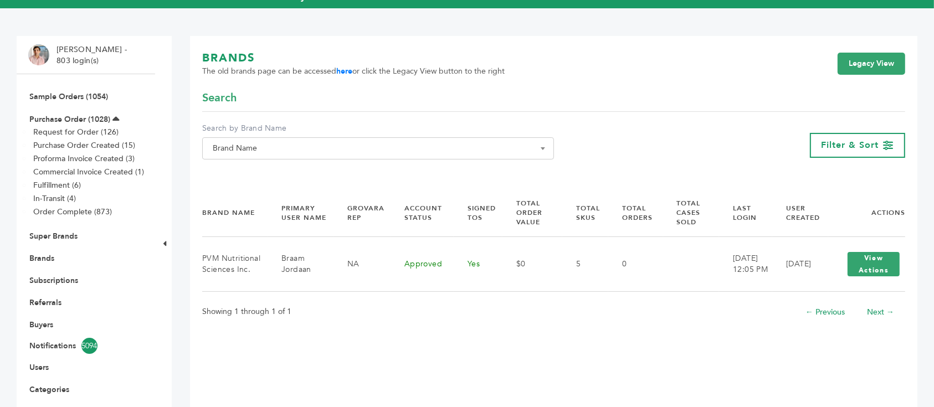
scroll to position [74, 0]
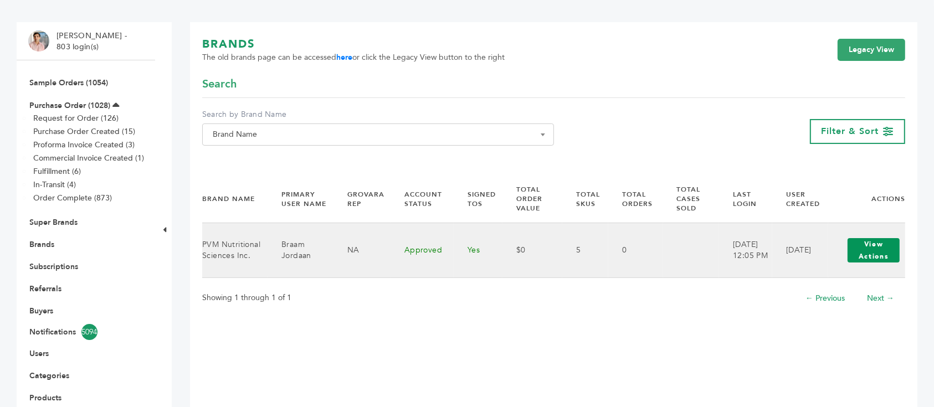
click at [882, 250] on button "View Actions" at bounding box center [873, 250] width 52 height 24
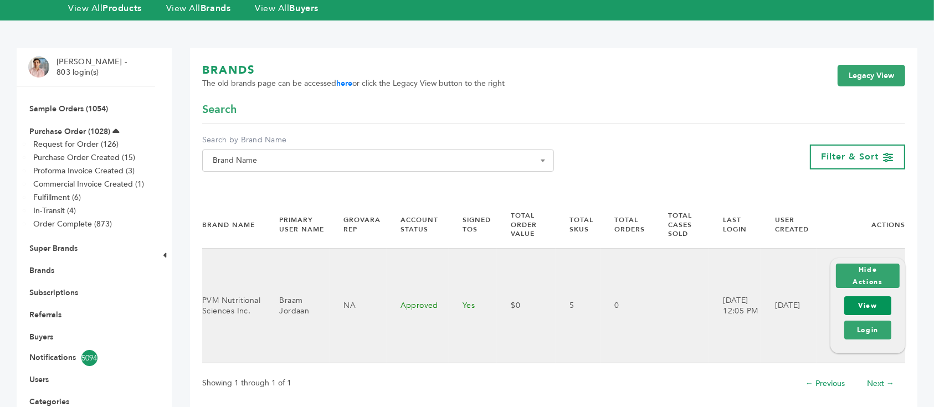
click at [873, 296] on link "View" at bounding box center [867, 305] width 47 height 19
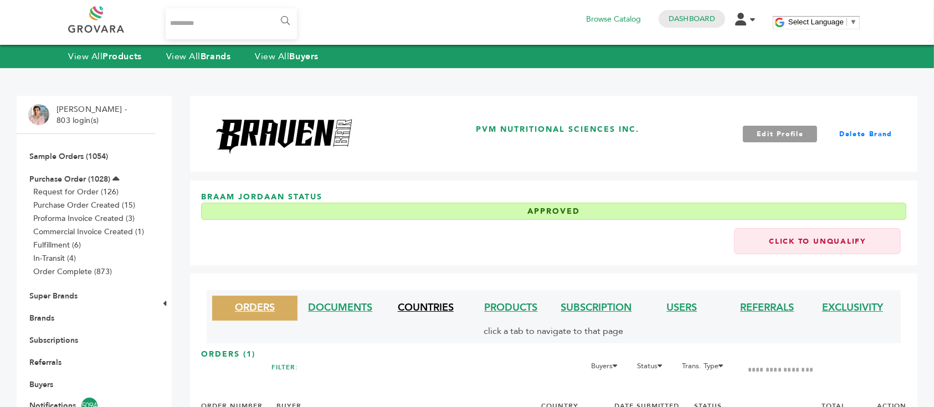
click at [420, 311] on link "COUNTRIES" at bounding box center [426, 308] width 56 height 14
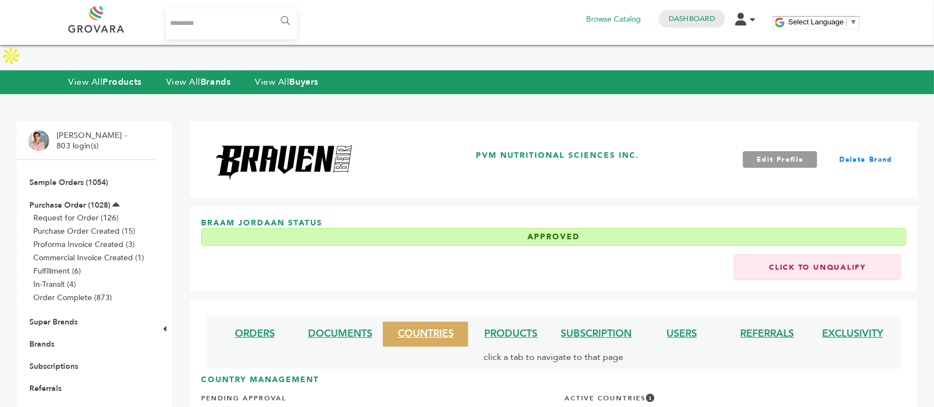
click at [47, 405] on link "Buyers" at bounding box center [41, 410] width 24 height 11
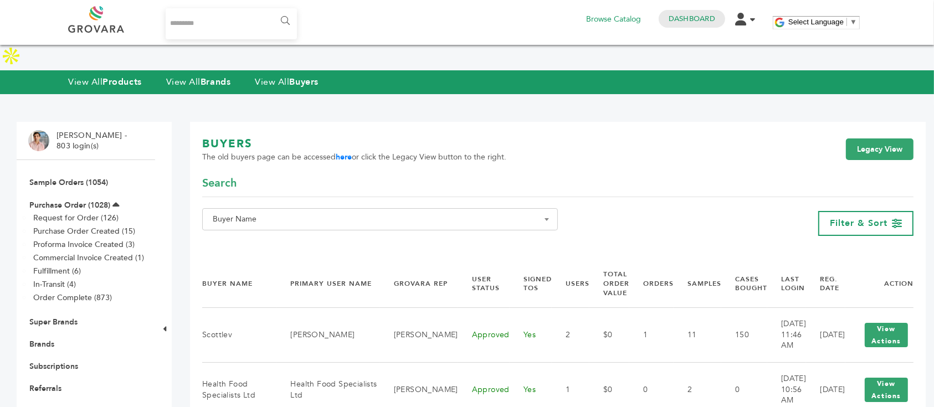
click at [253, 212] on span "Buyer Name" at bounding box center [379, 220] width 343 height 16
click at [315, 214] on input "Search" at bounding box center [386, 214] width 362 height 14
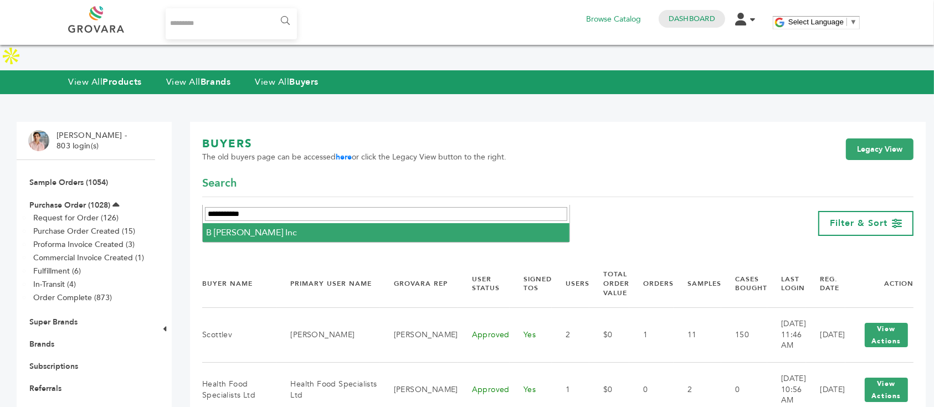
type input "**********"
select select "**********"
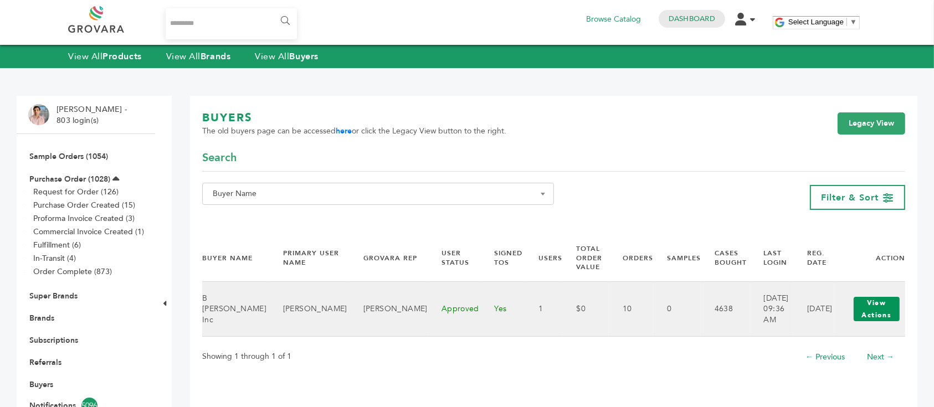
click at [878, 315] on button "View Actions" at bounding box center [876, 309] width 46 height 24
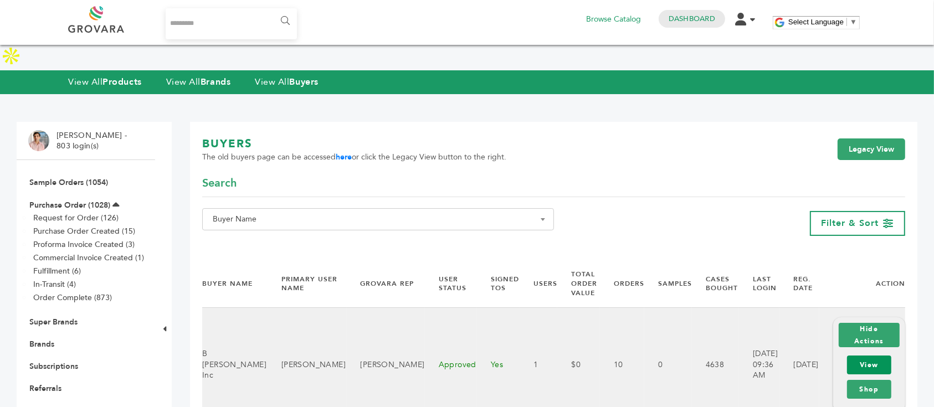
click at [875, 356] on link "View" at bounding box center [869, 365] width 44 height 19
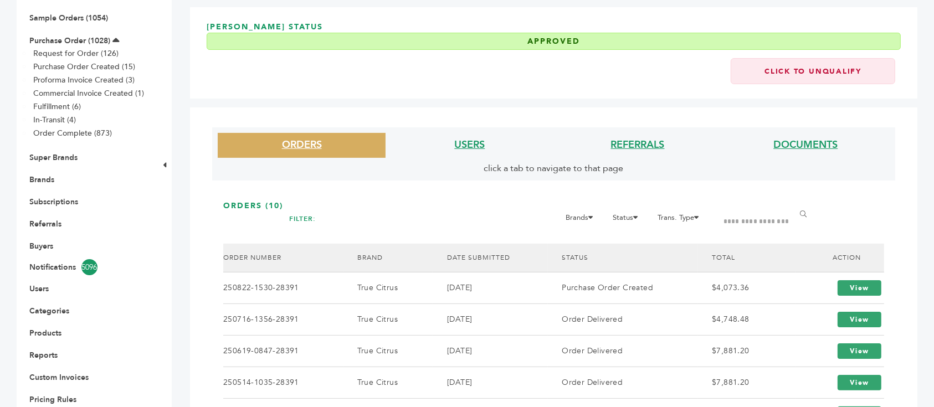
scroll to position [221, 0]
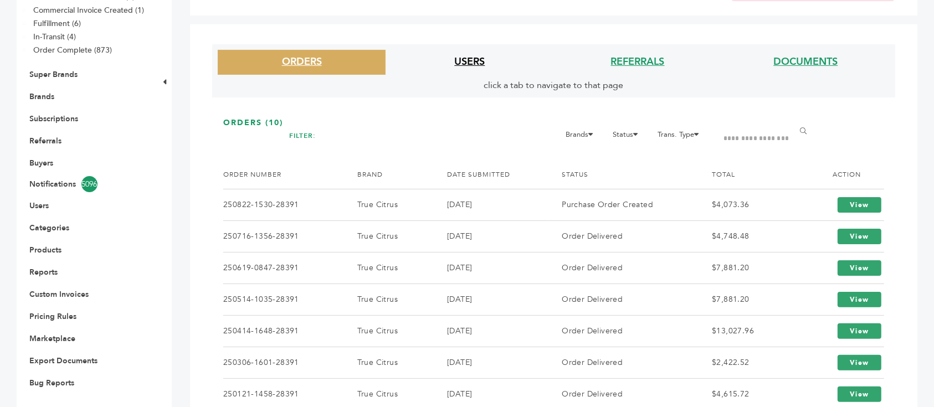
click at [472, 62] on link "USERS" at bounding box center [469, 62] width 30 height 14
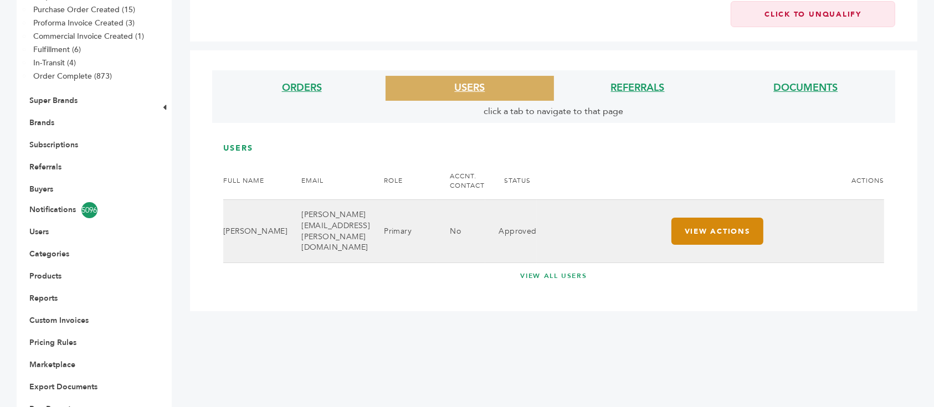
click at [718, 218] on button "View Actions" at bounding box center [717, 231] width 92 height 27
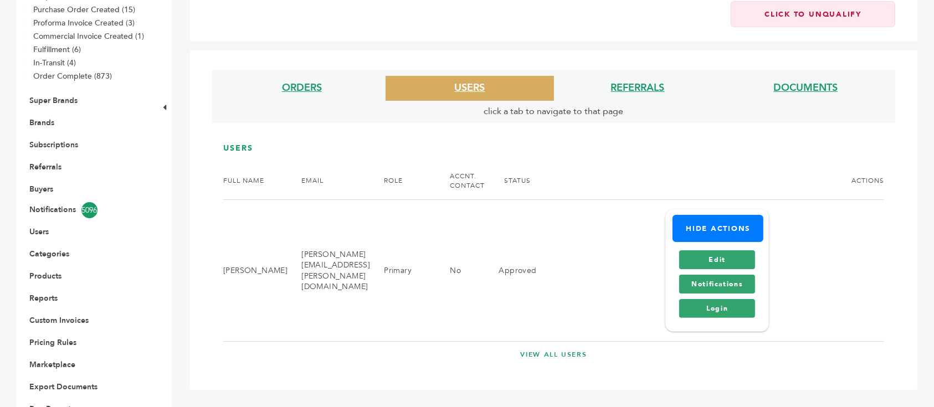
click at [564, 350] on link "VIEW ALL USERS" at bounding box center [553, 354] width 661 height 9
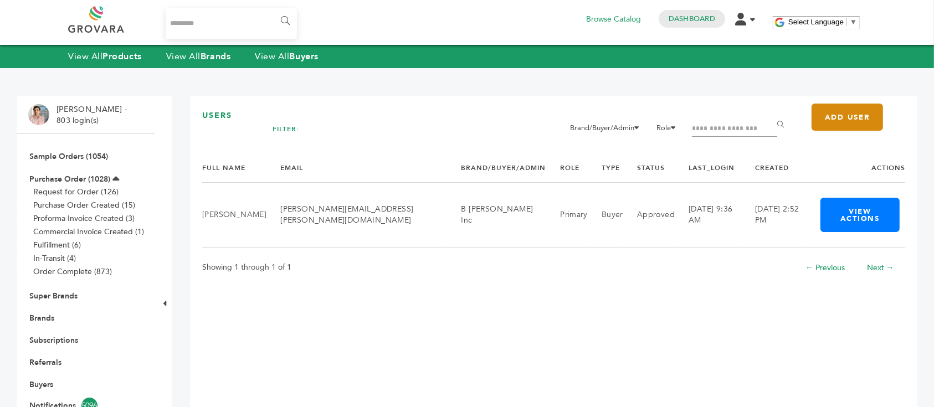
click at [843, 119] on link "Add User" at bounding box center [846, 117] width 71 height 27
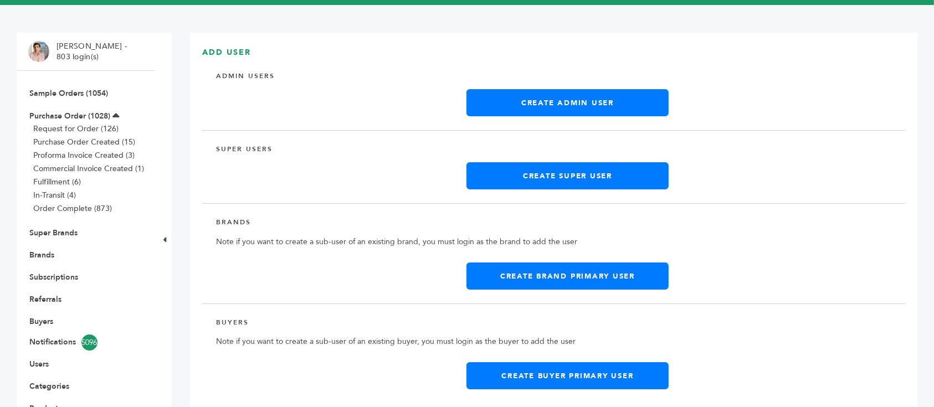
scroll to position [221, 0]
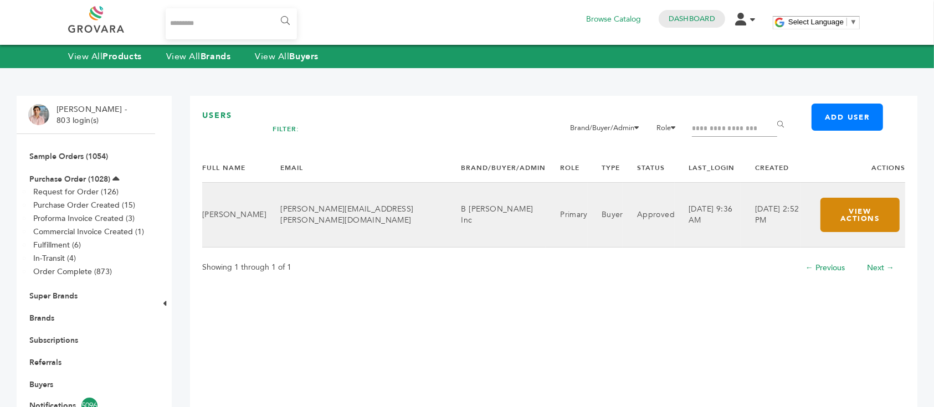
click at [841, 208] on button "View Actions" at bounding box center [859, 215] width 79 height 34
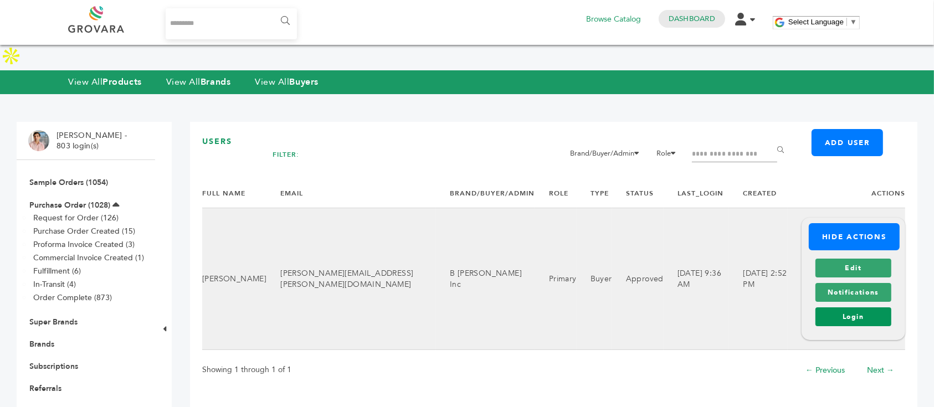
click at [850, 307] on link "Login" at bounding box center [853, 316] width 76 height 19
